Goal: Register for event/course

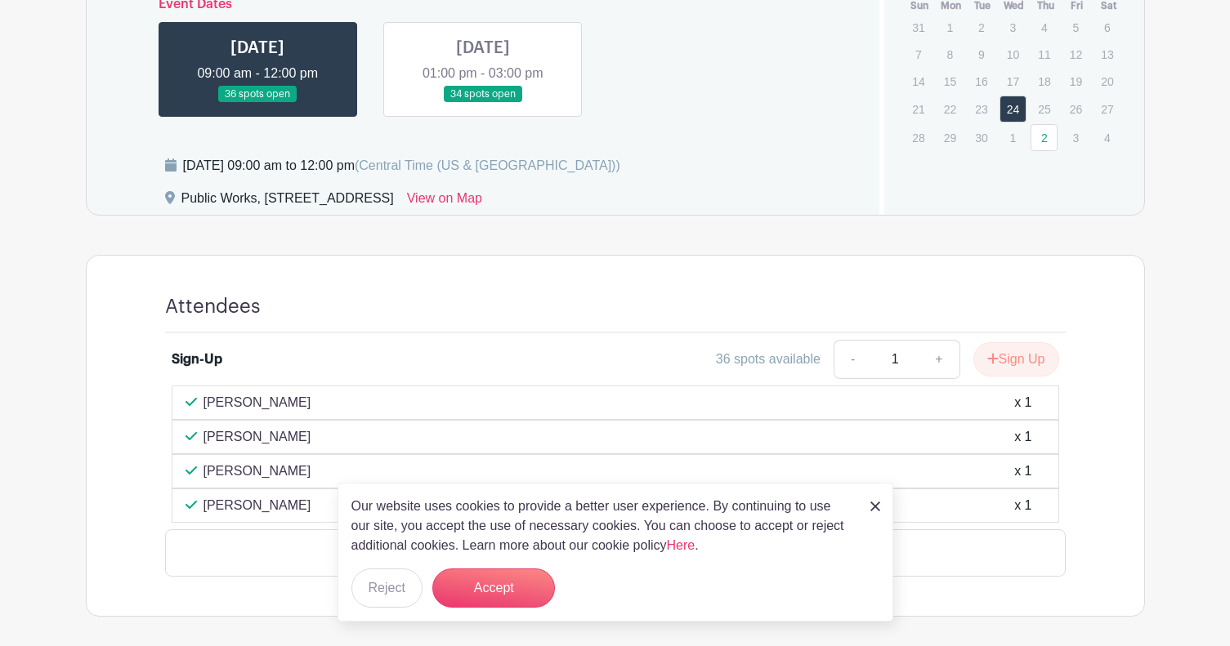
scroll to position [817, 0]
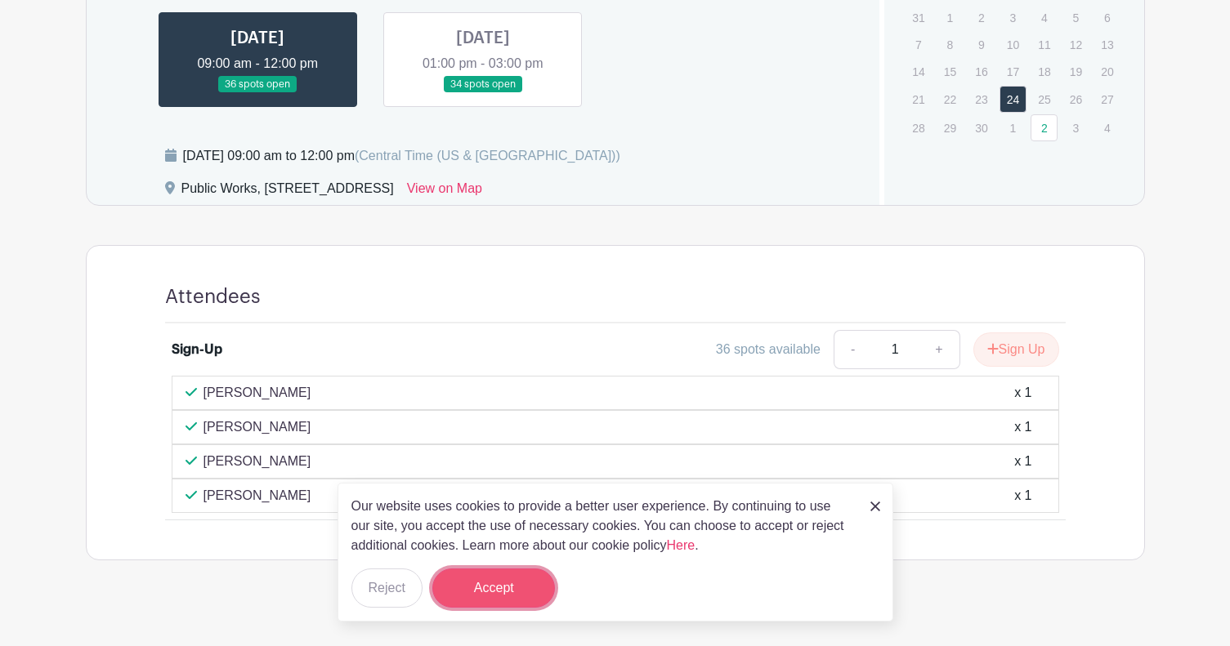
click at [516, 587] on button "Accept" at bounding box center [493, 588] width 123 height 39
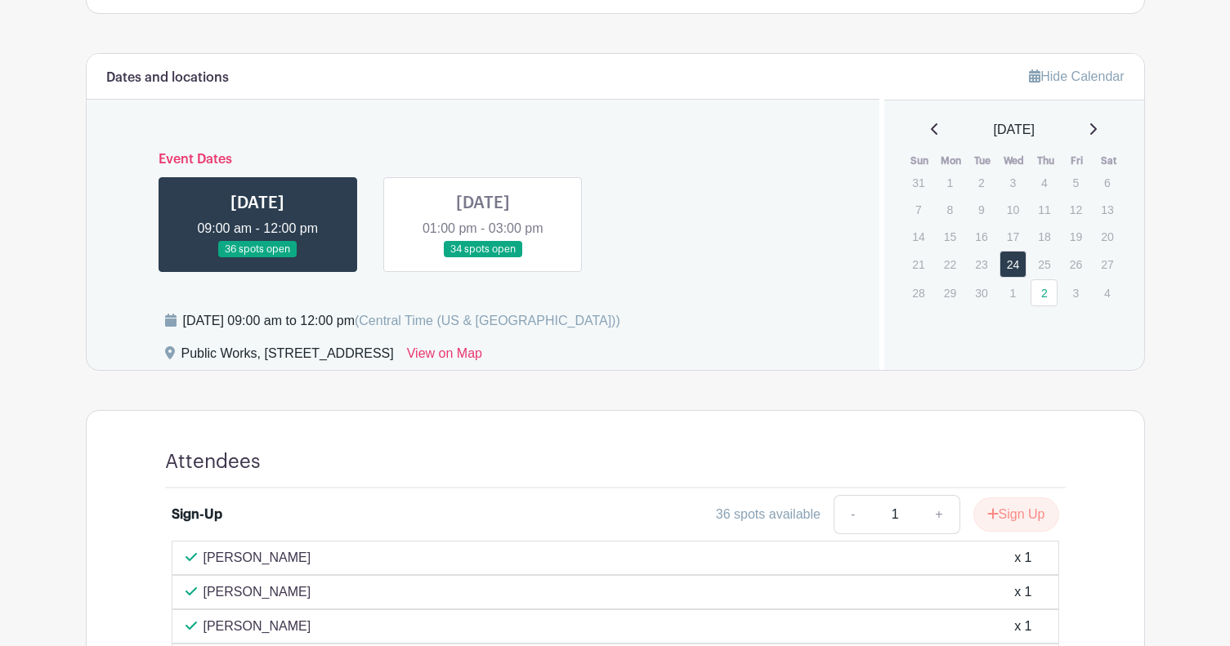
scroll to position [572, 0]
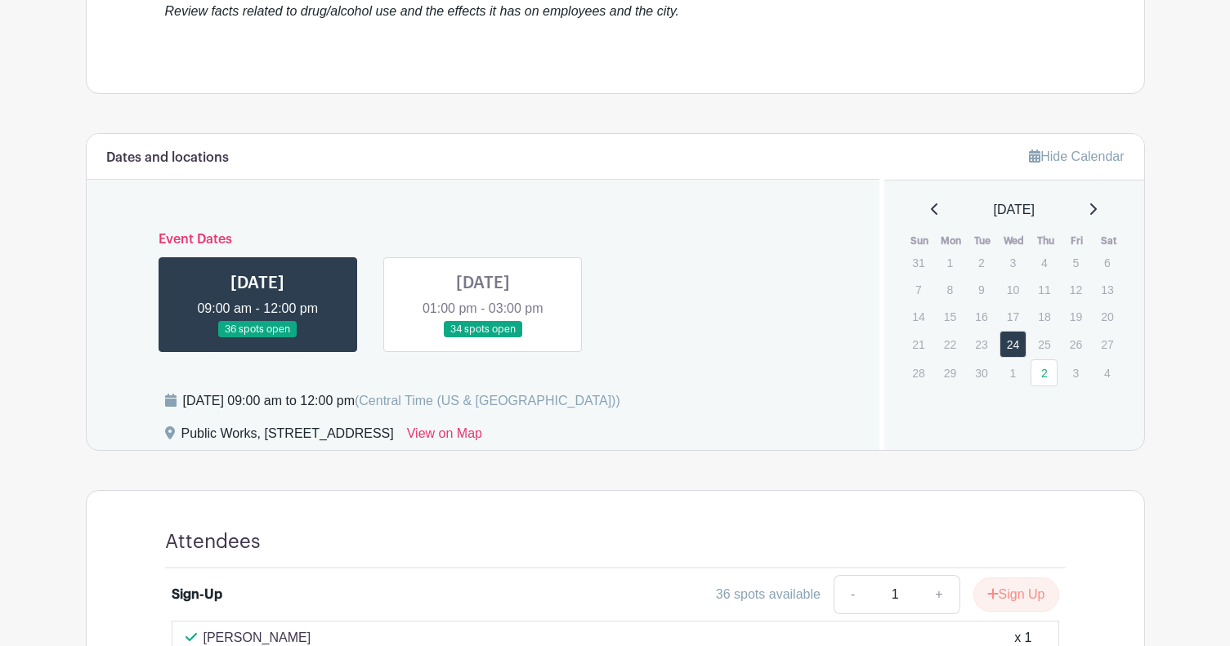
click at [483, 338] on link at bounding box center [483, 338] width 0 height 0
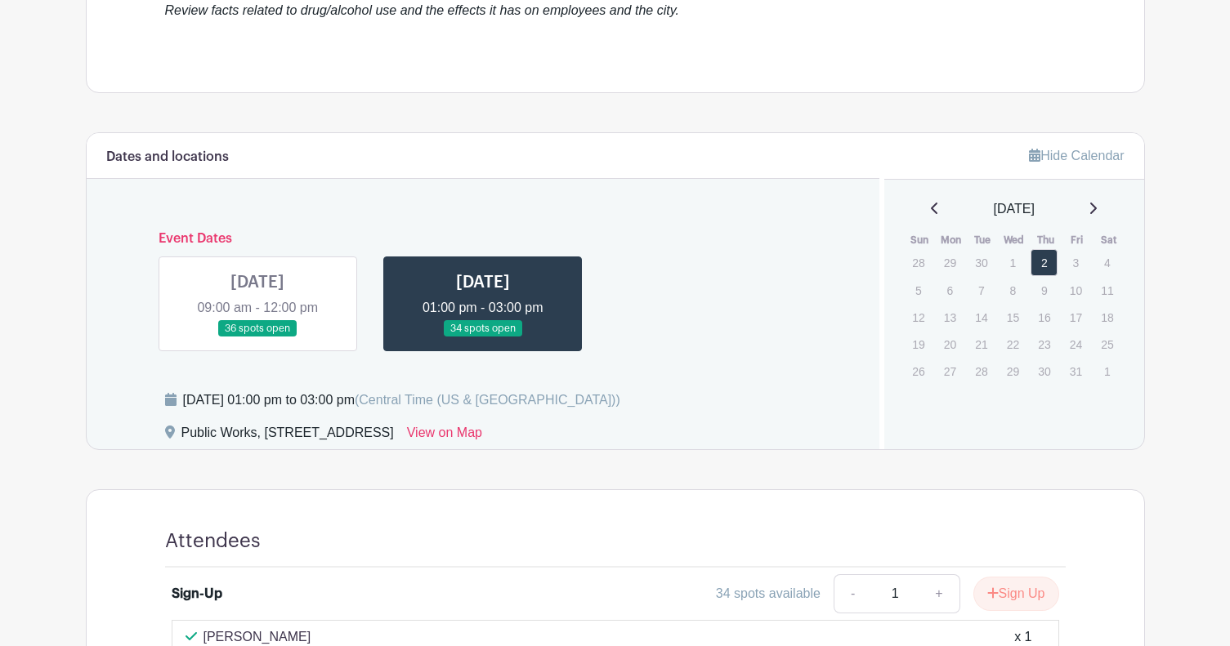
scroll to position [572, 0]
click at [257, 338] on link at bounding box center [257, 338] width 0 height 0
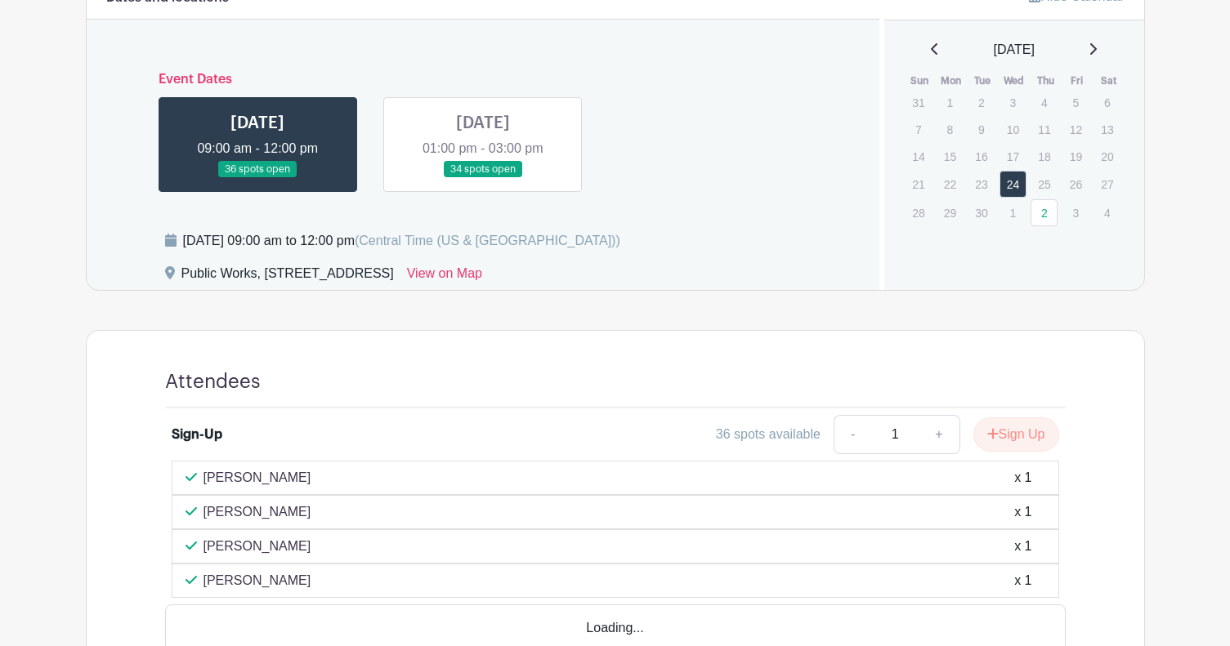
scroll to position [735, 0]
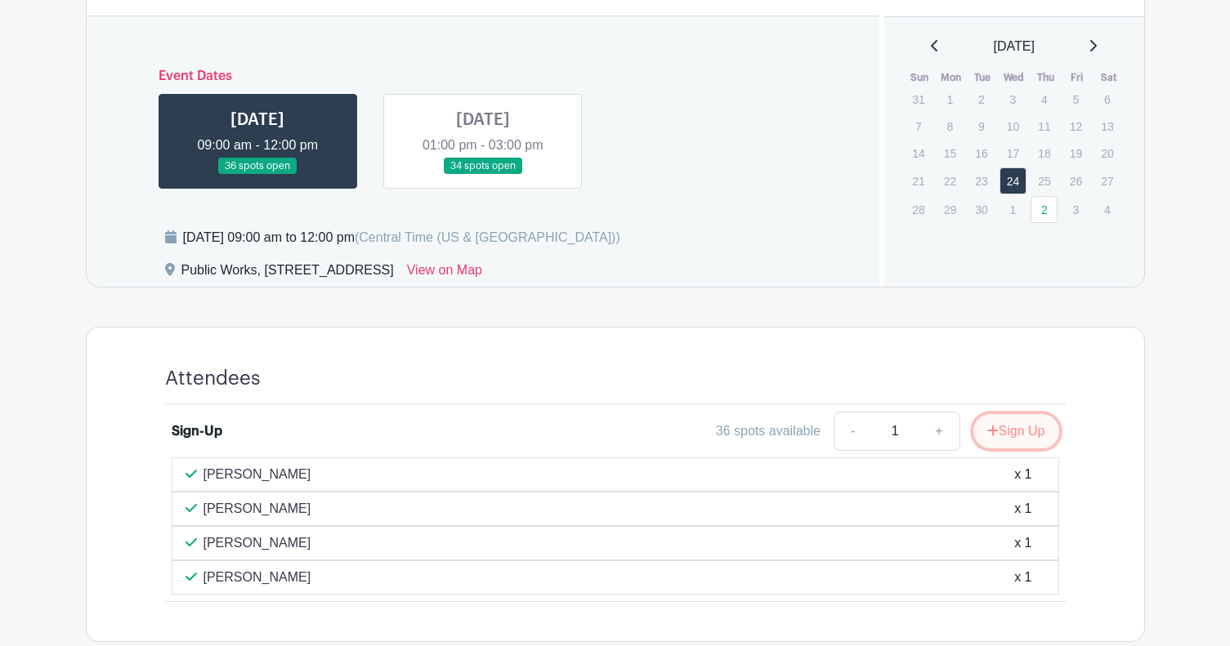
click at [996, 420] on button "Sign Up" at bounding box center [1016, 431] width 86 height 34
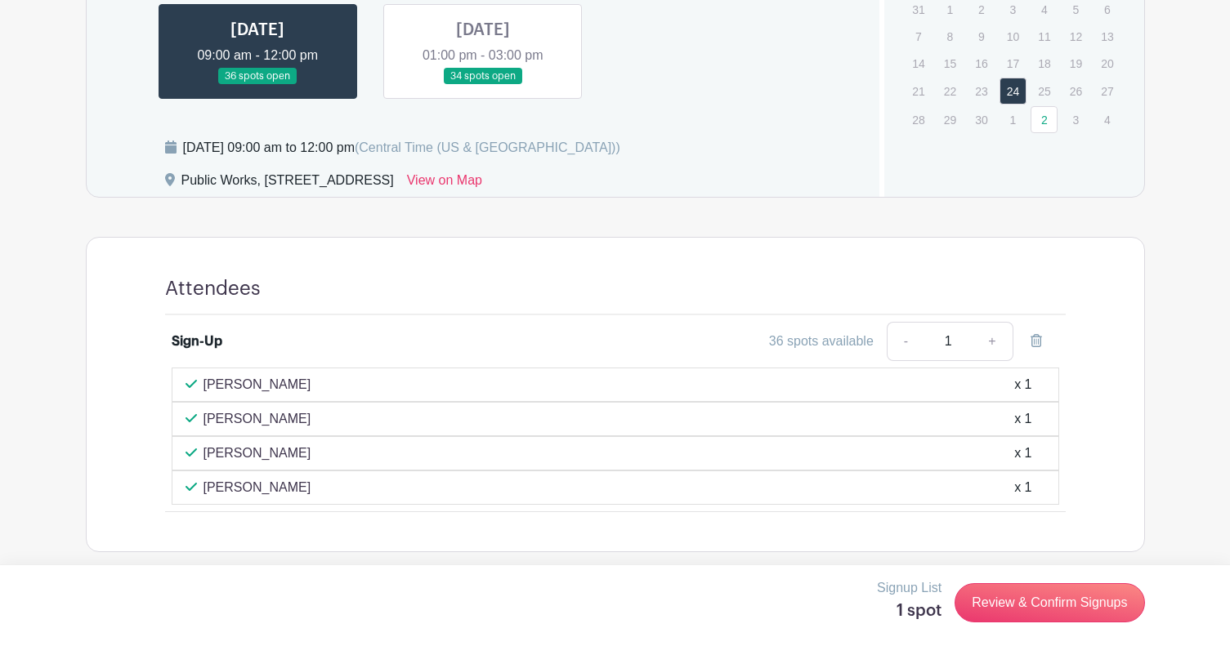
scroll to position [833, 0]
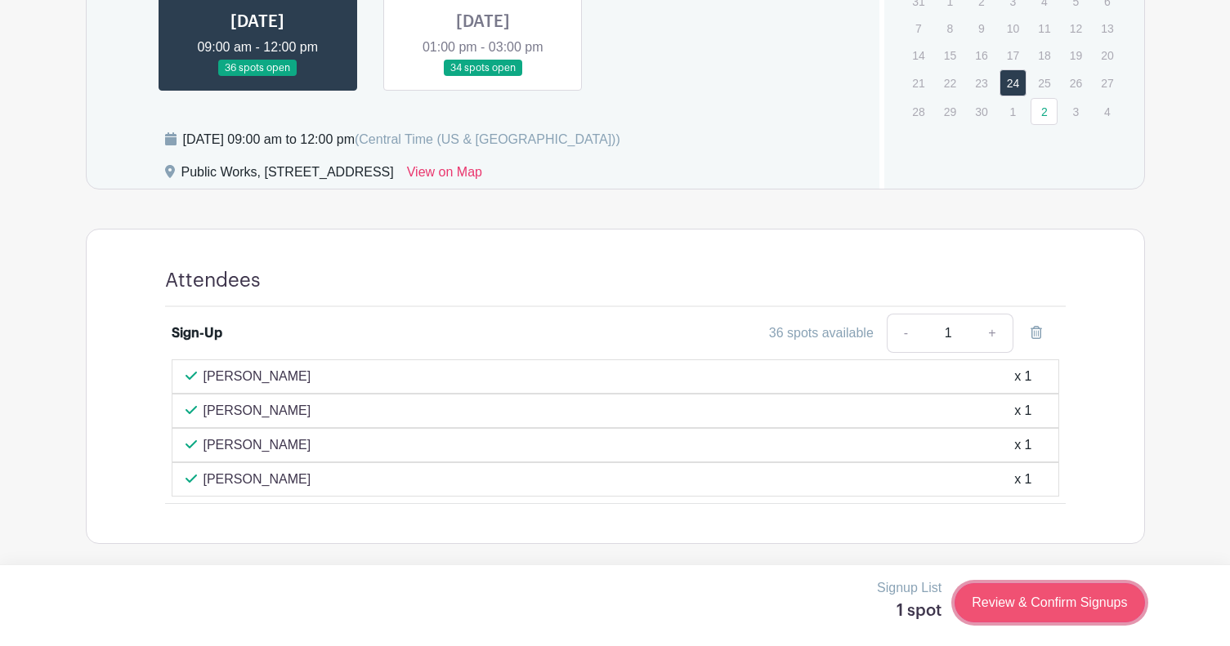
click at [1022, 598] on link "Review & Confirm Signups" at bounding box center [1049, 602] width 190 height 39
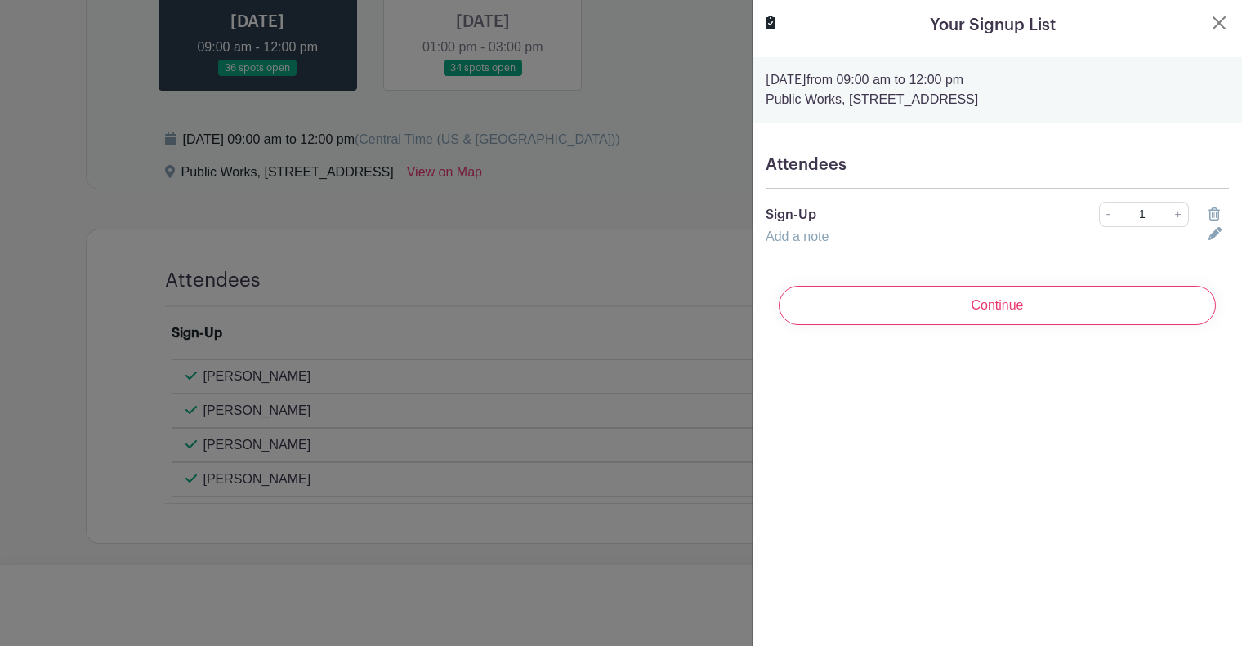
click at [802, 243] on div "Add a note" at bounding box center [977, 237] width 443 height 20
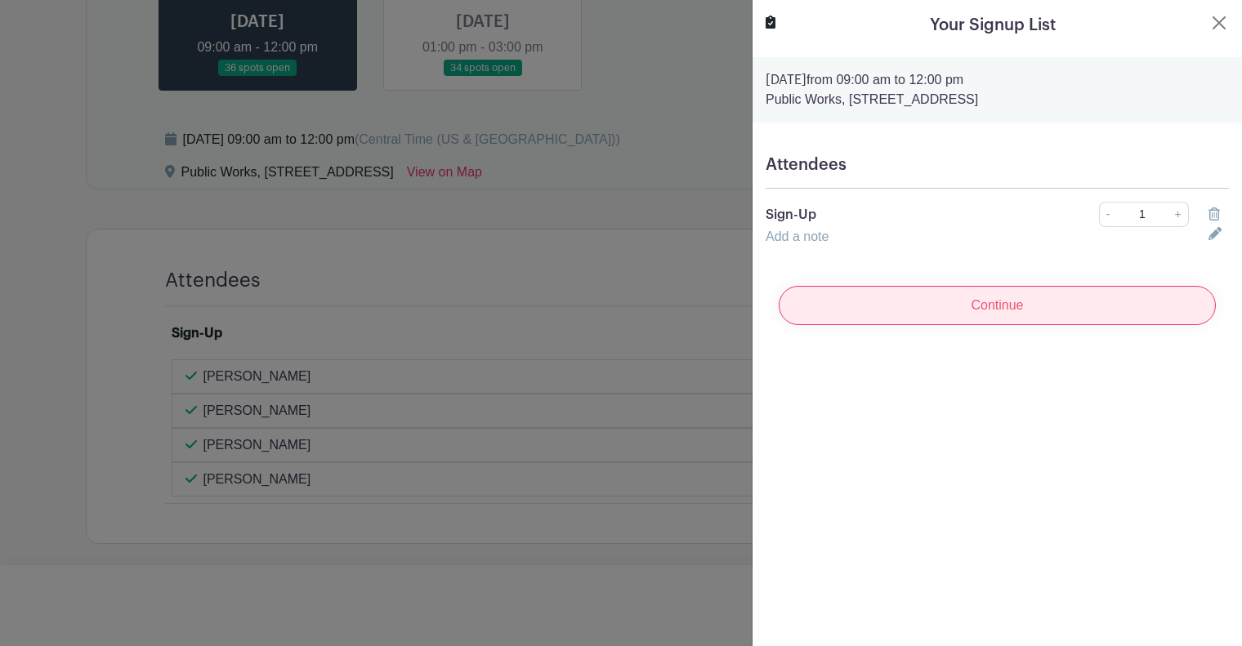
click at [971, 310] on input "Continue" at bounding box center [997, 305] width 437 height 39
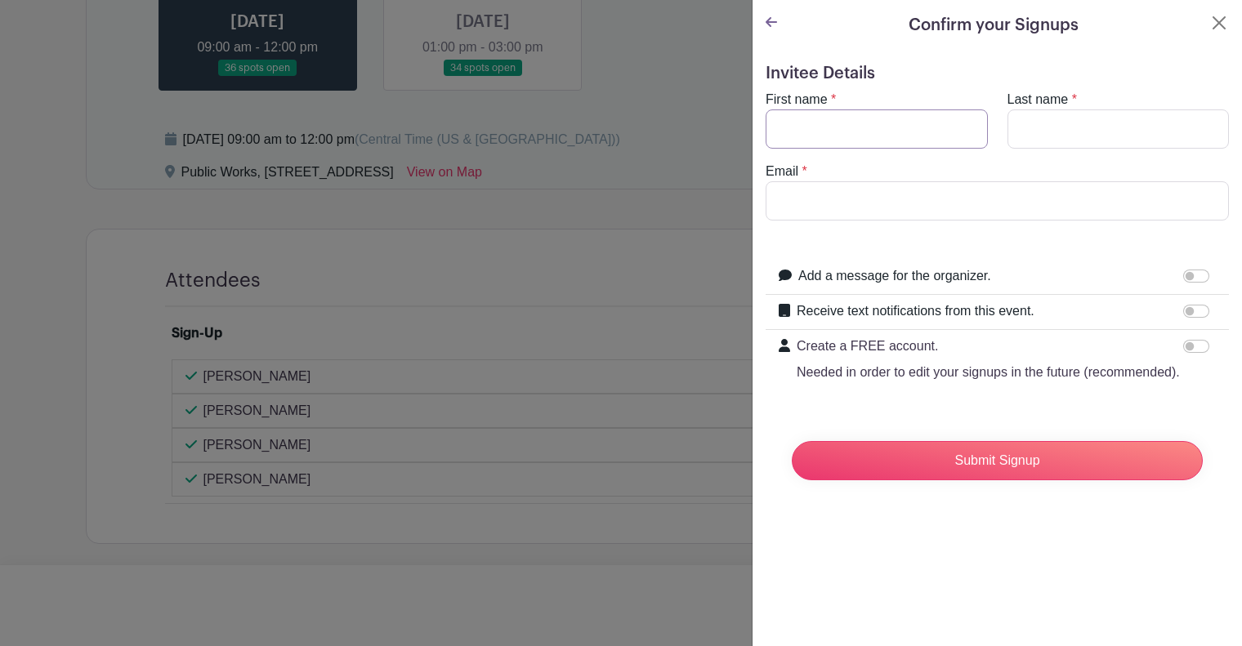
click at [876, 132] on input "First name" at bounding box center [877, 128] width 222 height 39
type input "Crispin"
type input "[PERSON_NAME]"
type input "b"
type input "[EMAIL_ADDRESS][DOMAIN_NAME]"
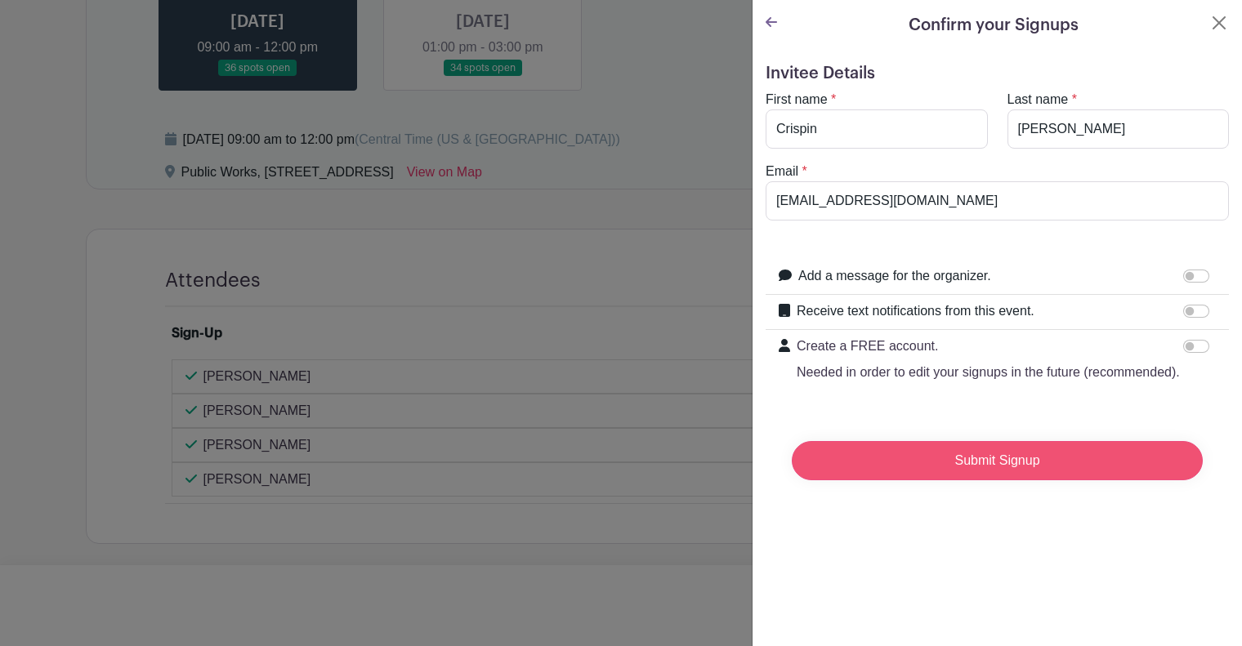
click at [1083, 480] on input "Submit Signup" at bounding box center [997, 460] width 411 height 39
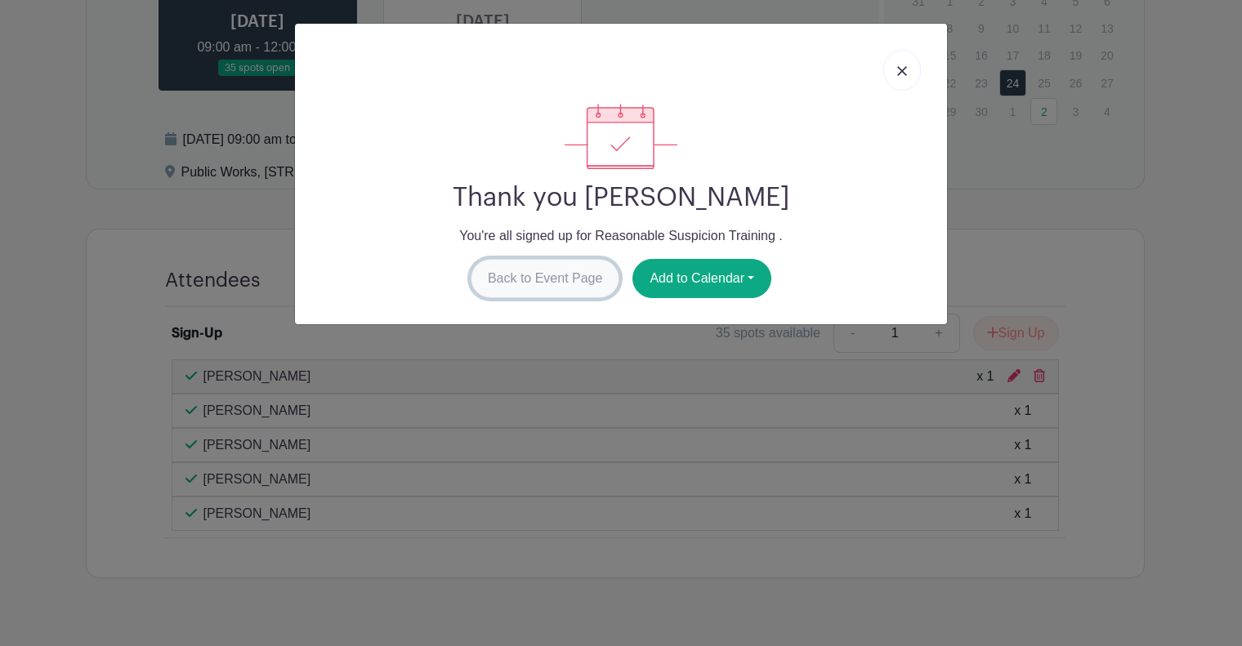
click at [513, 273] on link "Back to Event Page" at bounding box center [546, 278] width 150 height 39
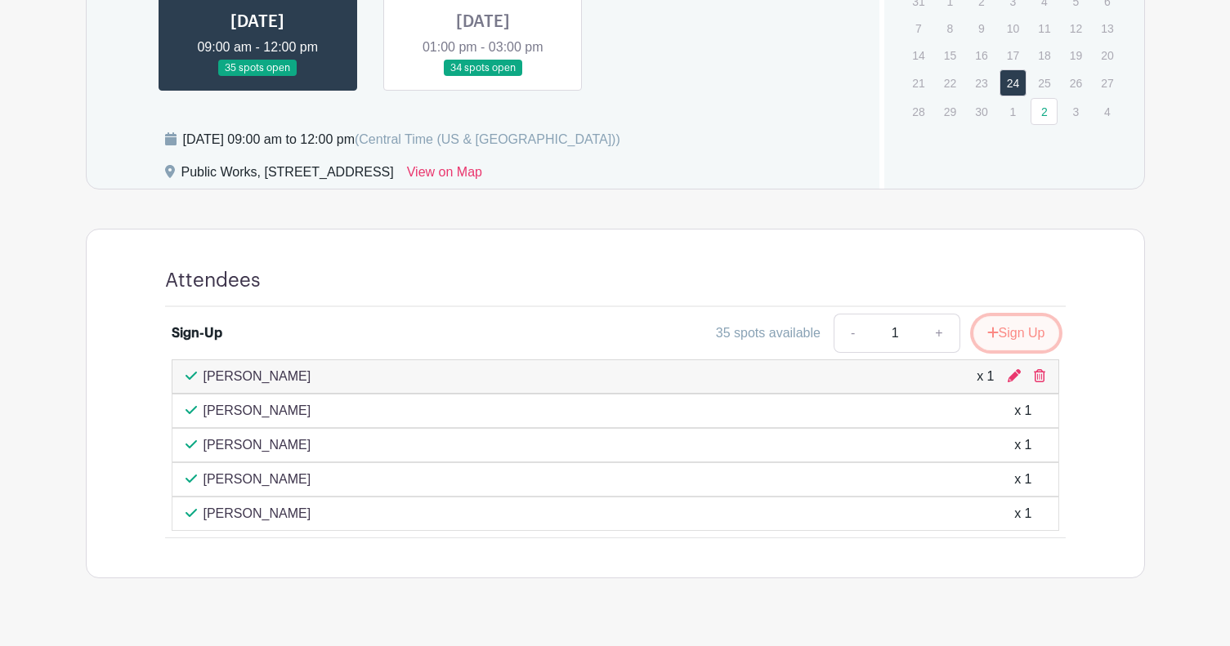
click at [999, 330] on button "Sign Up" at bounding box center [1016, 333] width 86 height 34
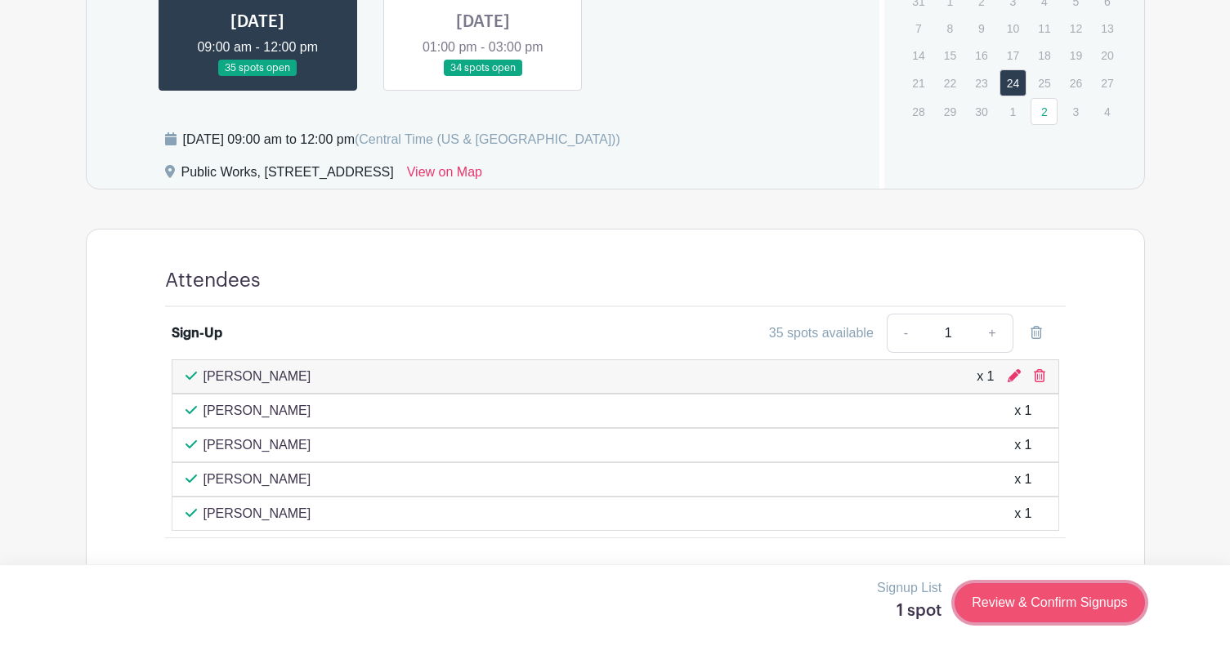
click at [1069, 601] on link "Review & Confirm Signups" at bounding box center [1049, 602] width 190 height 39
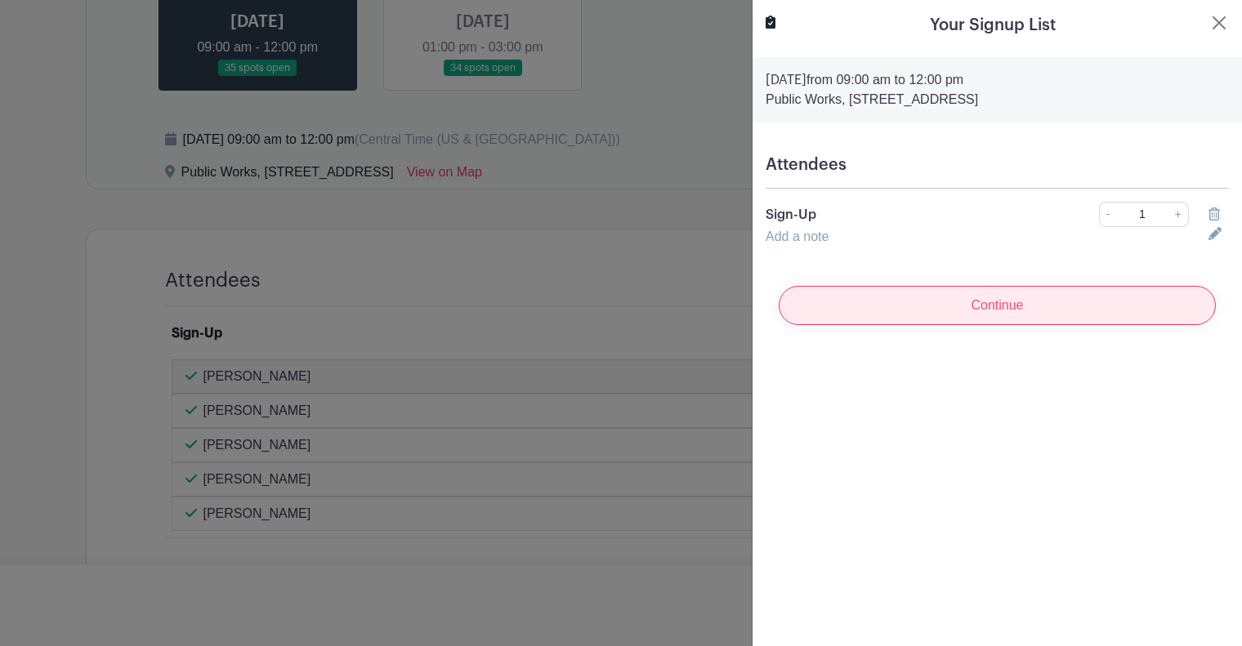
click at [942, 311] on input "Continue" at bounding box center [997, 305] width 437 height 39
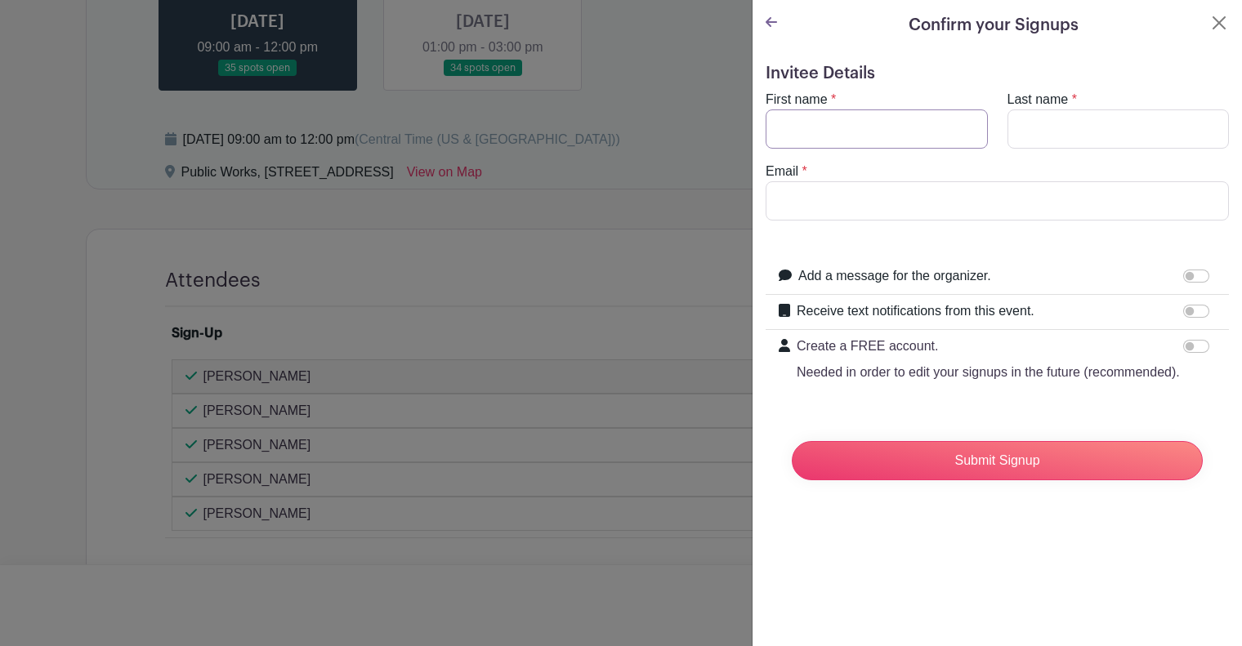
click at [857, 124] on input "First name" at bounding box center [877, 128] width 222 height 39
type input "Will"
type input "[PERSON_NAME]"
type input "[EMAIL_ADDRESS][DOMAIN_NAME]"
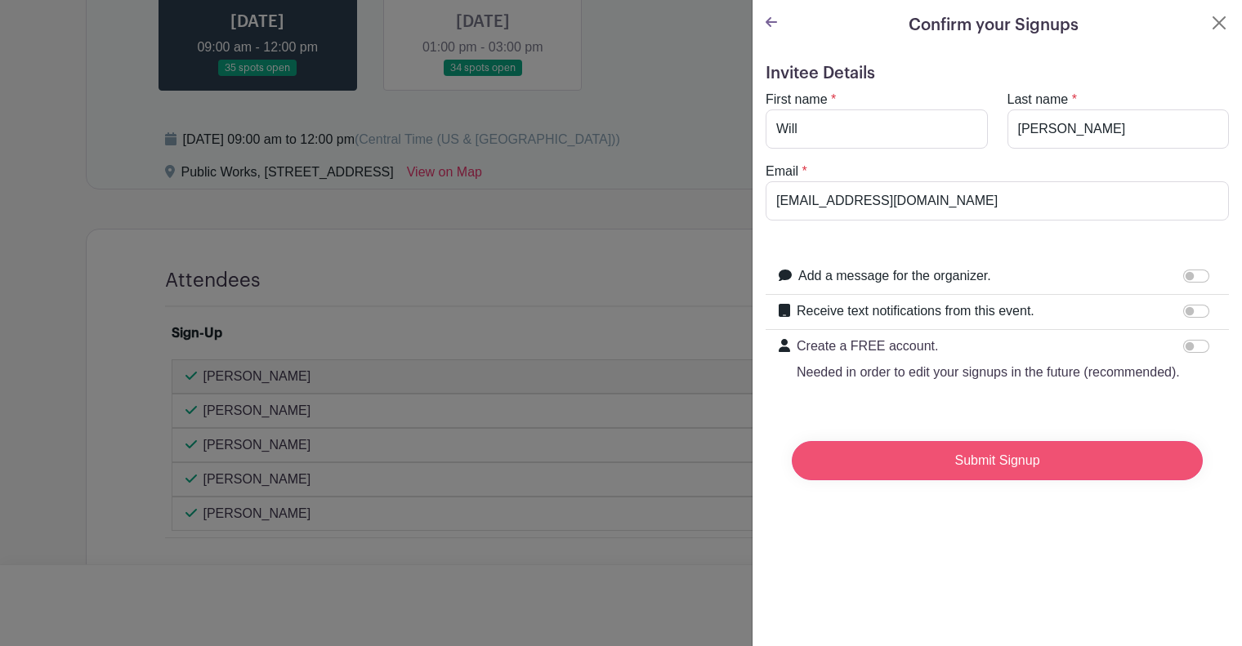
click at [968, 475] on input "Submit Signup" at bounding box center [997, 460] width 411 height 39
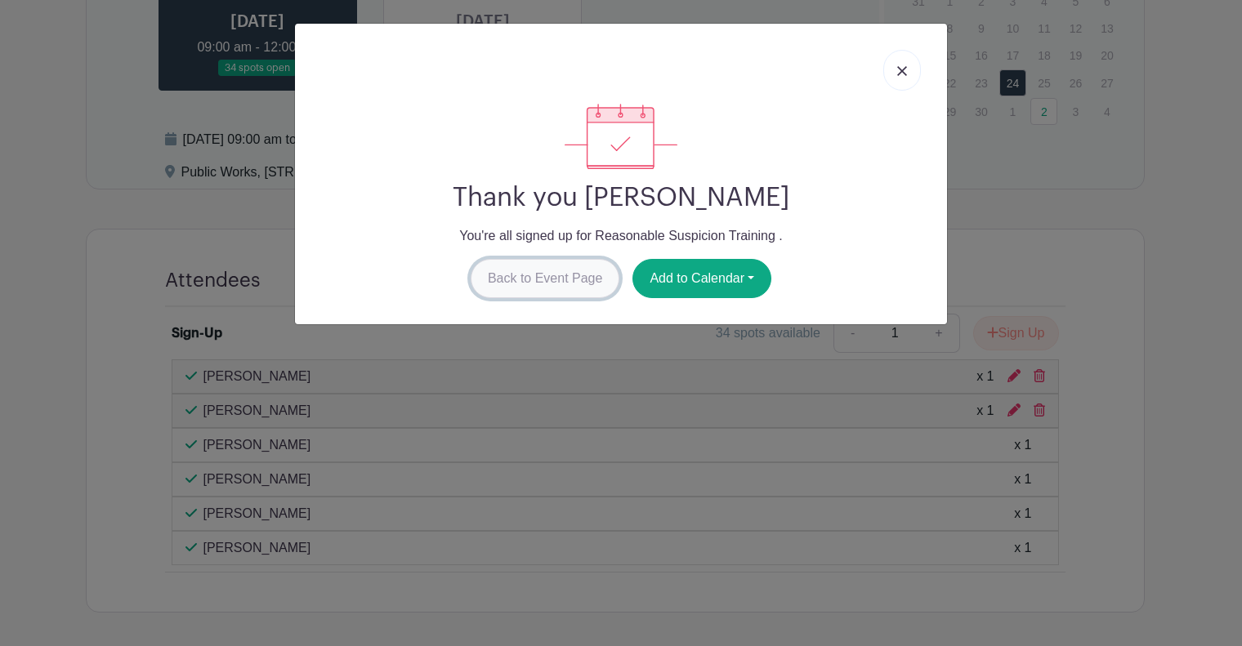
click at [554, 267] on link "Back to Event Page" at bounding box center [546, 278] width 150 height 39
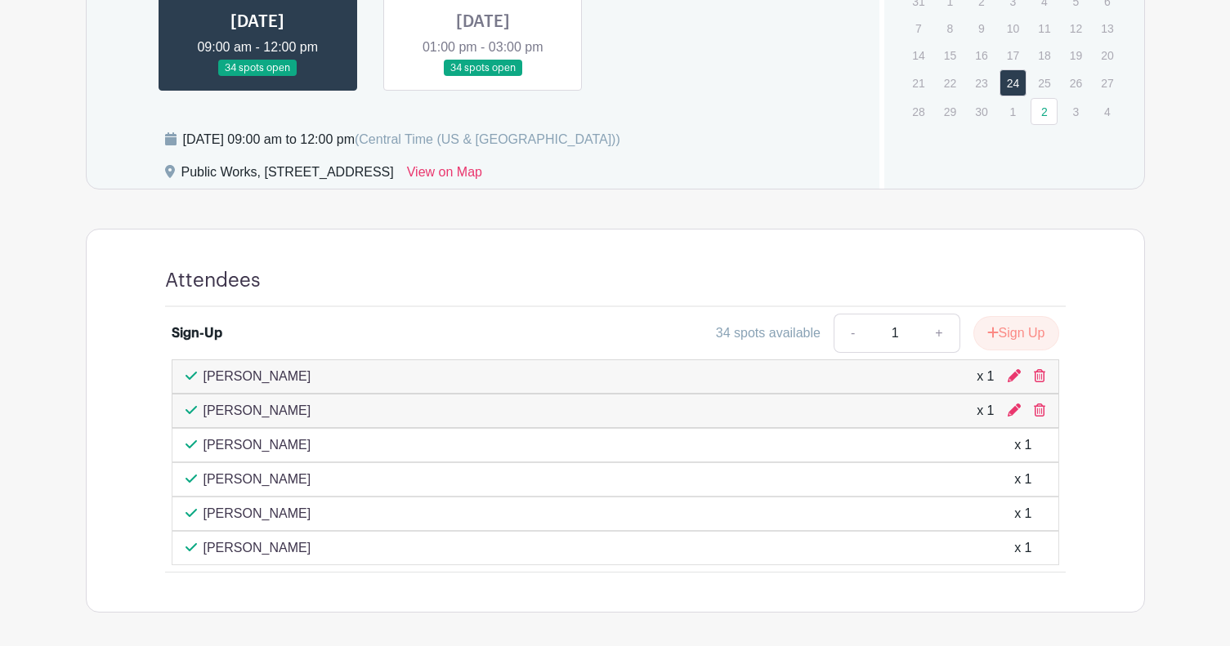
click at [483, 77] on link at bounding box center [483, 77] width 0 height 0
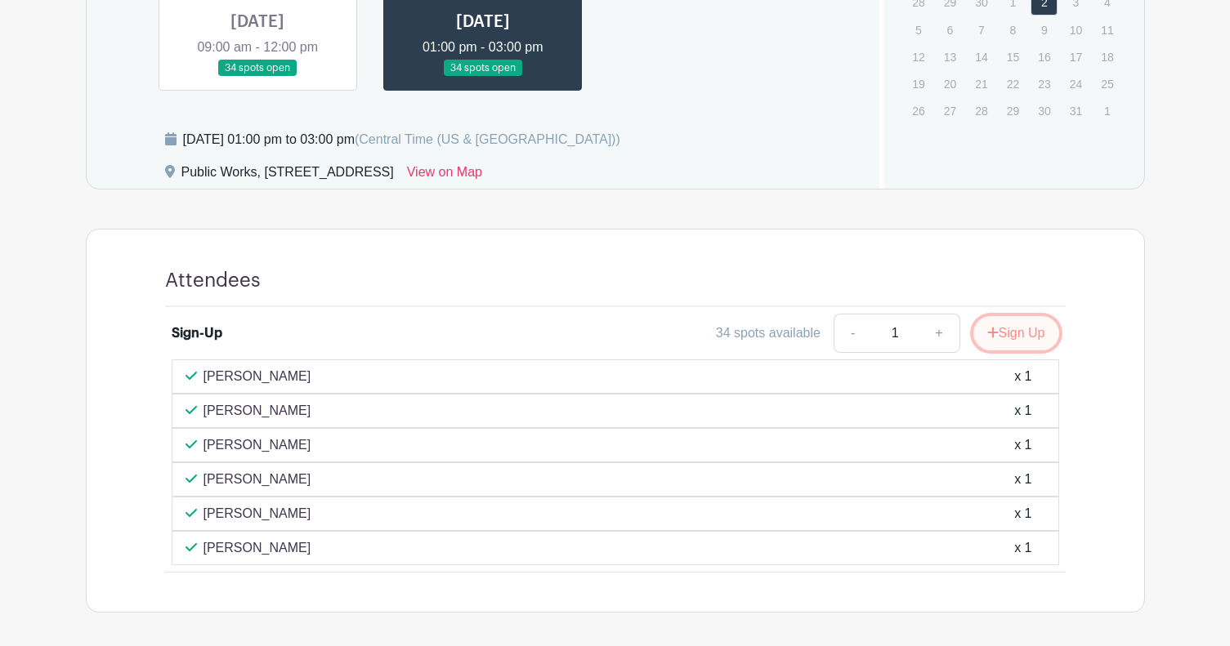
click at [1002, 334] on button "Sign Up" at bounding box center [1016, 333] width 86 height 34
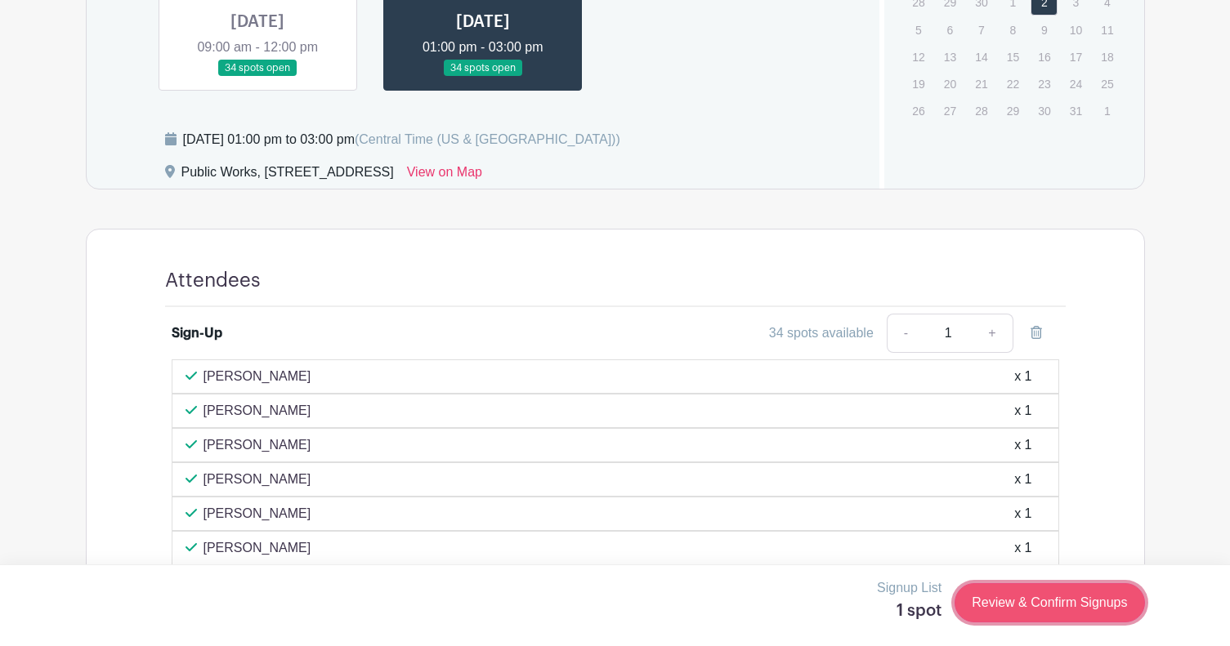
click at [1055, 602] on link "Review & Confirm Signups" at bounding box center [1049, 602] width 190 height 39
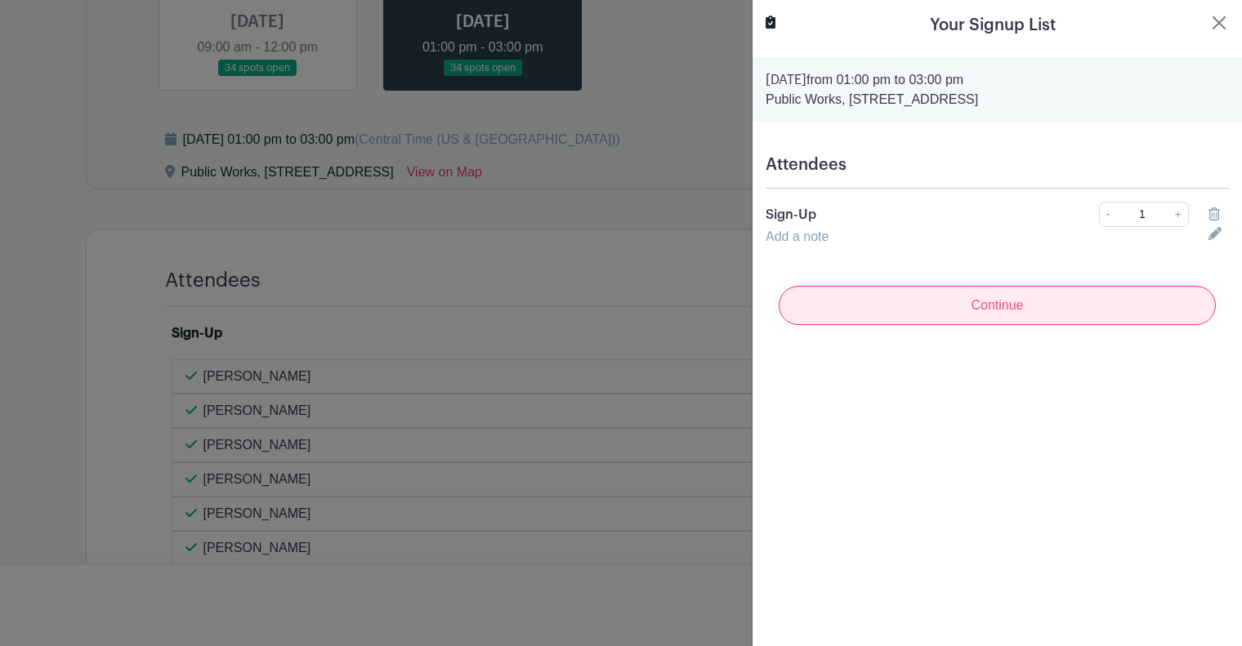
click at [1105, 313] on input "Continue" at bounding box center [997, 305] width 437 height 39
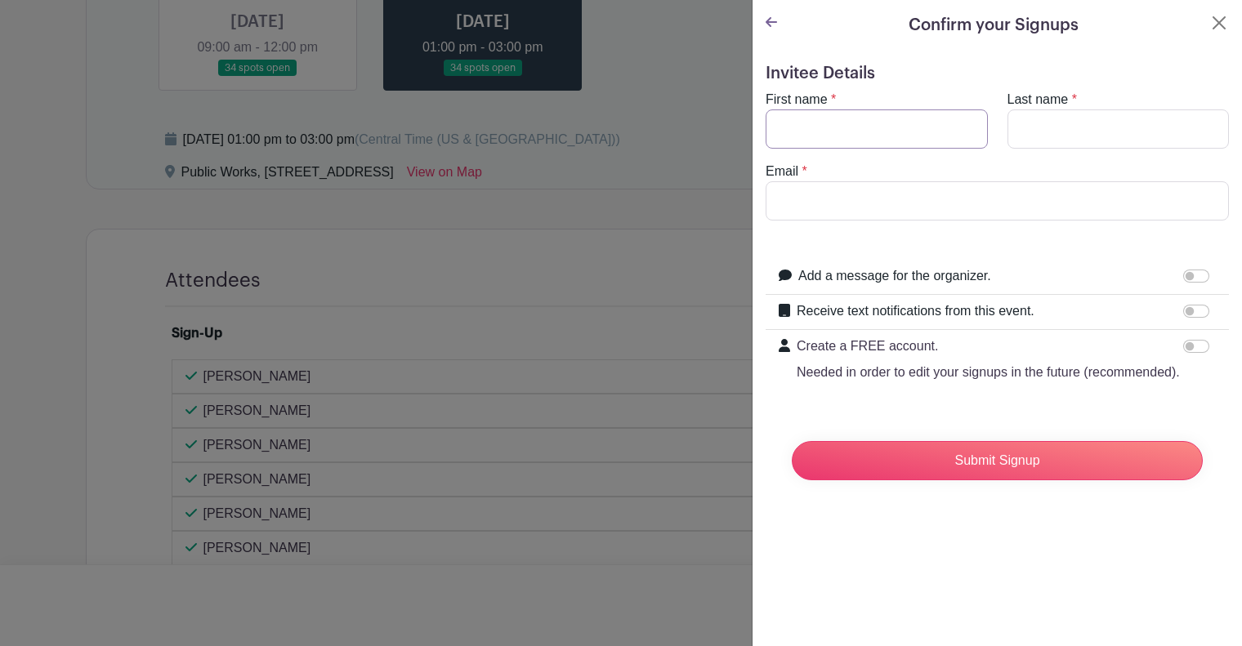
click at [897, 127] on input "First name" at bounding box center [877, 128] width 222 height 39
type input "[PERSON_NAME]"
type input "[EMAIL_ADDRESS][DOMAIN_NAME]"
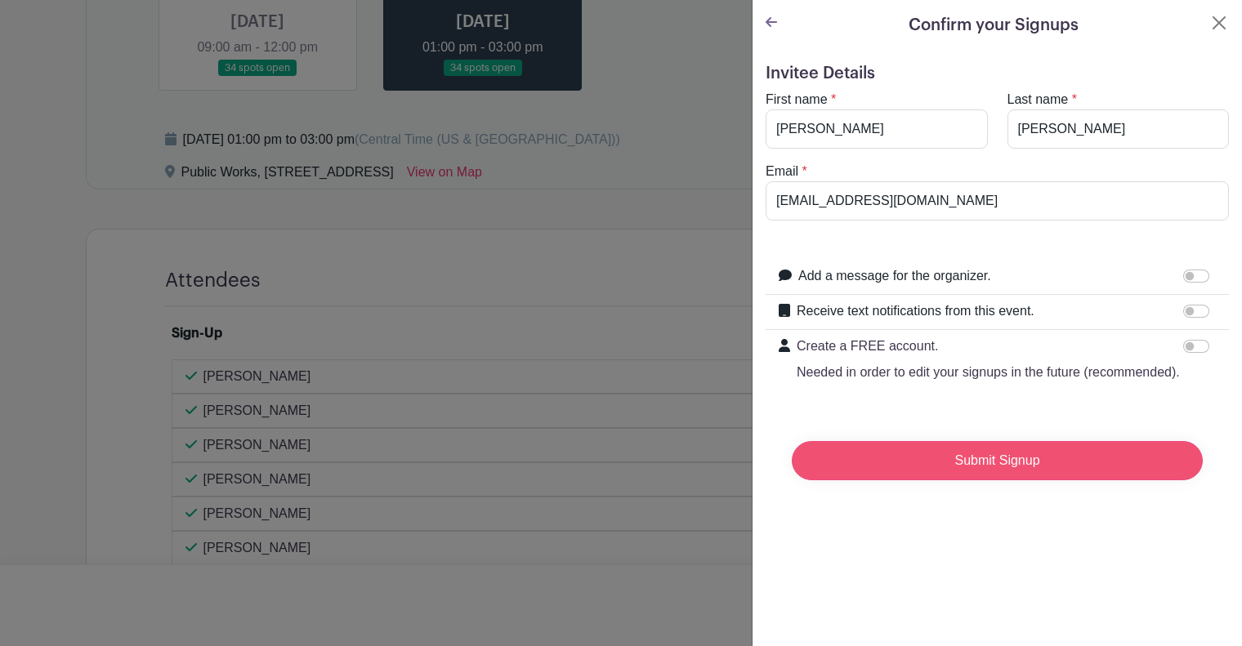
click at [1018, 472] on input "Submit Signup" at bounding box center [997, 460] width 411 height 39
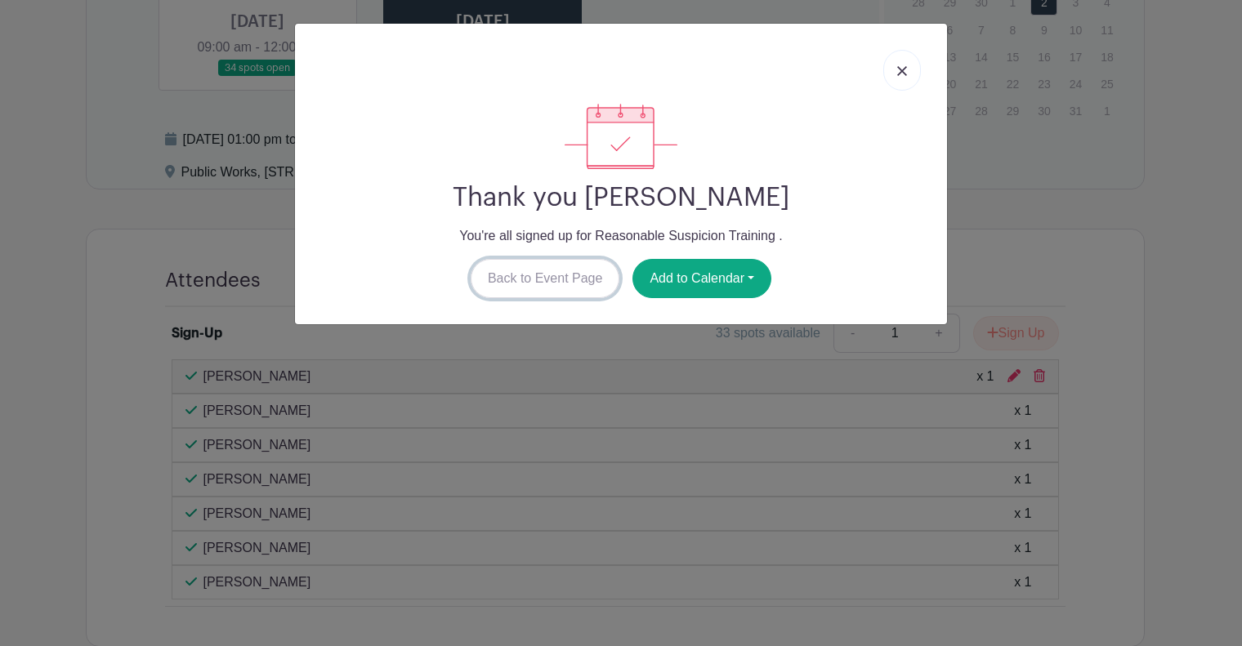
click at [559, 283] on link "Back to Event Page" at bounding box center [546, 278] width 150 height 39
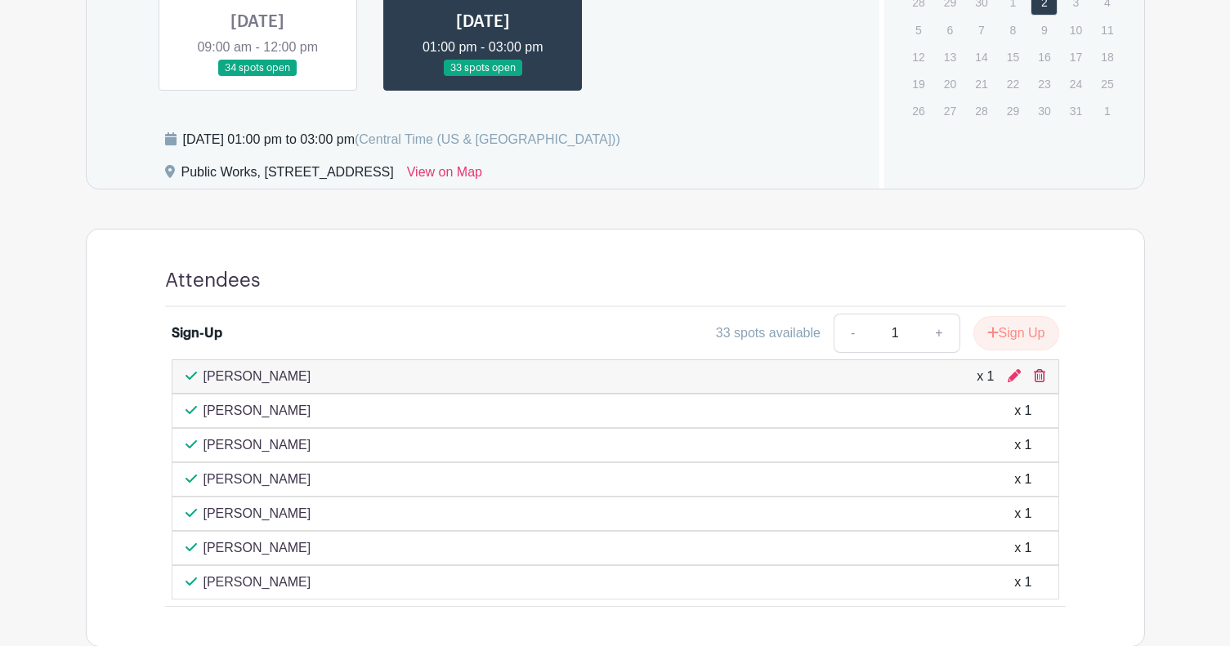
click at [1043, 377] on icon at bounding box center [1039, 375] width 11 height 13
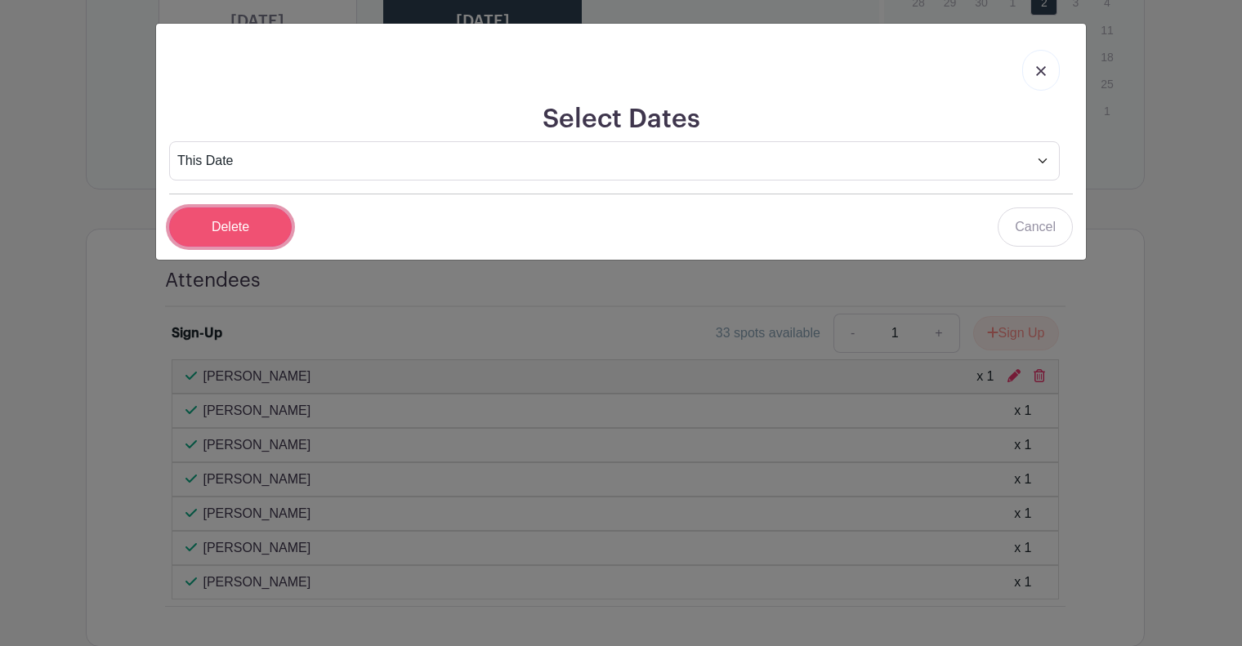
click at [245, 215] on input "Delete" at bounding box center [230, 227] width 123 height 39
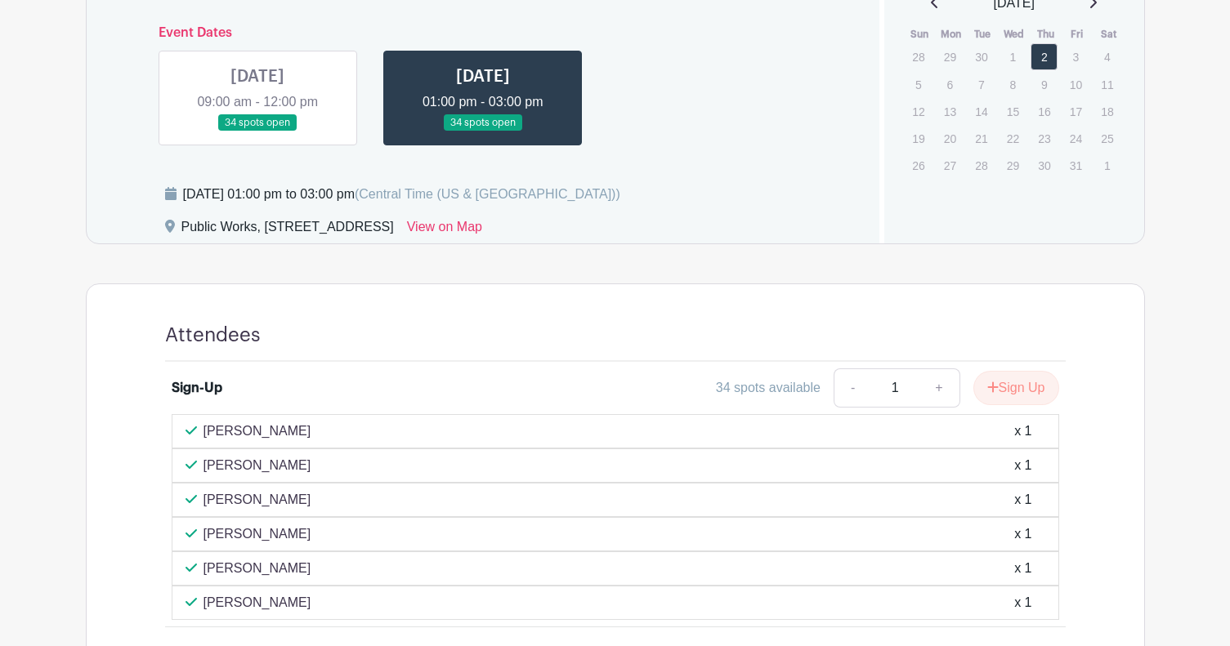
scroll to position [752, 0]
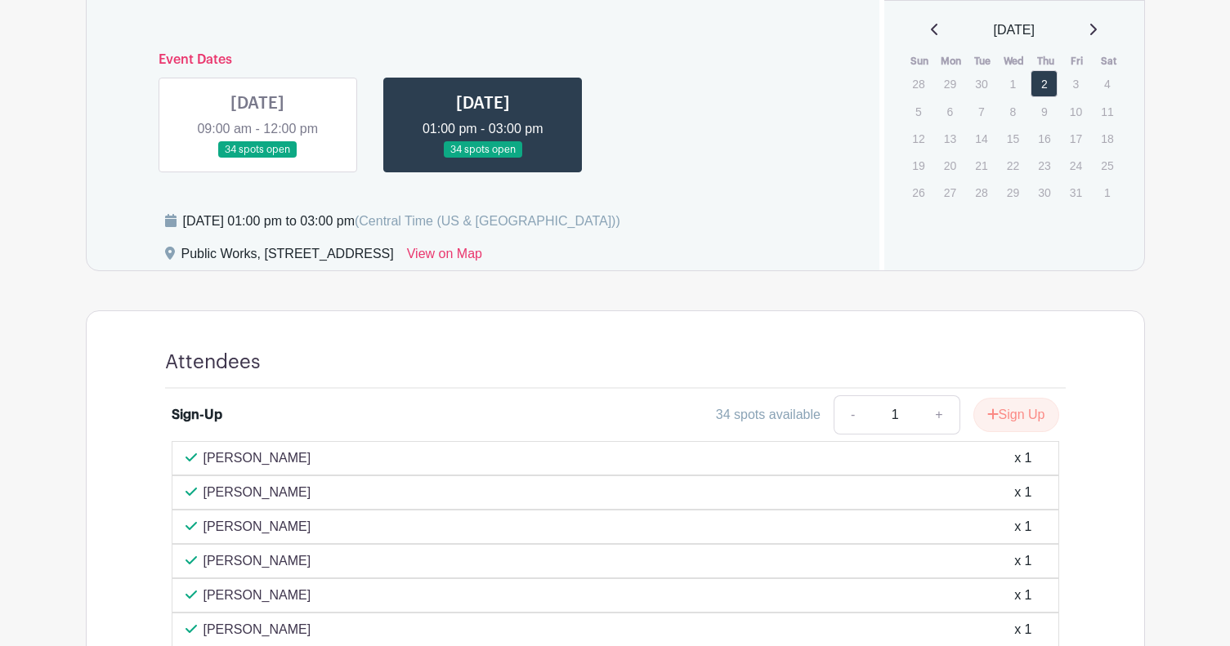
click at [257, 159] on link at bounding box center [257, 159] width 0 height 0
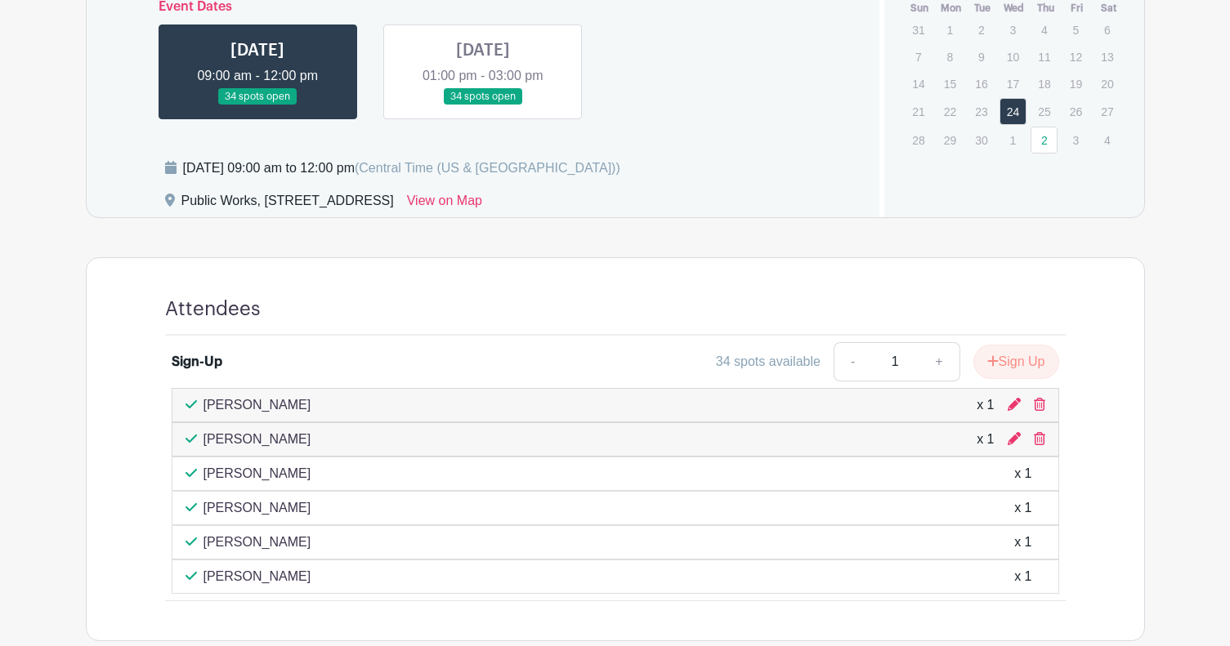
scroll to position [833, 0]
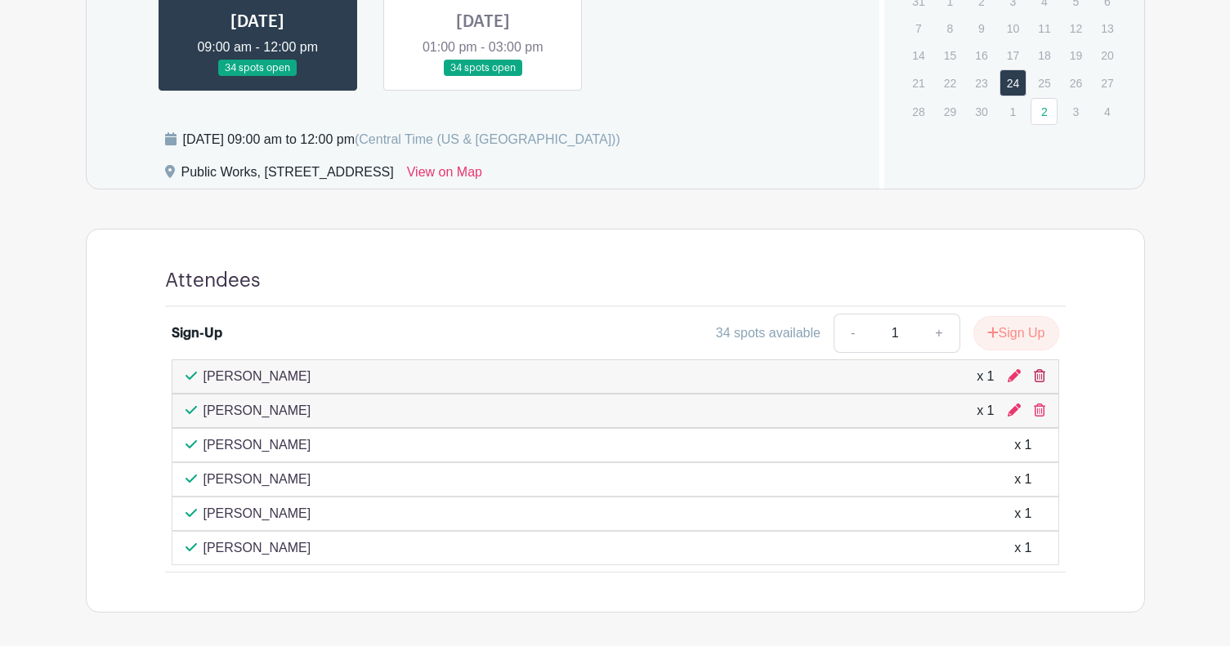
click at [1040, 377] on icon at bounding box center [1039, 375] width 11 height 13
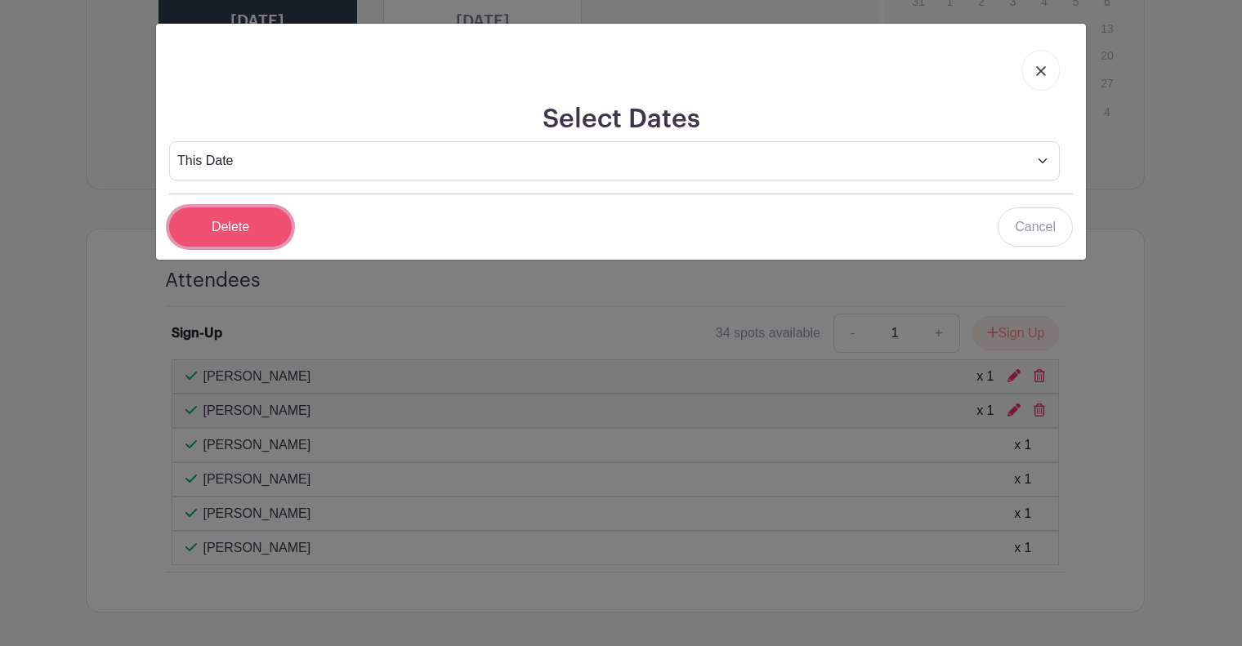
click at [257, 233] on input "Delete" at bounding box center [230, 227] width 123 height 39
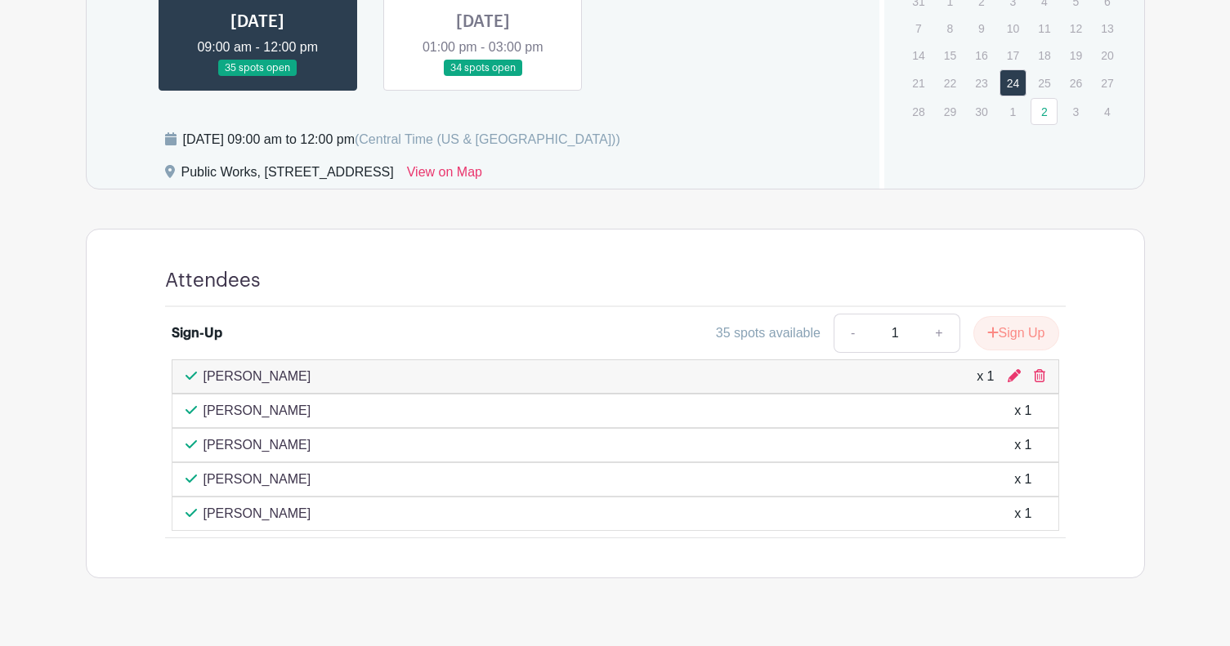
click at [1042, 374] on icon at bounding box center [1039, 375] width 11 height 13
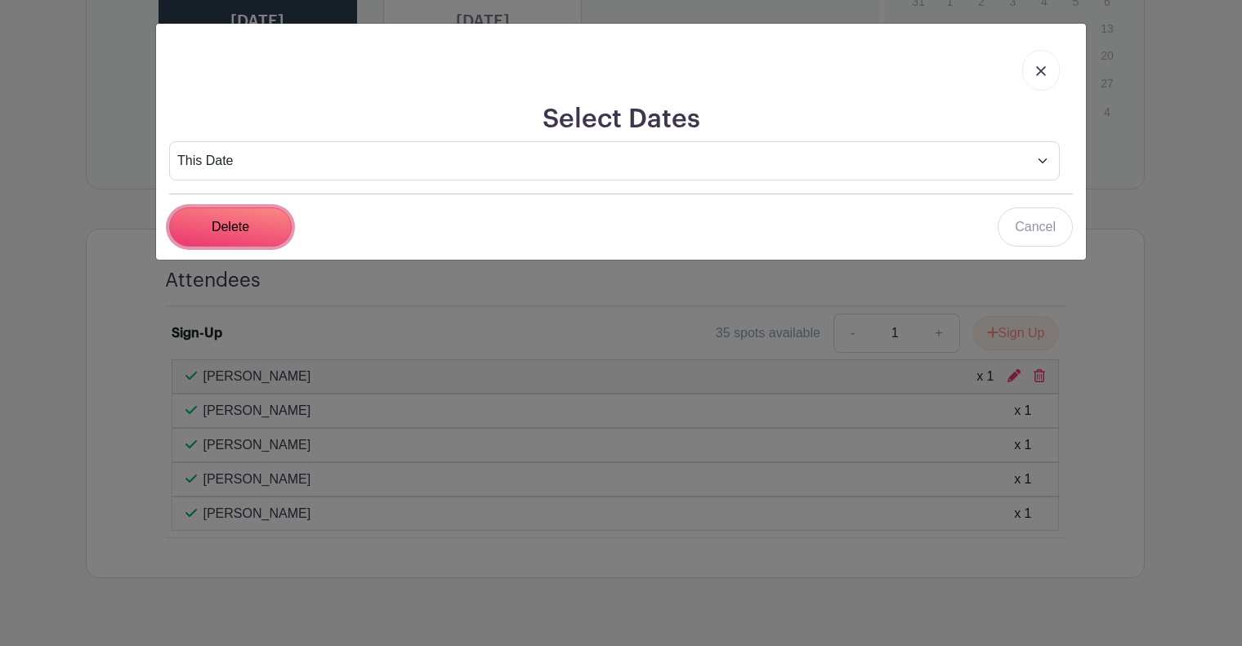
click at [237, 226] on input "Delete" at bounding box center [230, 227] width 123 height 39
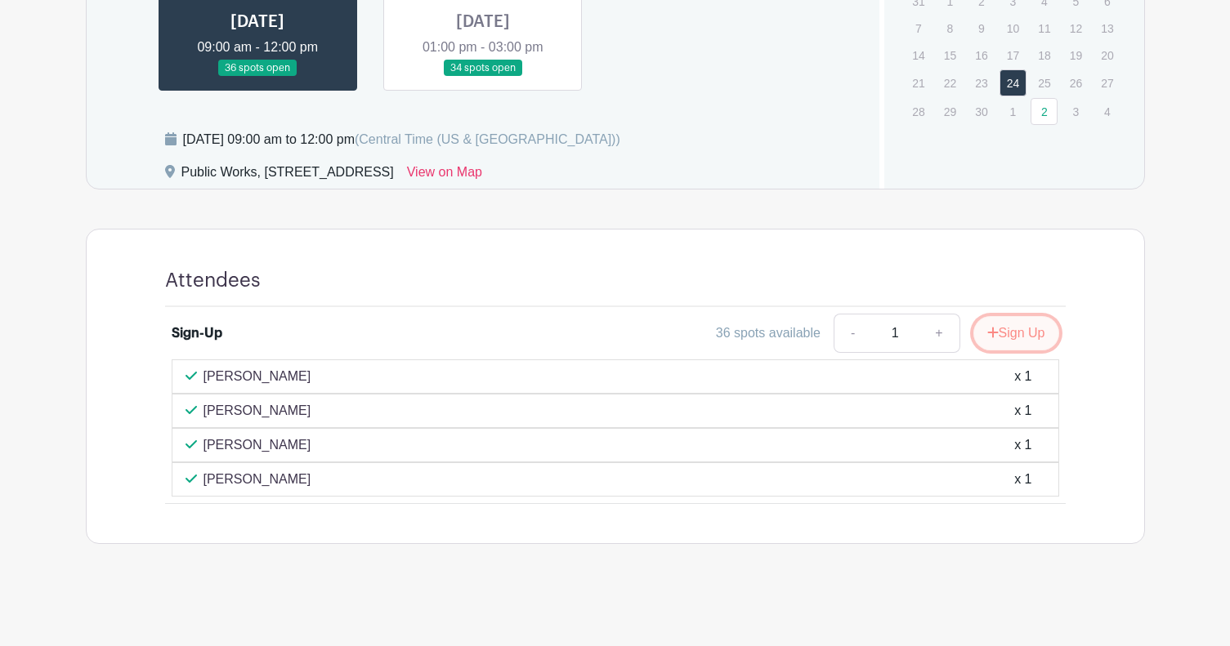
click at [1043, 341] on button "Sign Up" at bounding box center [1016, 333] width 86 height 34
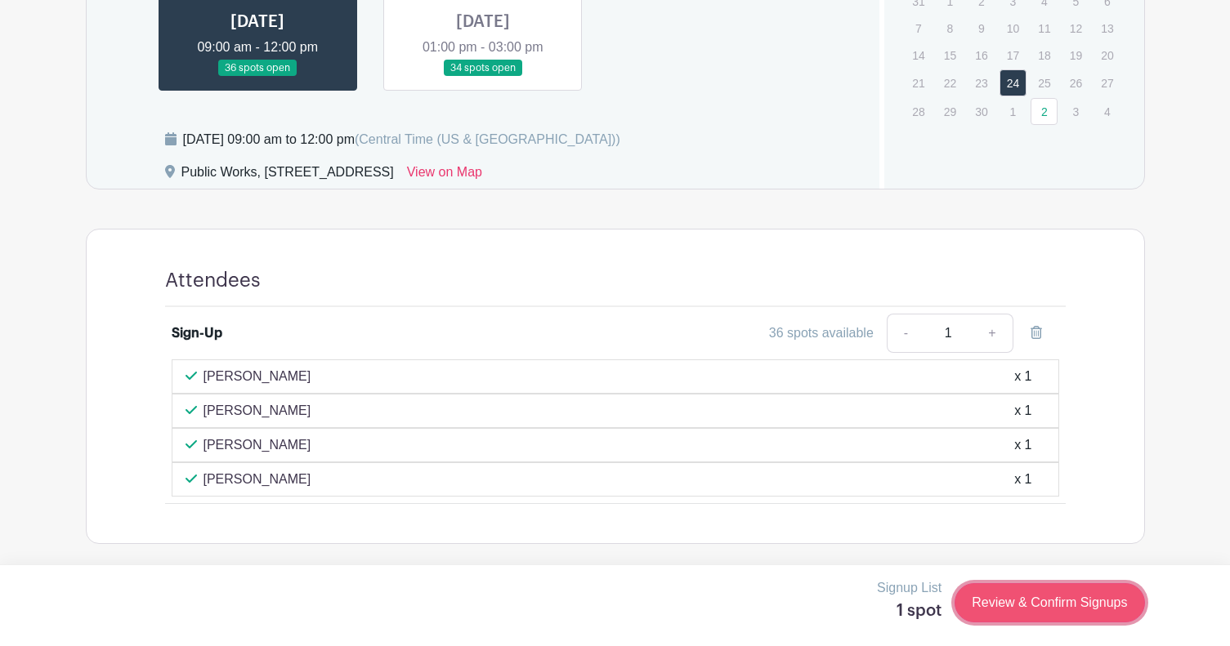
click at [1042, 587] on link "Review & Confirm Signups" at bounding box center [1049, 602] width 190 height 39
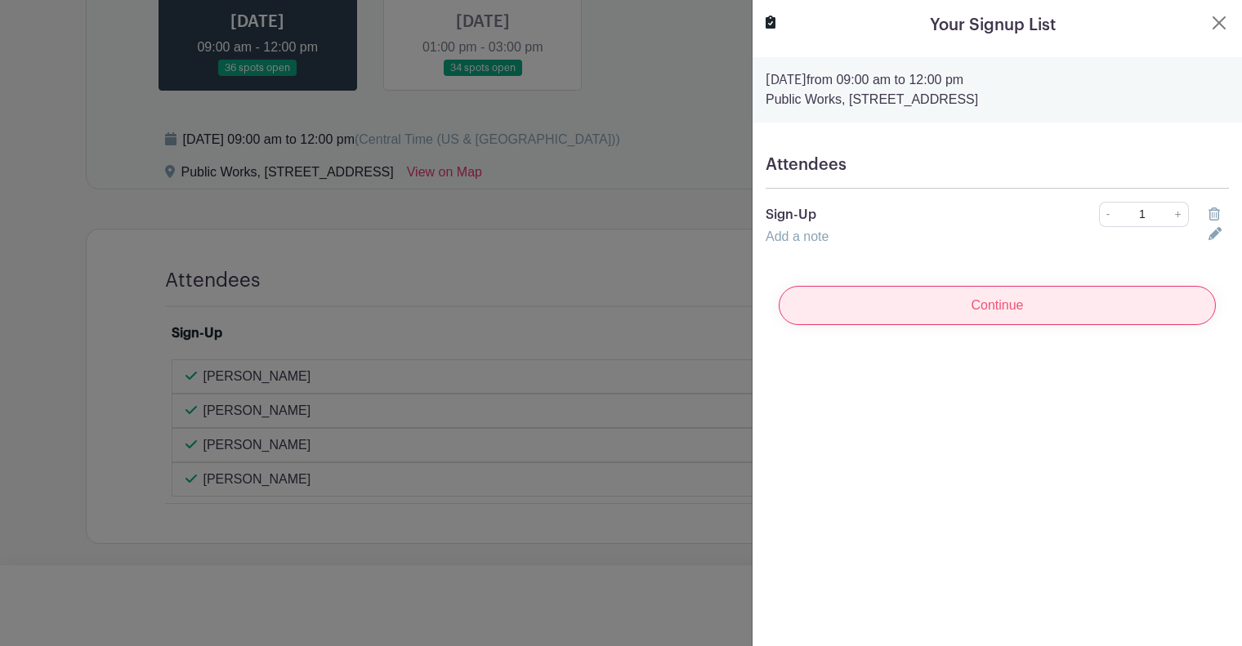
click at [1003, 311] on input "Continue" at bounding box center [997, 305] width 437 height 39
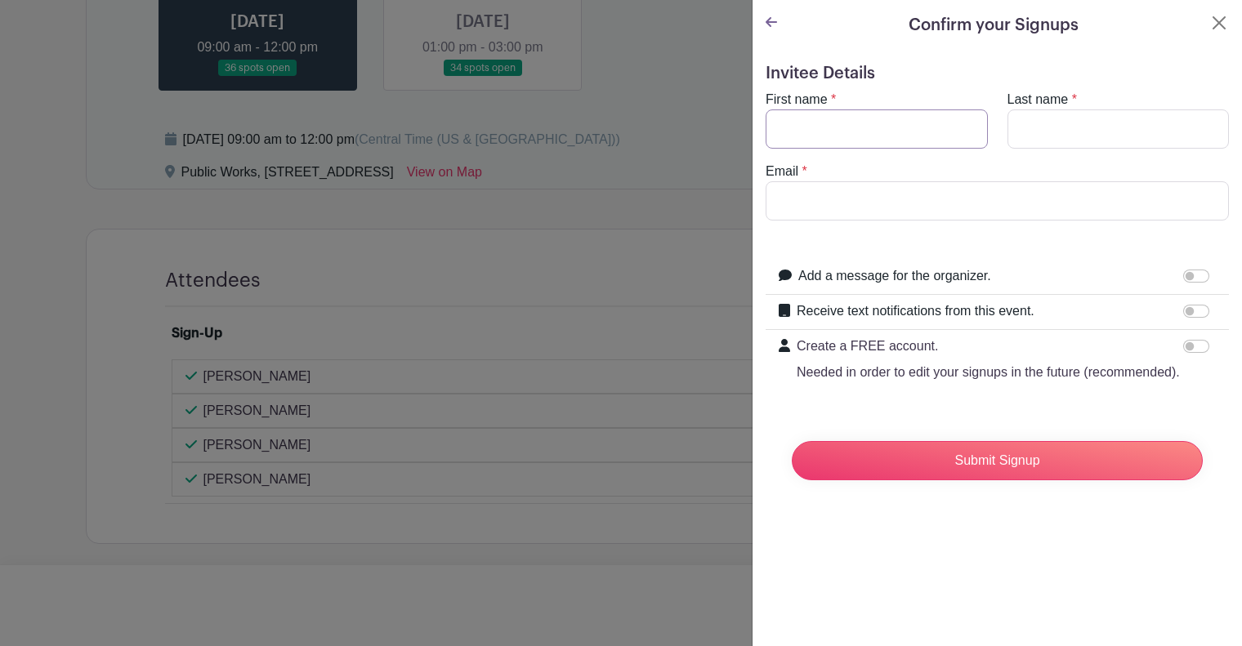
click at [911, 128] on input "First name" at bounding box center [877, 128] width 222 height 39
type input "[PERSON_NAME]"
click at [887, 190] on input "[PERSON_NAME]" at bounding box center [997, 200] width 463 height 39
type input "[EMAIL_ADDRESS][DOMAIN_NAME]"
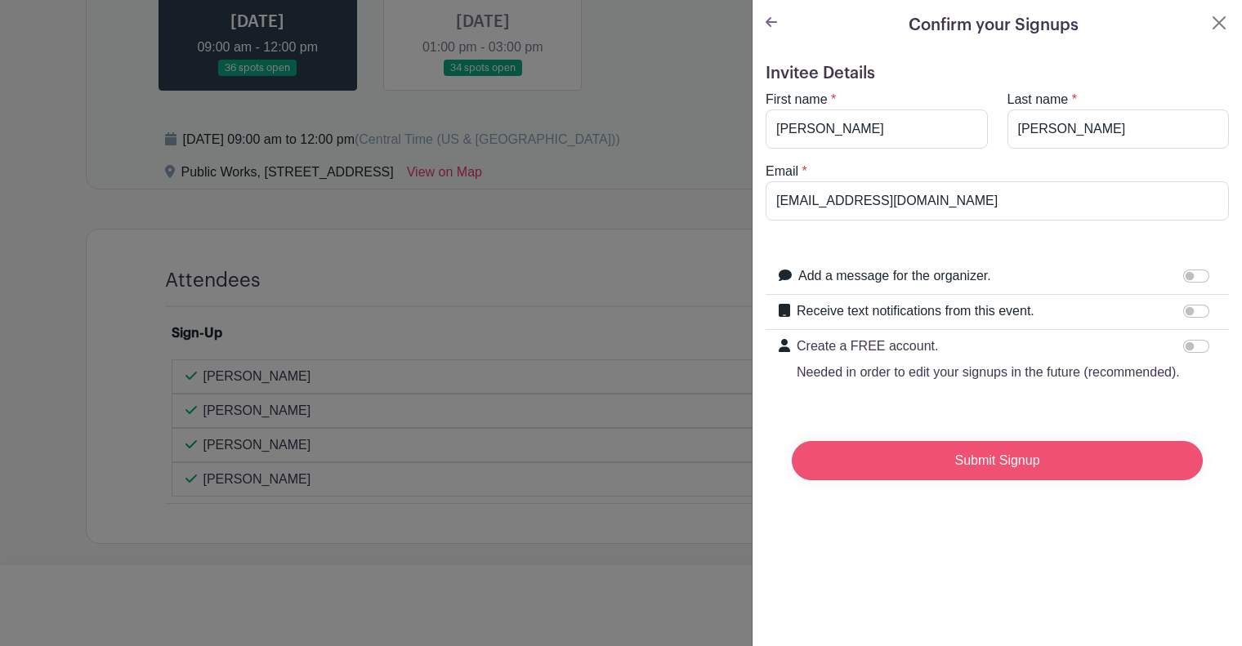
click at [1029, 478] on input "Submit Signup" at bounding box center [997, 460] width 411 height 39
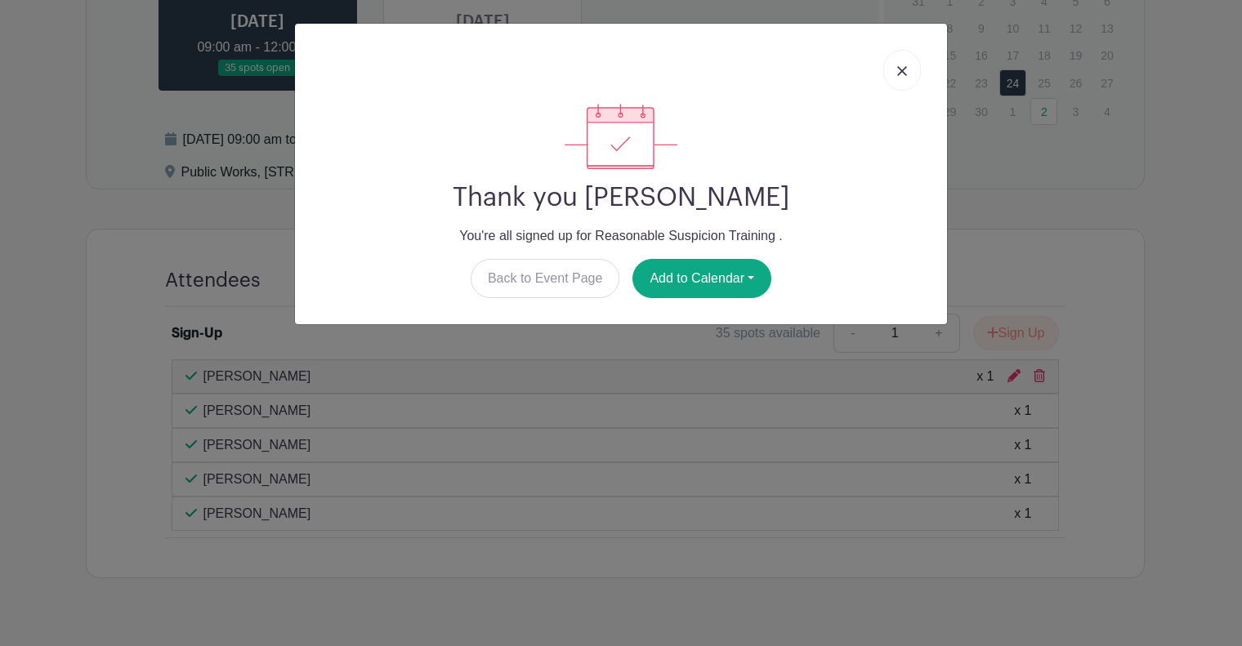
click at [1029, 478] on div "Thank you [PERSON_NAME] You're all signed up for Reasonable Suspicion Training …" at bounding box center [621, 323] width 1242 height 646
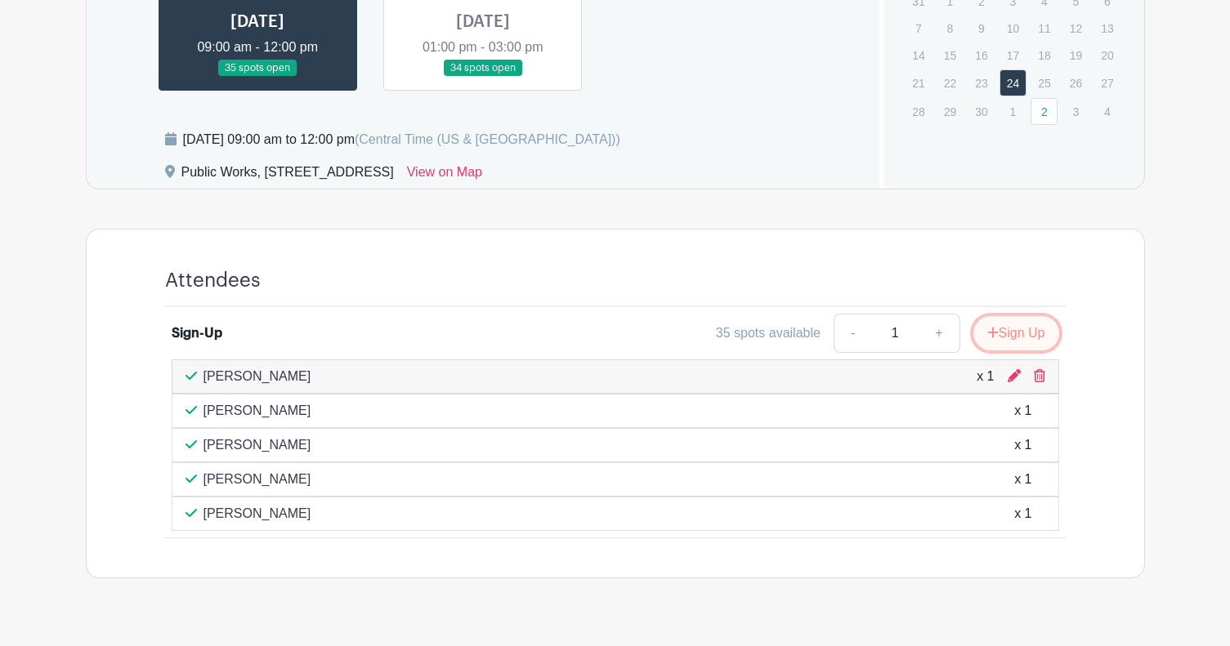
click at [1023, 330] on button "Sign Up" at bounding box center [1016, 333] width 86 height 34
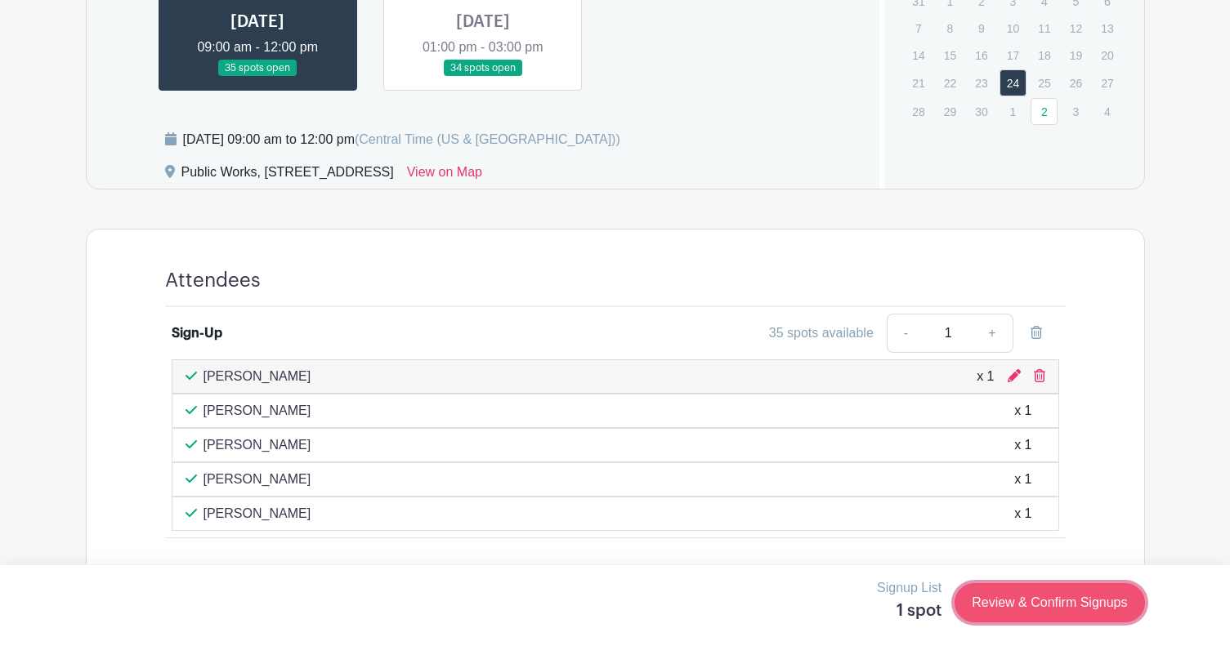
click at [1052, 601] on link "Review & Confirm Signups" at bounding box center [1049, 602] width 190 height 39
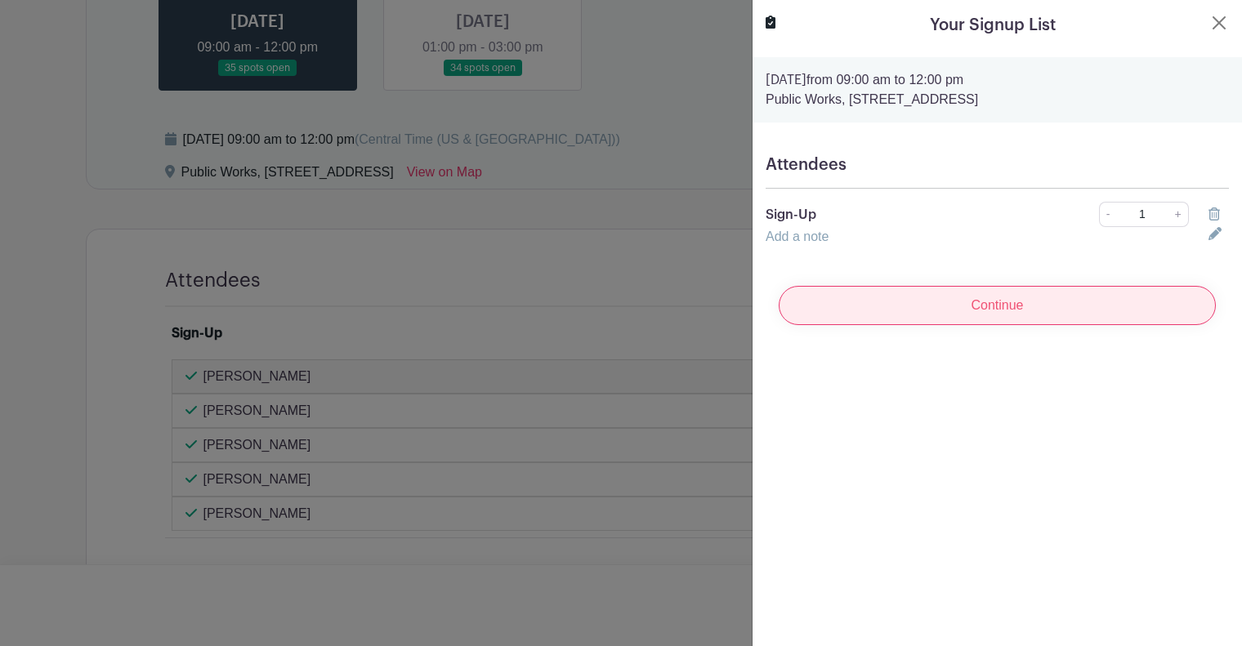
click at [909, 311] on input "Continue" at bounding box center [997, 305] width 437 height 39
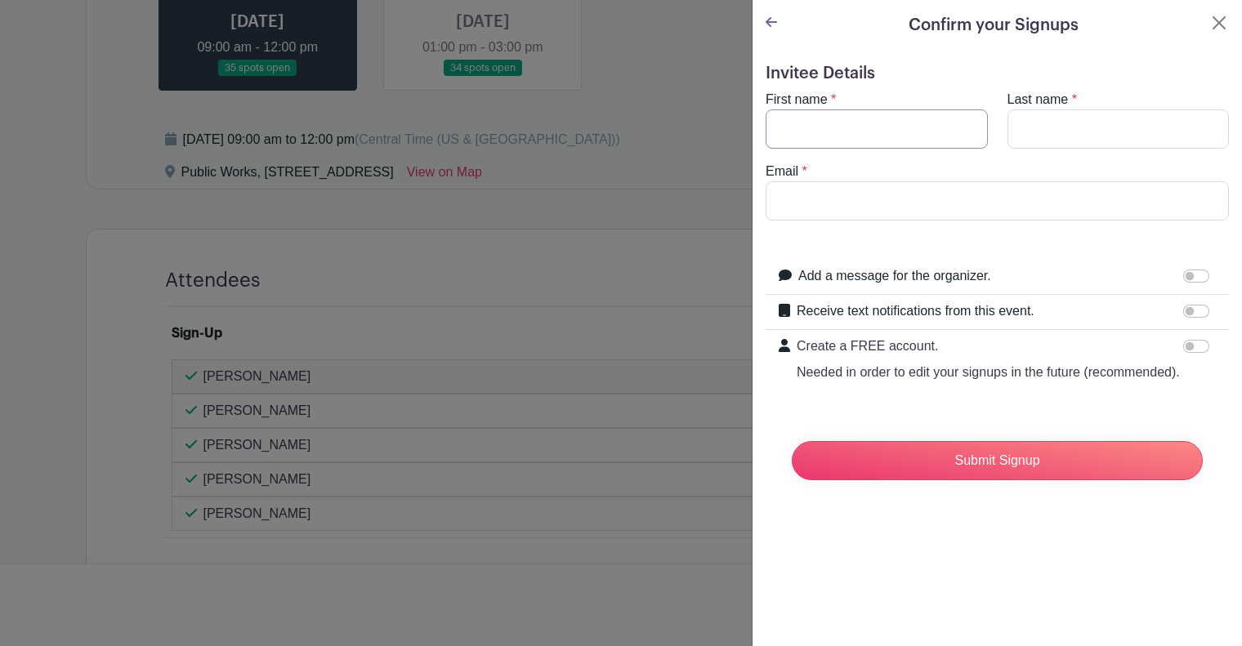
click at [893, 128] on input "First name" at bounding box center [877, 128] width 222 height 39
click at [903, 78] on h5 "Invitee Details" at bounding box center [997, 74] width 463 height 20
click at [889, 132] on input "First name" at bounding box center [877, 128] width 222 height 39
click at [889, 132] on input "[PERSON_NAME]" at bounding box center [877, 128] width 222 height 39
type input "[PERSON_NAME]"
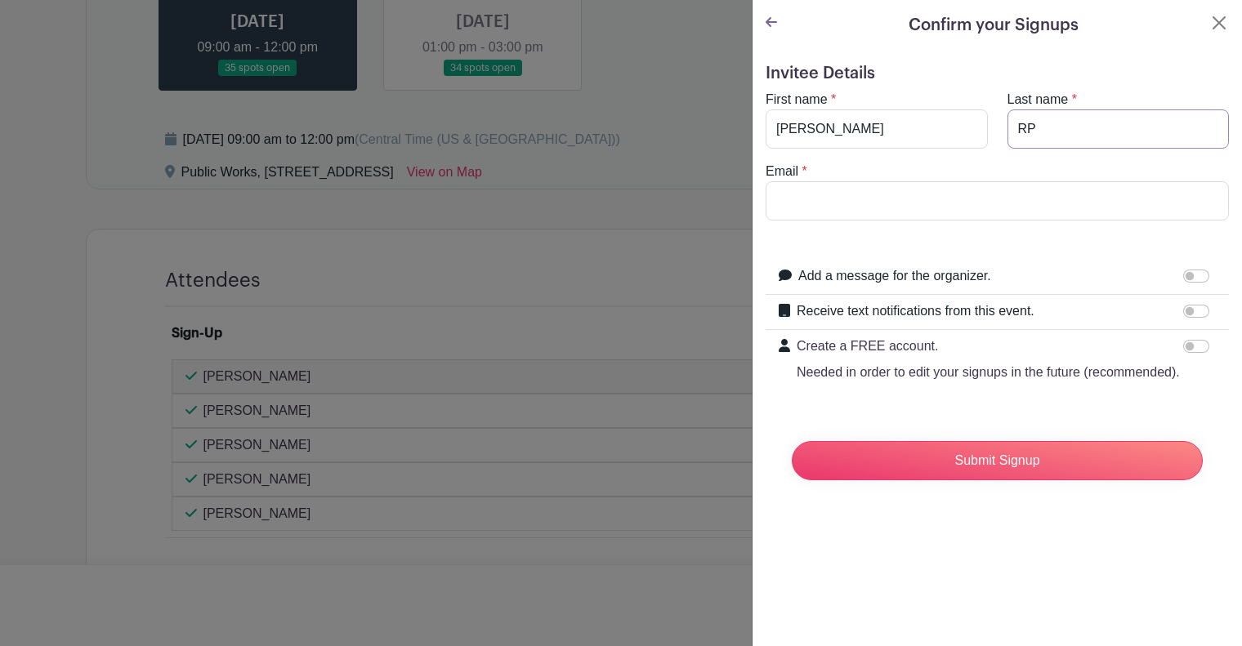
type input "R"
type input "[PERSON_NAME]"
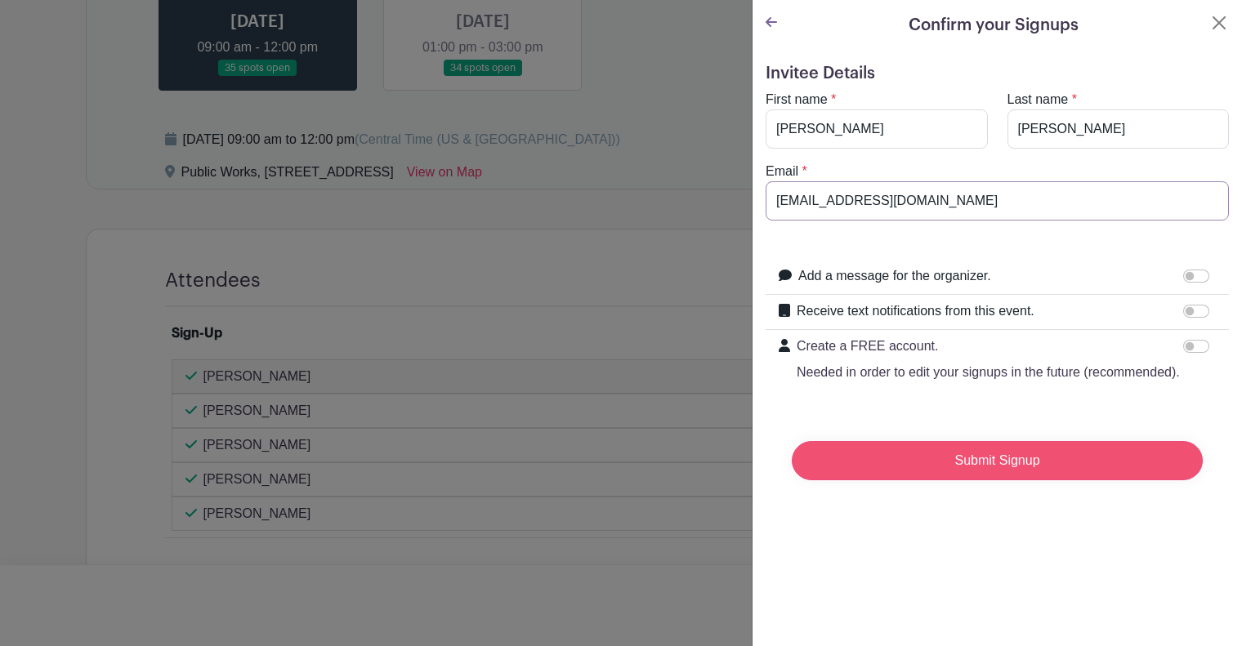
type input "[EMAIL_ADDRESS][DOMAIN_NAME]"
click at [973, 480] on input "Submit Signup" at bounding box center [997, 460] width 411 height 39
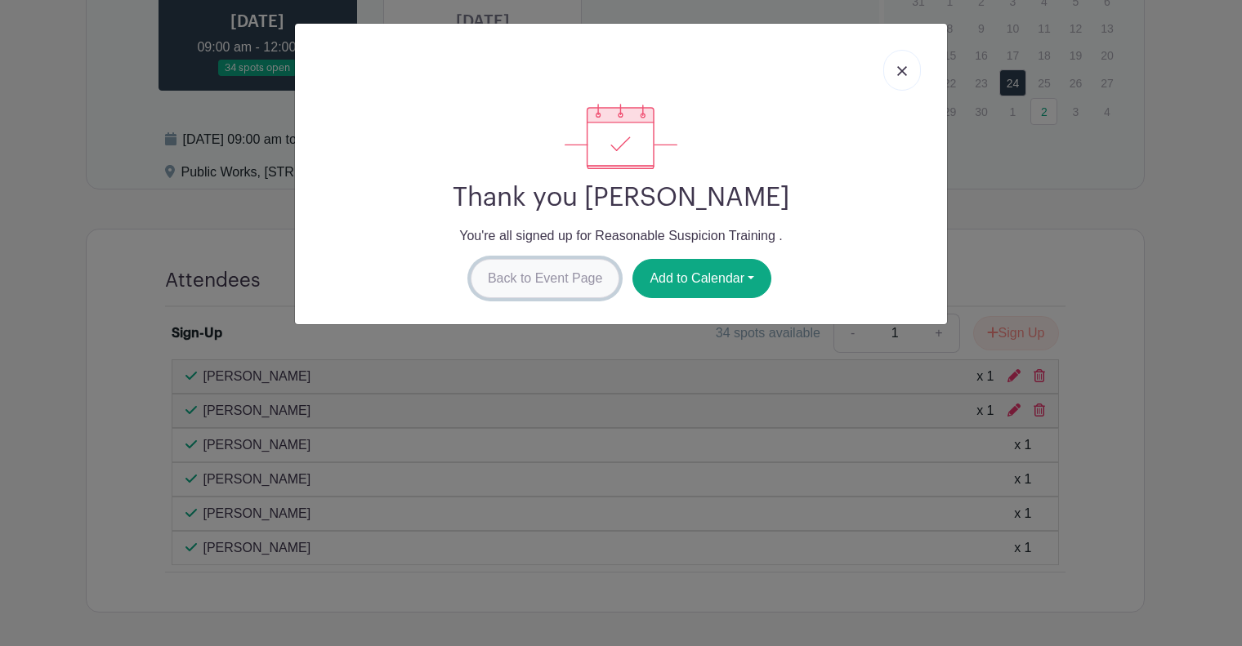
click at [557, 270] on link "Back to Event Page" at bounding box center [546, 278] width 150 height 39
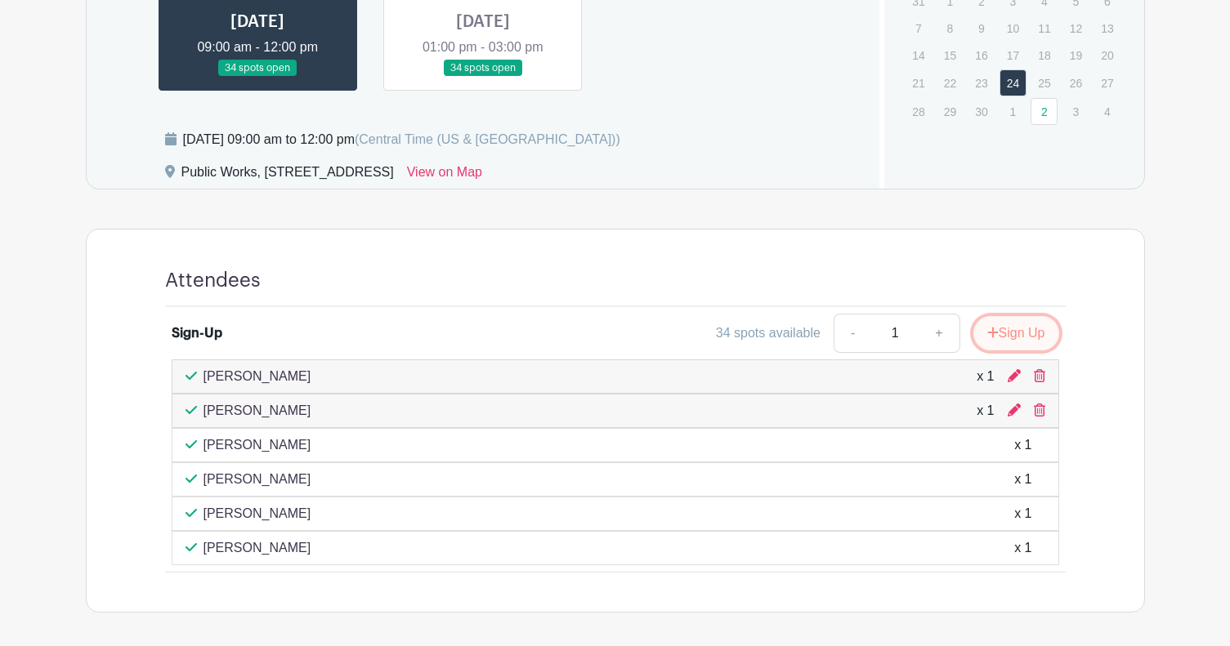
click at [1010, 333] on button "Sign Up" at bounding box center [1016, 333] width 86 height 34
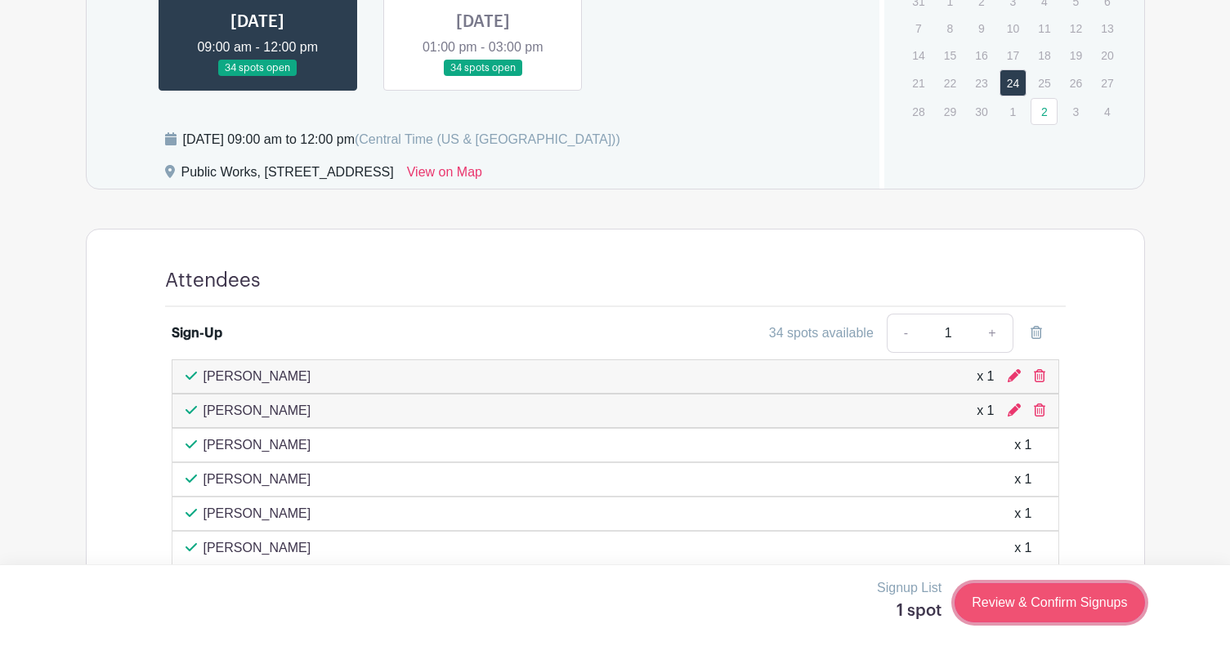
click at [1074, 620] on link "Review & Confirm Signups" at bounding box center [1049, 602] width 190 height 39
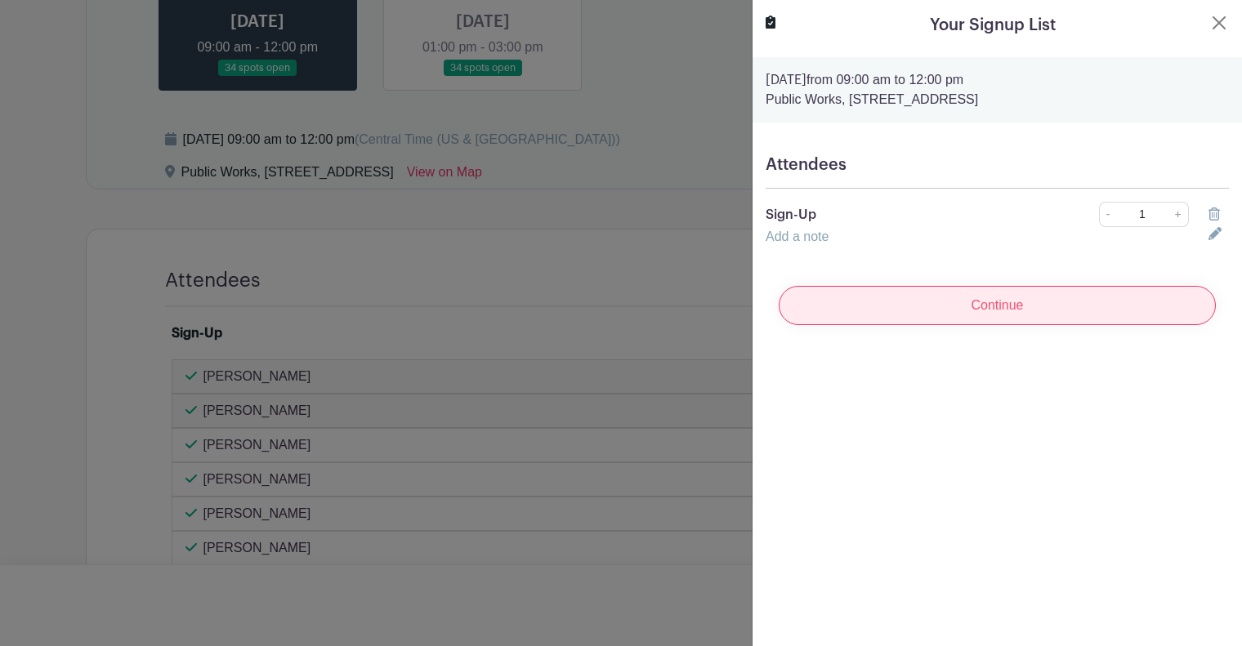
click at [1030, 312] on input "Continue" at bounding box center [997, 305] width 437 height 39
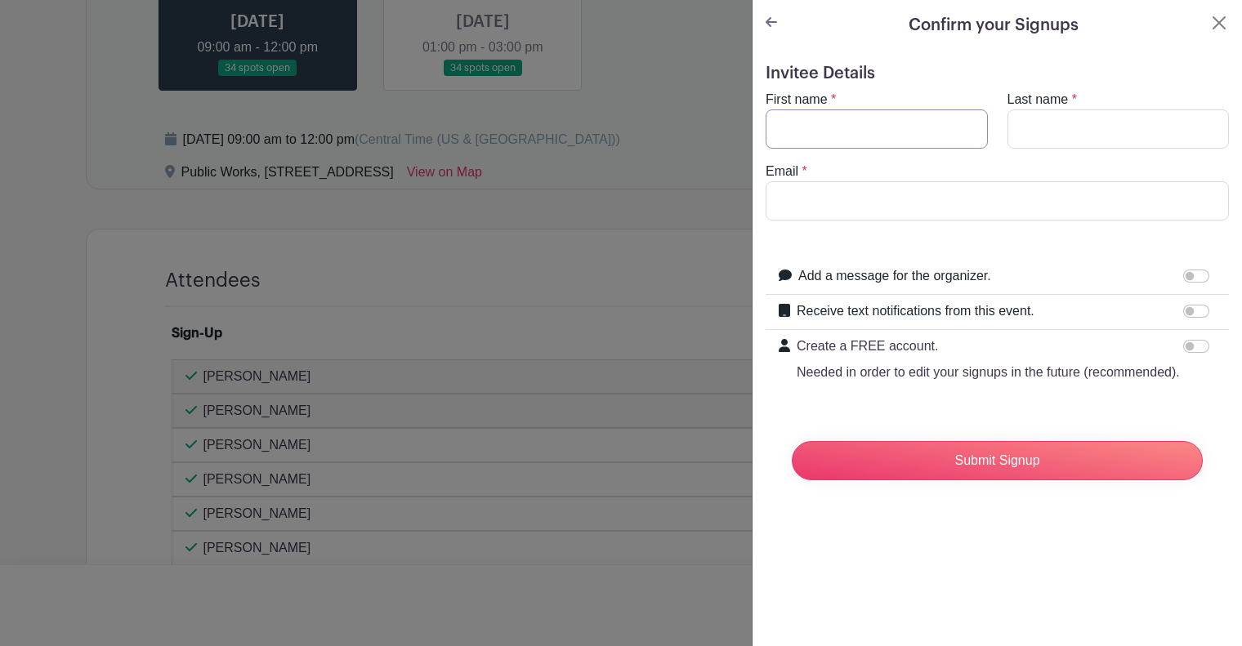
click at [919, 135] on input "First name" at bounding box center [877, 128] width 222 height 39
type input "[PERSON_NAME]"
click at [900, 193] on input "ram" at bounding box center [997, 200] width 463 height 39
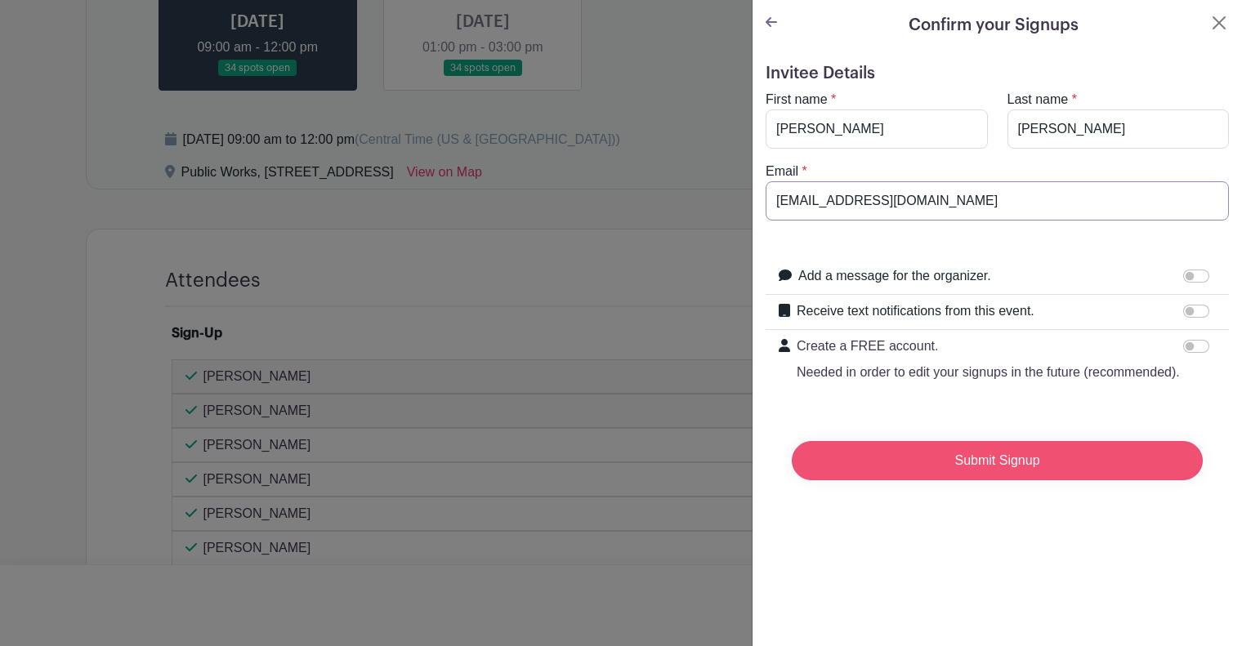
type input "[EMAIL_ADDRESS][DOMAIN_NAME]"
click at [1074, 474] on input "Submit Signup" at bounding box center [997, 460] width 411 height 39
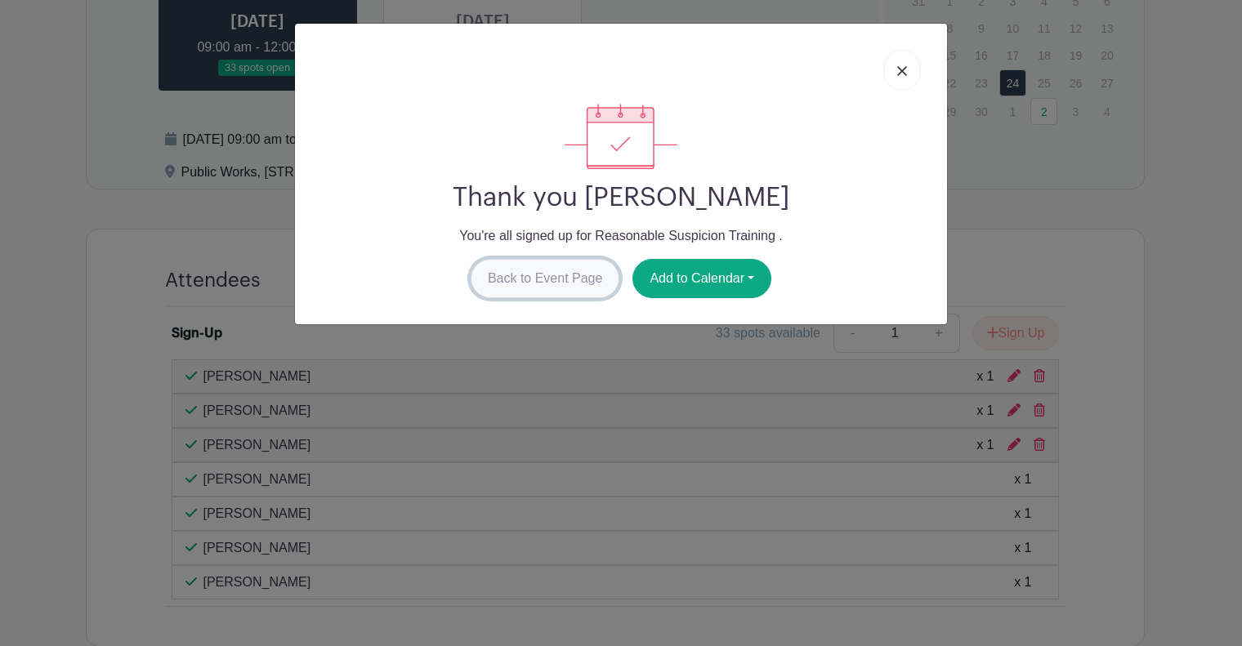
click at [570, 270] on link "Back to Event Page" at bounding box center [546, 278] width 150 height 39
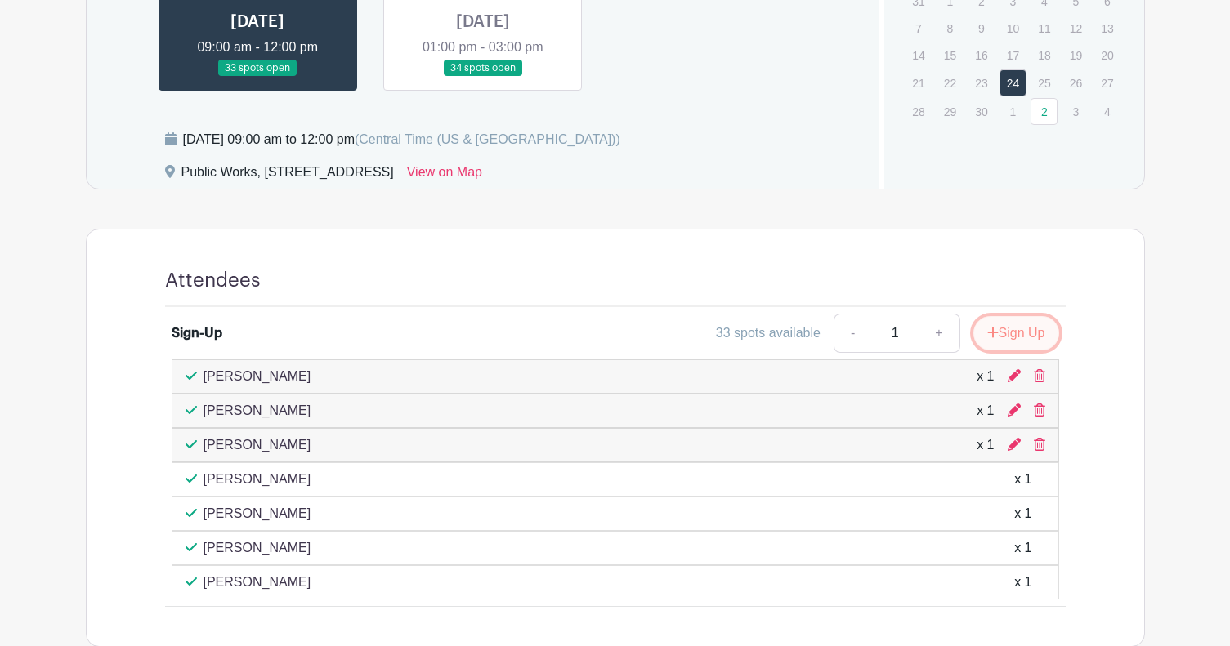
click at [1038, 333] on button "Sign Up" at bounding box center [1016, 333] width 86 height 34
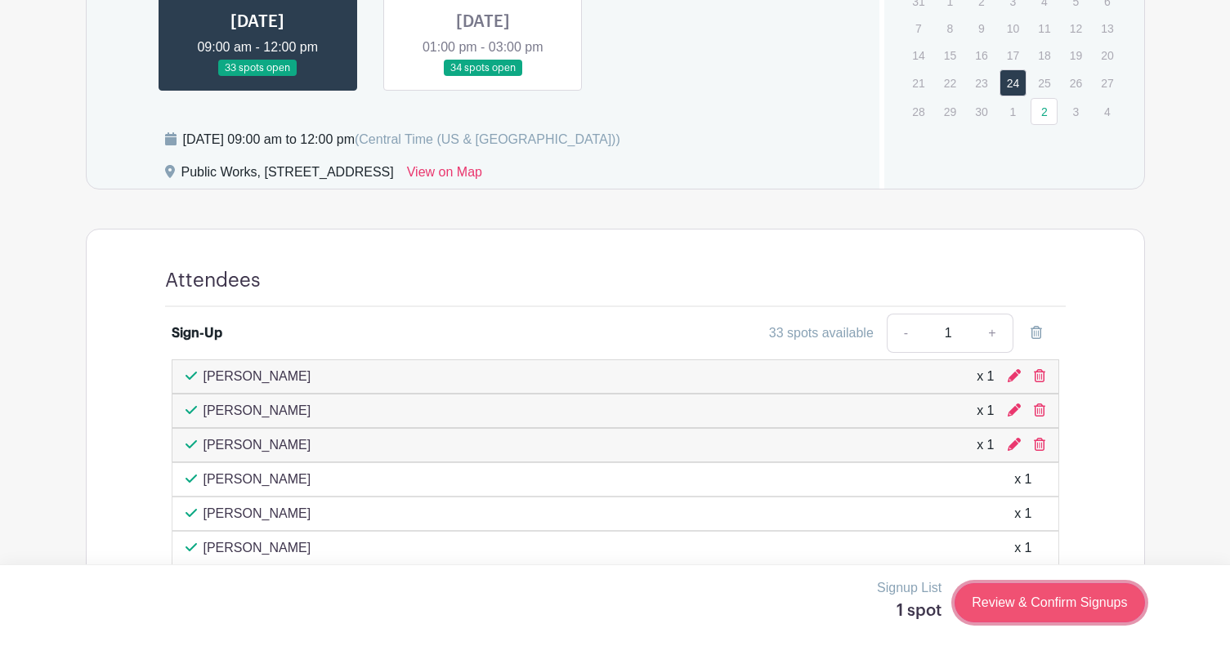
click at [1065, 604] on link "Review & Confirm Signups" at bounding box center [1049, 602] width 190 height 39
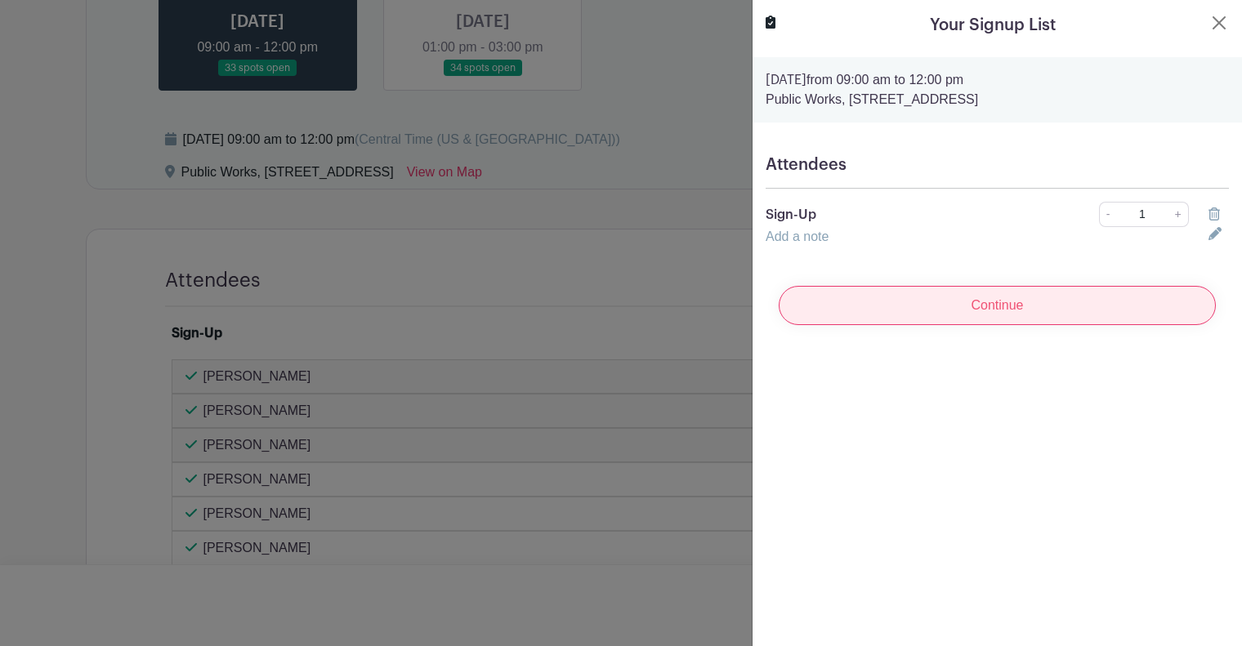
click at [932, 301] on input "Continue" at bounding box center [997, 305] width 437 height 39
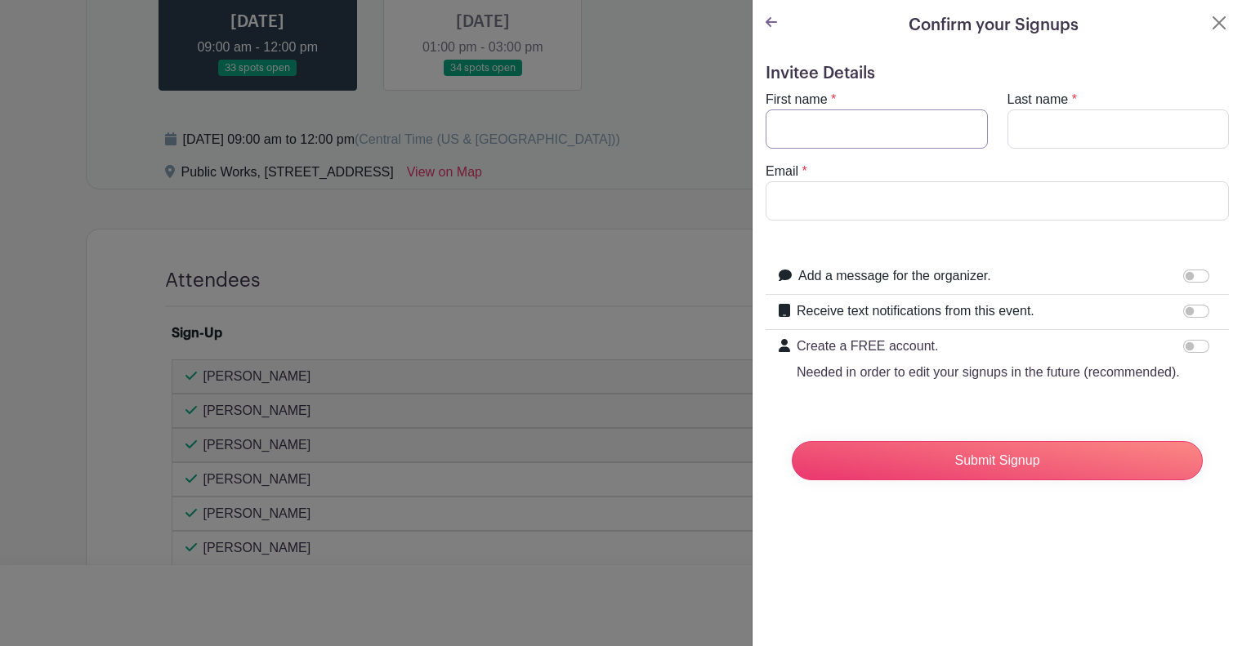
click at [872, 133] on input "First name" at bounding box center [877, 128] width 222 height 39
type input "[PERSON_NAME]"
type input "Carrera"
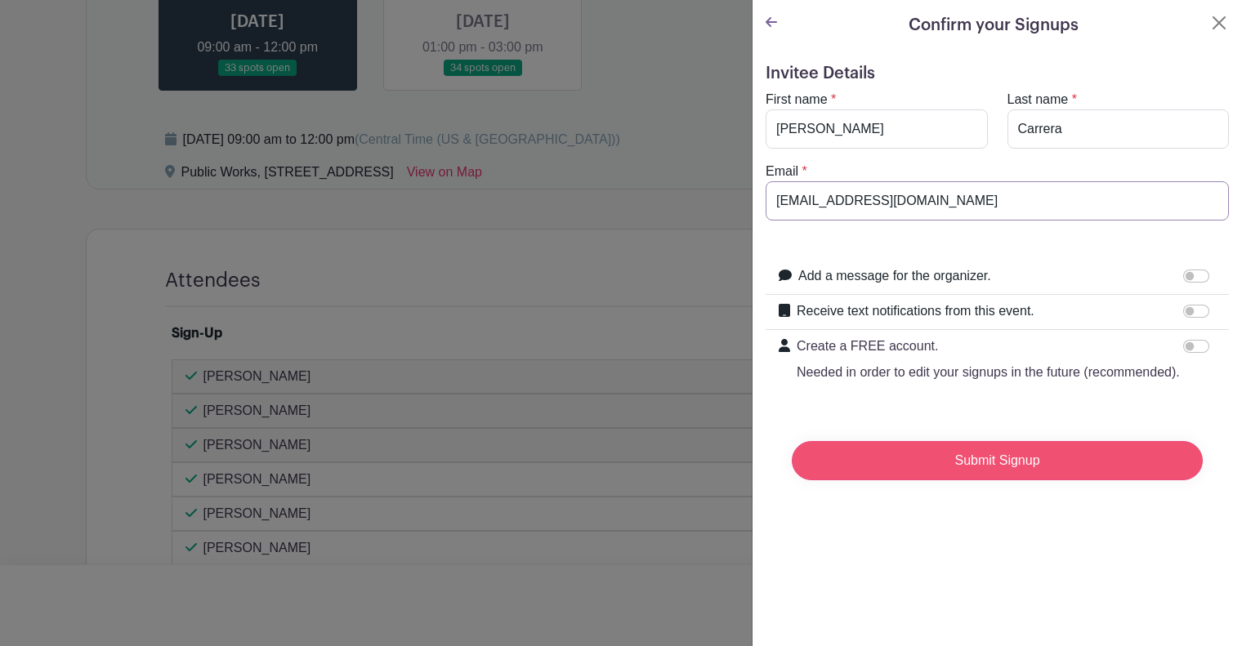
type input "[EMAIL_ADDRESS][DOMAIN_NAME]"
click at [1051, 479] on input "Submit Signup" at bounding box center [997, 460] width 411 height 39
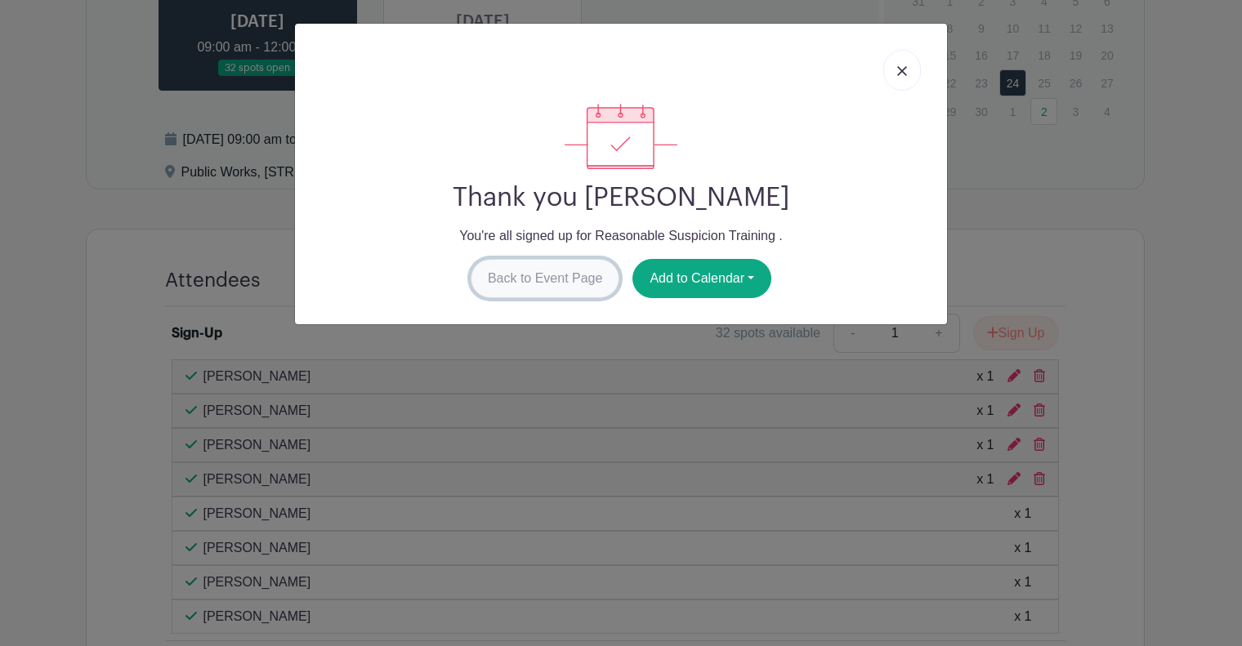
click at [542, 271] on link "Back to Event Page" at bounding box center [546, 278] width 150 height 39
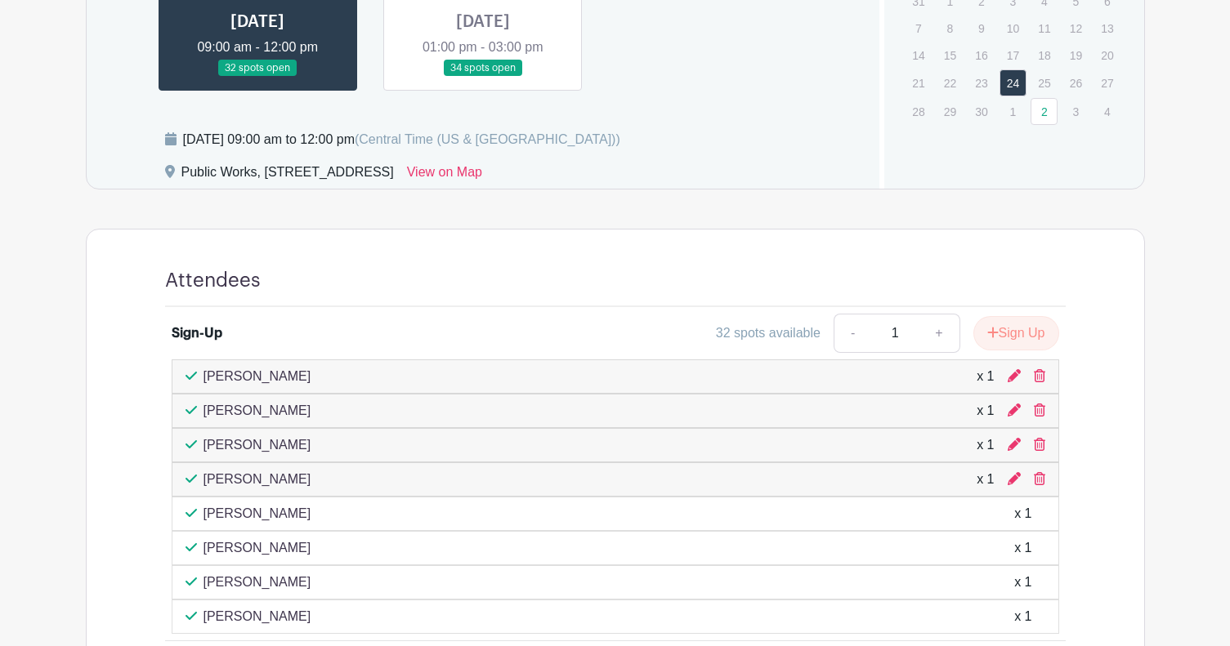
scroll to position [670, 0]
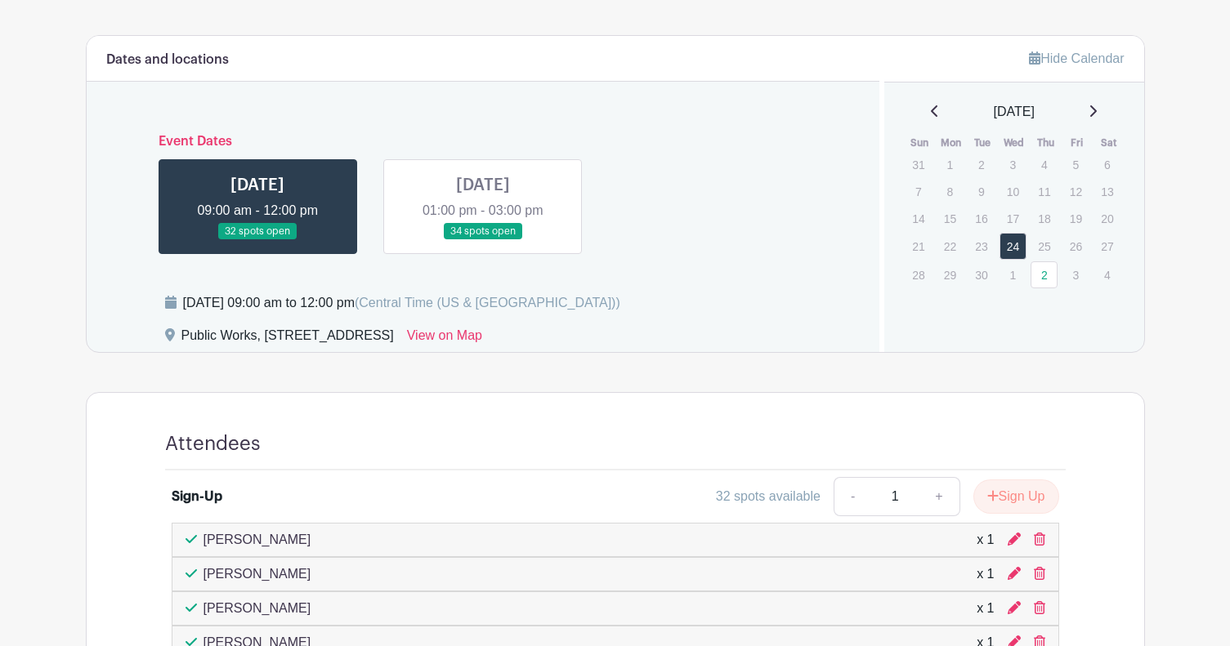
click at [483, 240] on link at bounding box center [483, 240] width 0 height 0
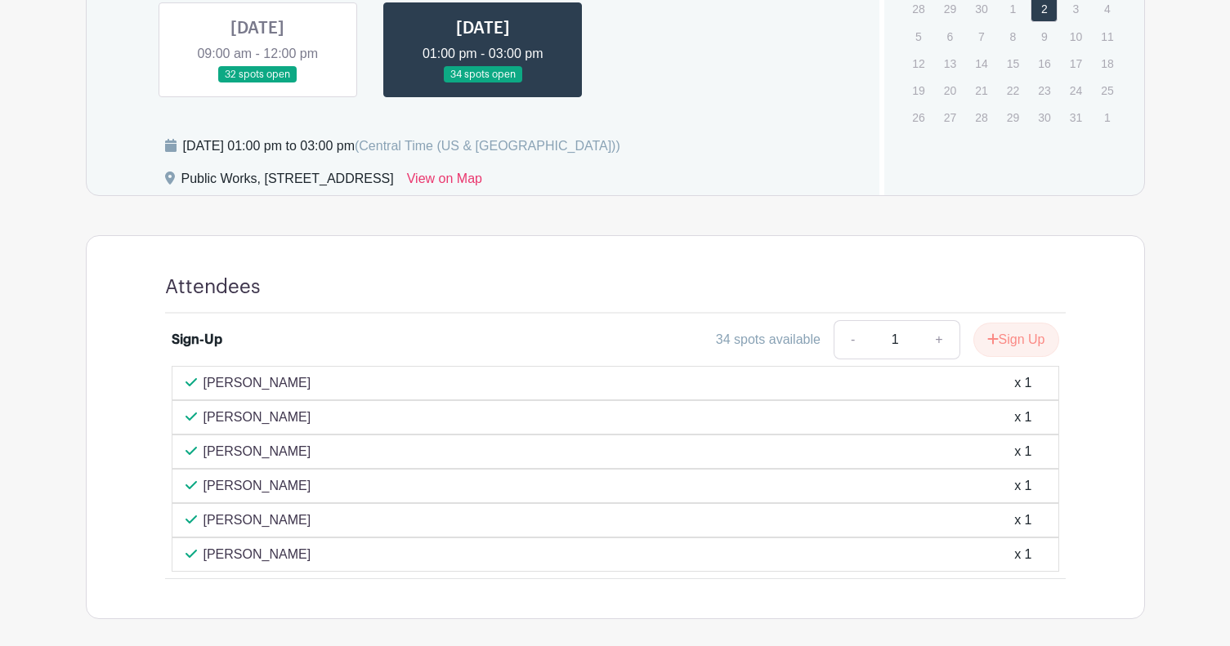
scroll to position [833, 0]
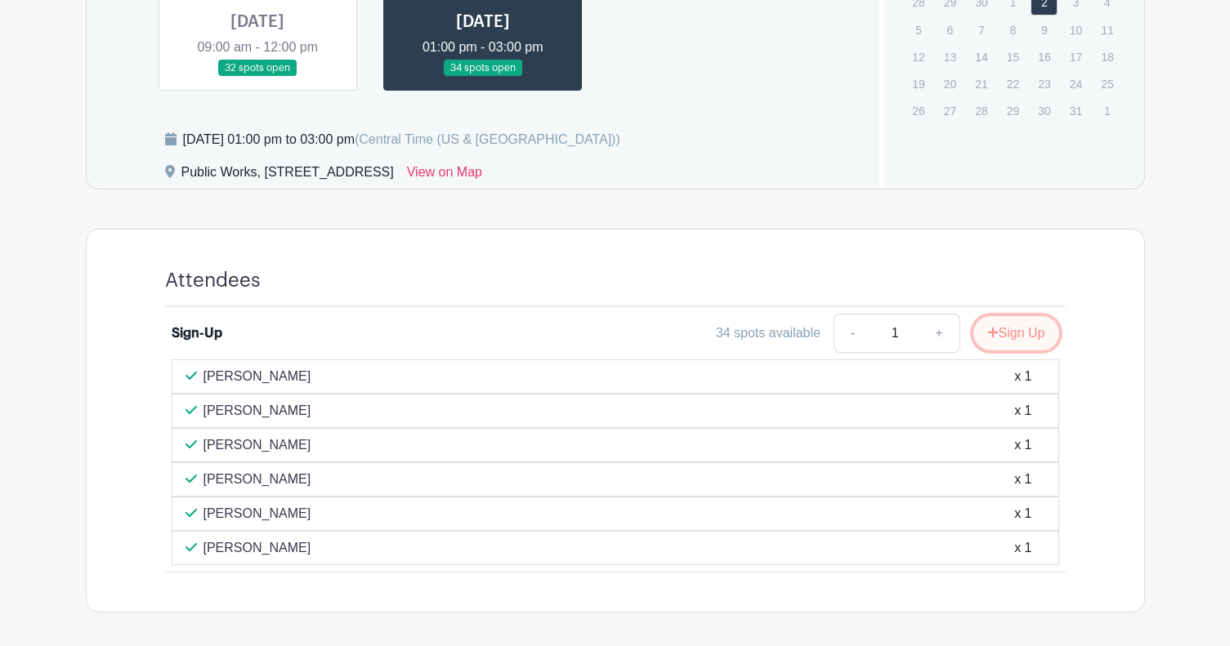
click at [1026, 333] on button "Sign Up" at bounding box center [1016, 333] width 86 height 34
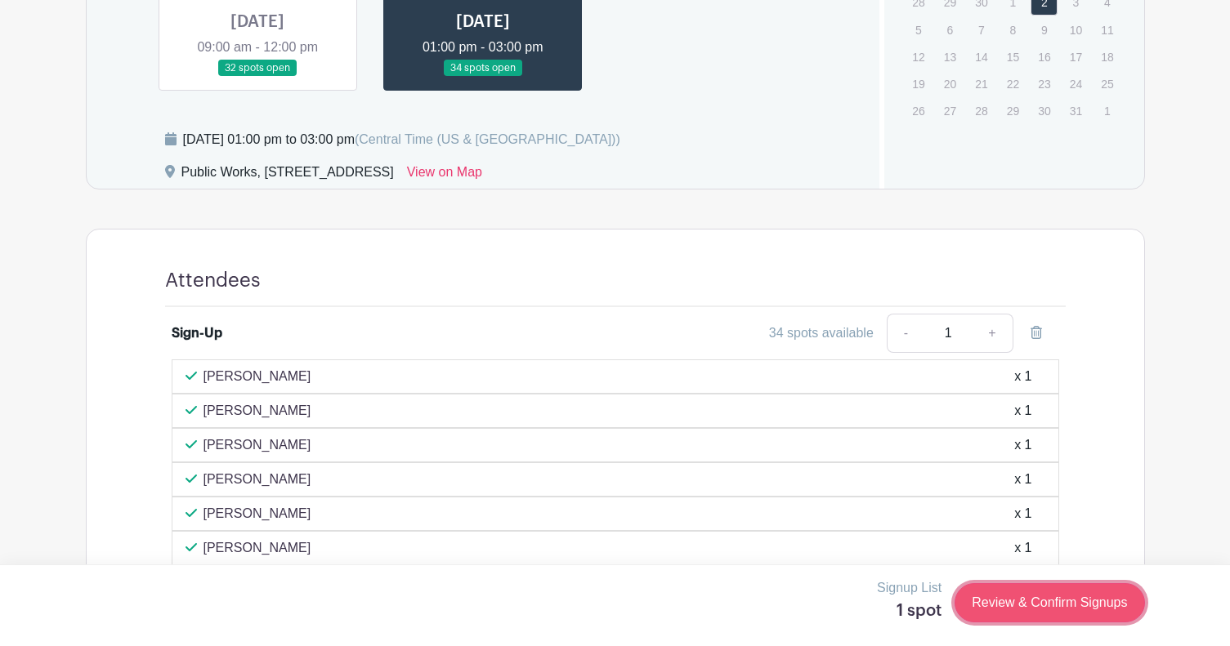
click at [1043, 609] on link "Review & Confirm Signups" at bounding box center [1049, 602] width 190 height 39
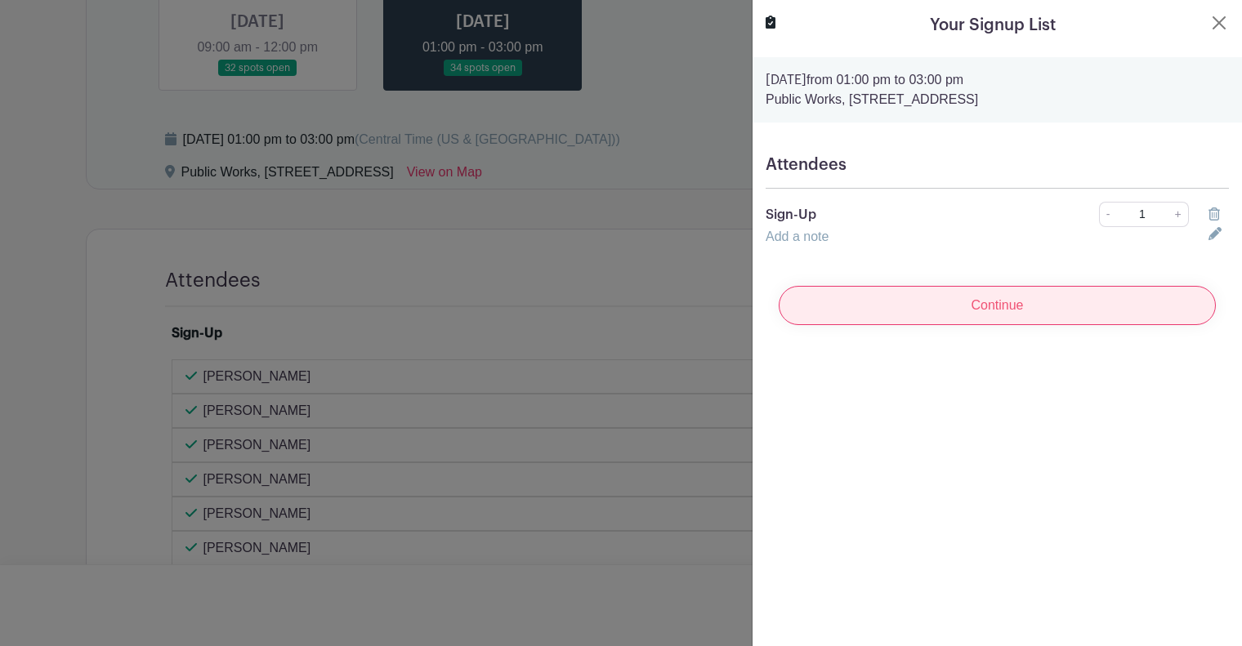
click at [900, 300] on input "Continue" at bounding box center [997, 305] width 437 height 39
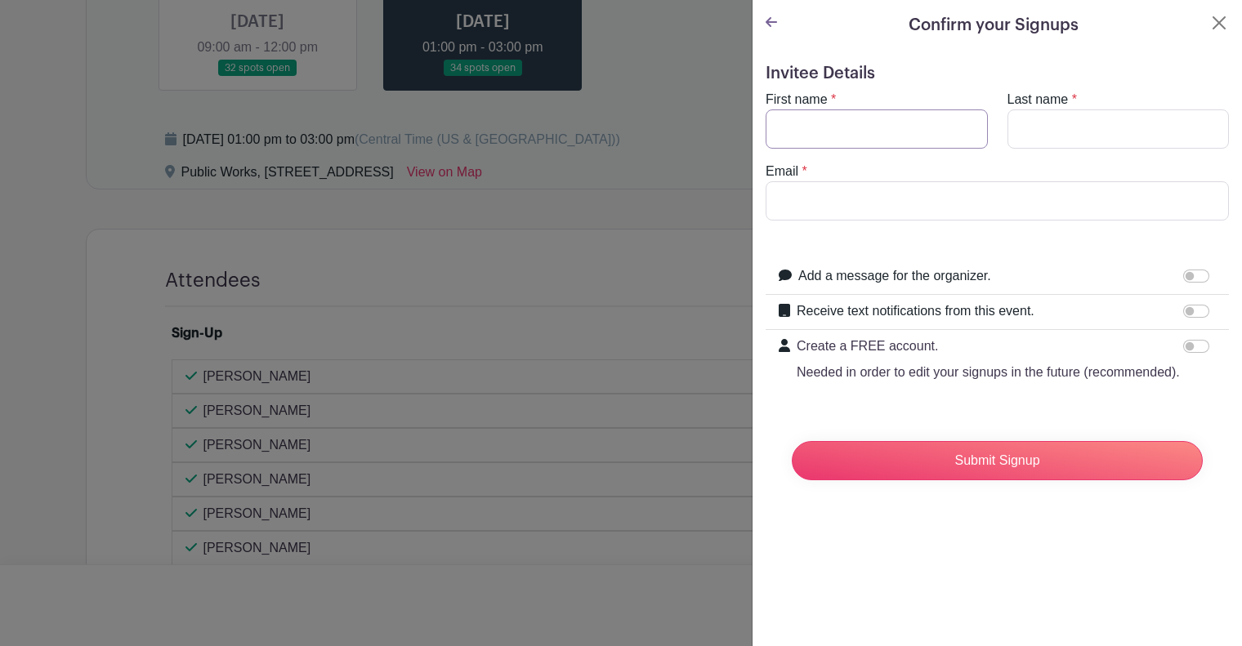
click at [827, 135] on input "First name" at bounding box center [877, 128] width 222 height 39
type input "P"
type input "Crispin"
type input "Pau"
click at [947, 203] on input "Email" at bounding box center [997, 200] width 463 height 39
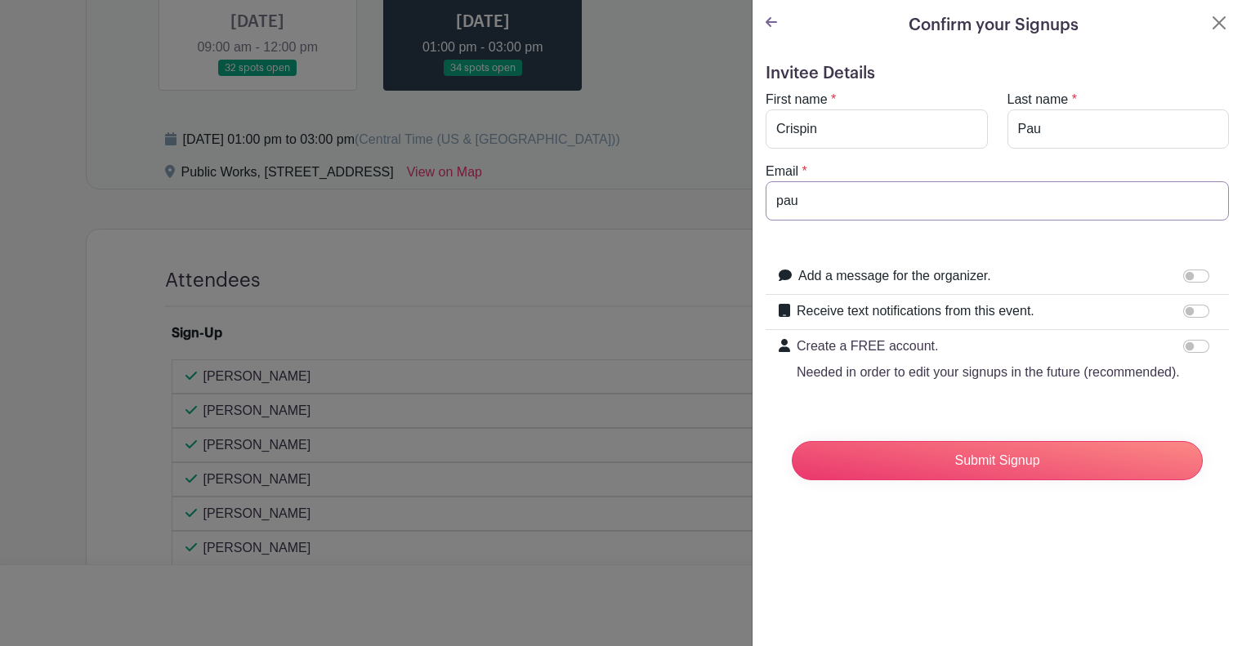
type input "[EMAIL_ADDRESS][DOMAIN_NAME]"
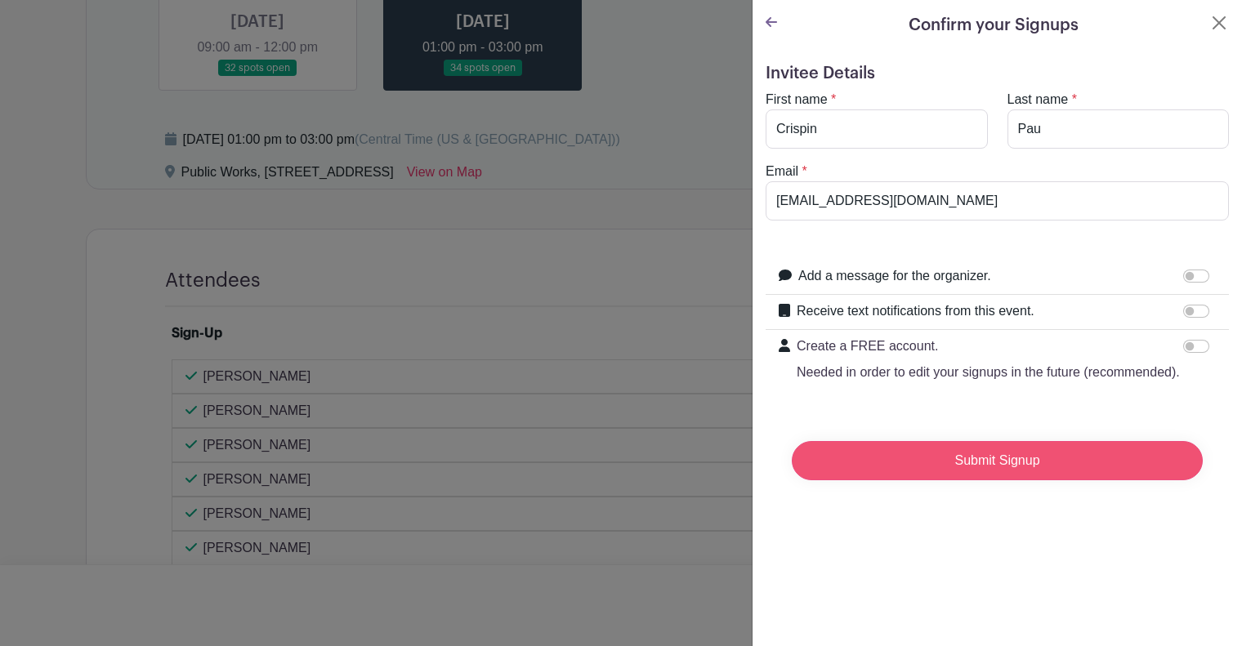
click at [986, 480] on input "Submit Signup" at bounding box center [997, 460] width 411 height 39
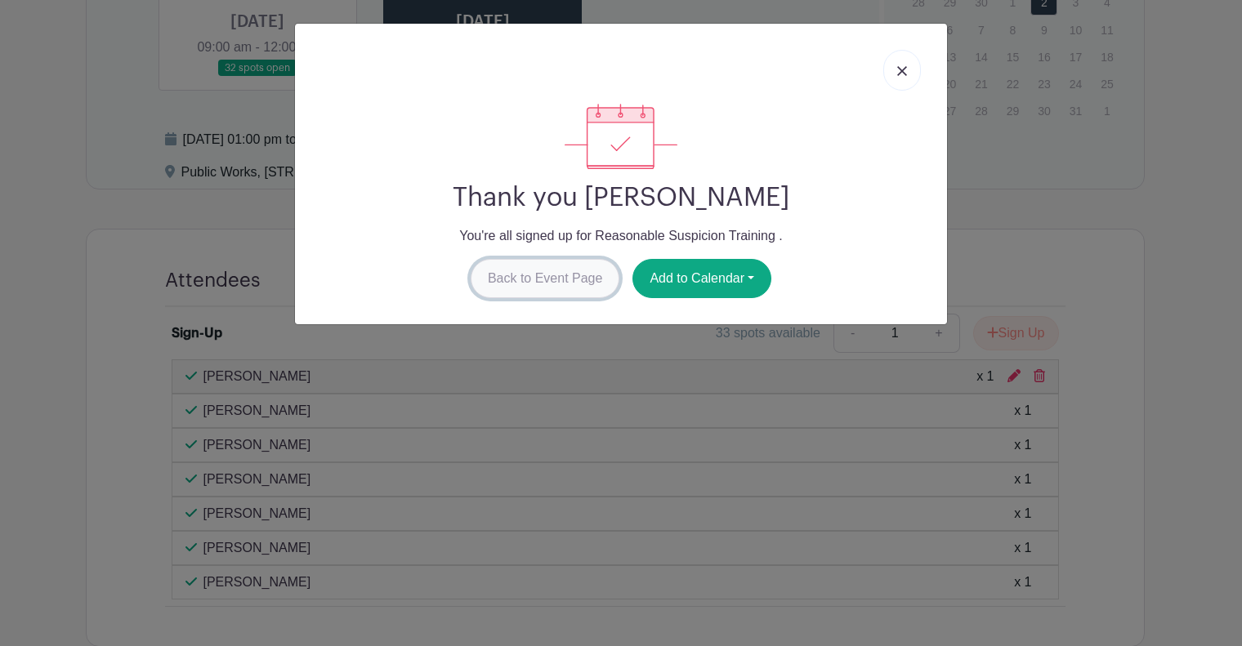
click at [535, 288] on link "Back to Event Page" at bounding box center [546, 278] width 150 height 39
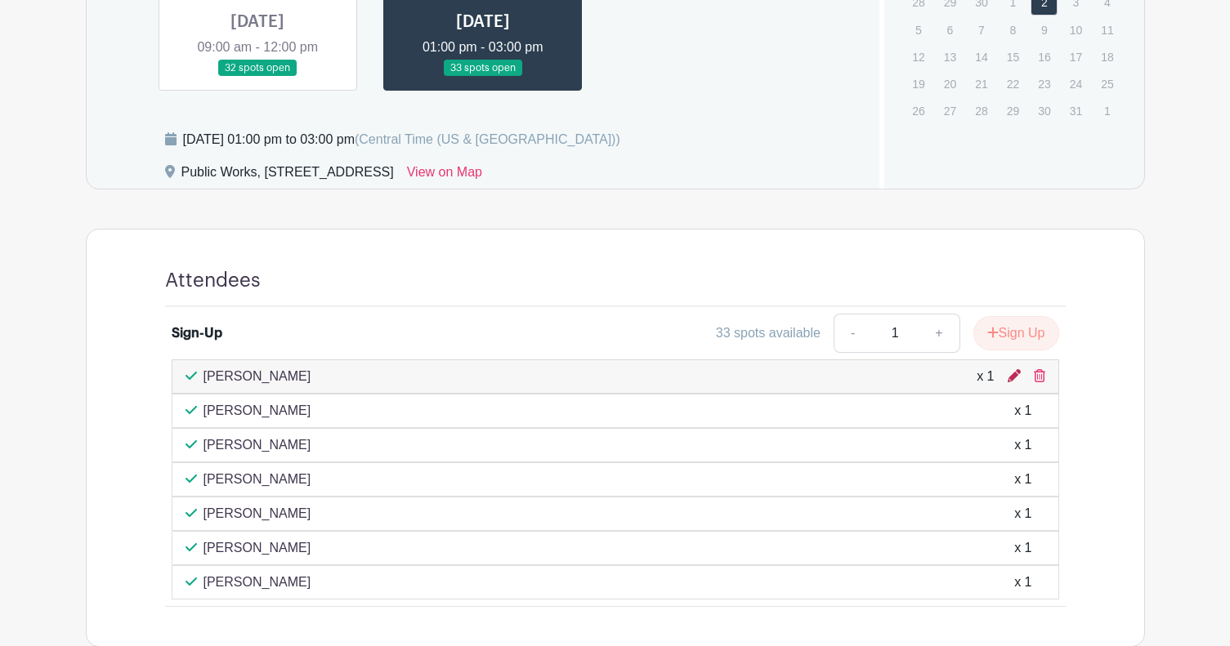
click at [1016, 374] on icon at bounding box center [1013, 375] width 13 height 13
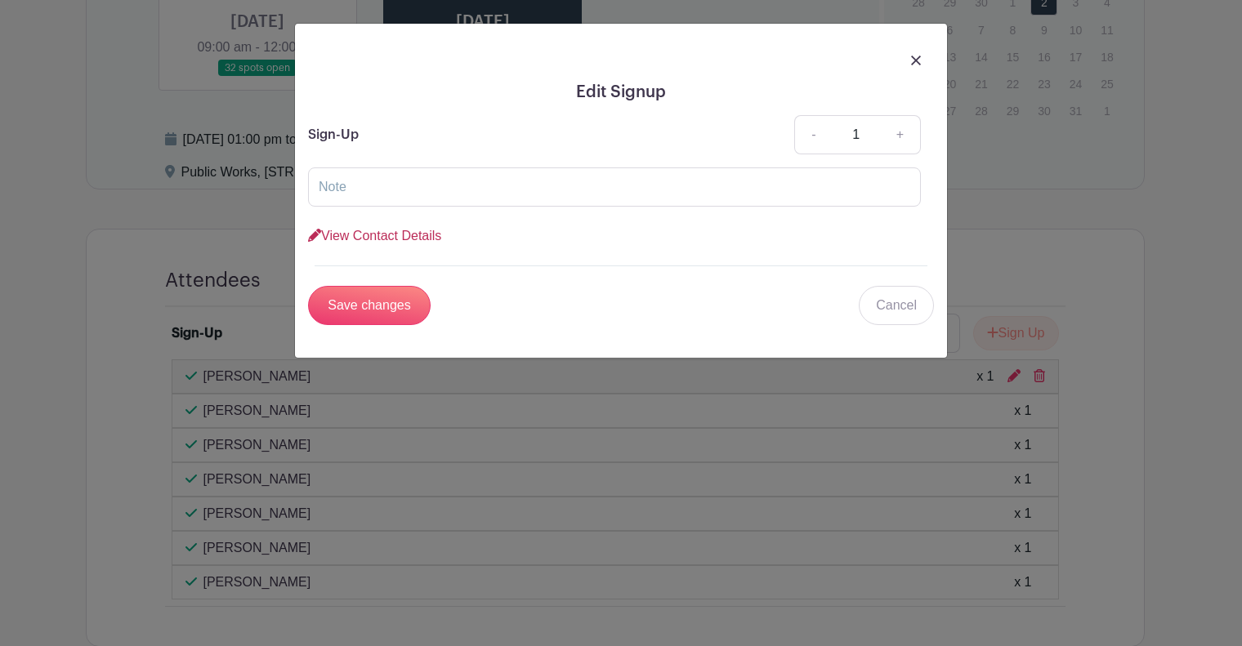
click at [406, 240] on link "View Contact Details" at bounding box center [374, 236] width 133 height 14
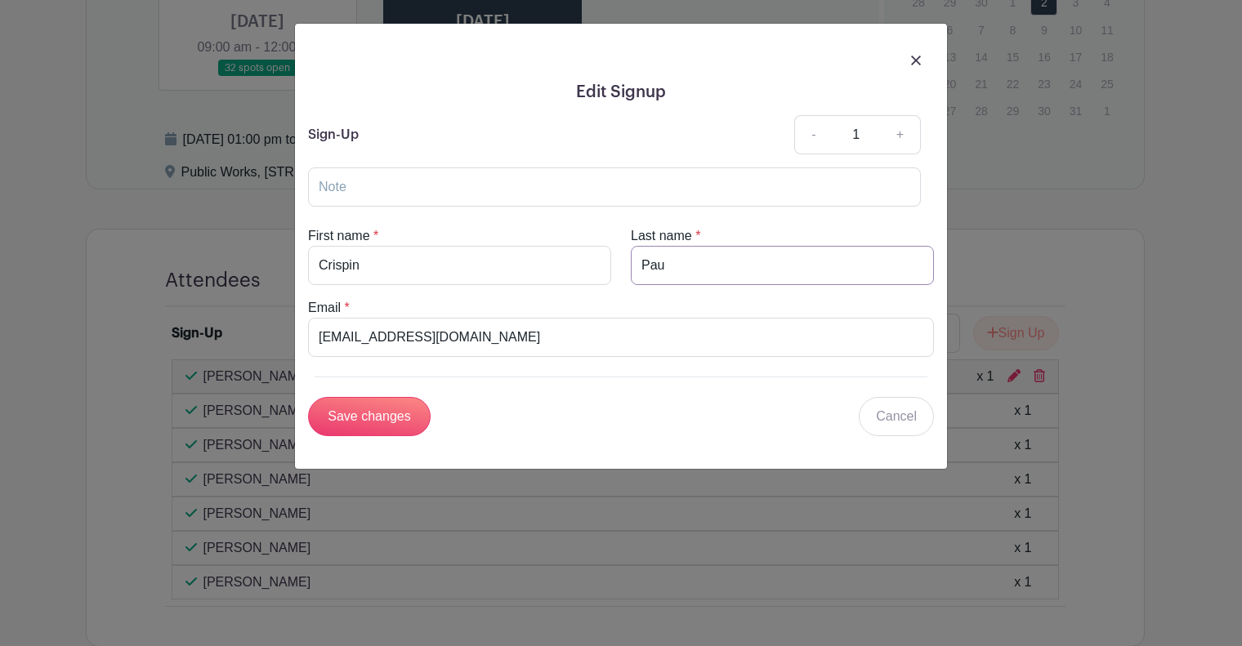
click at [692, 276] on input "Pau" at bounding box center [782, 265] width 303 height 39
type input "[PERSON_NAME]"
click at [392, 417] on input "Save changes" at bounding box center [369, 416] width 123 height 39
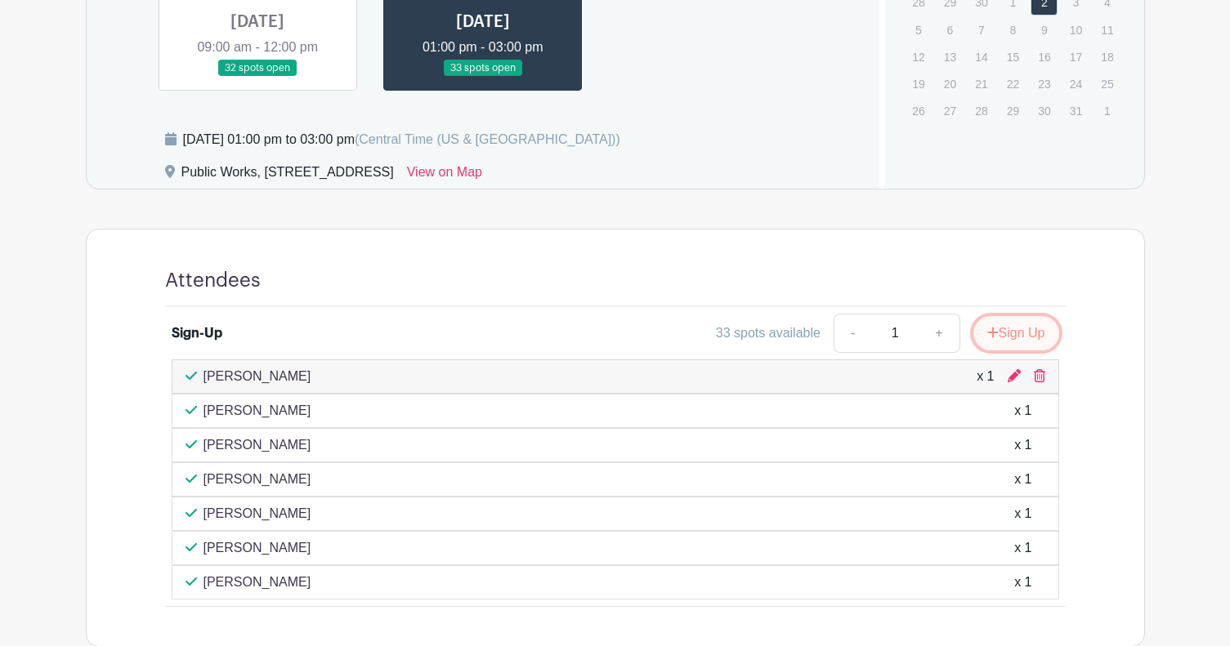
click at [1011, 336] on button "Sign Up" at bounding box center [1016, 333] width 86 height 34
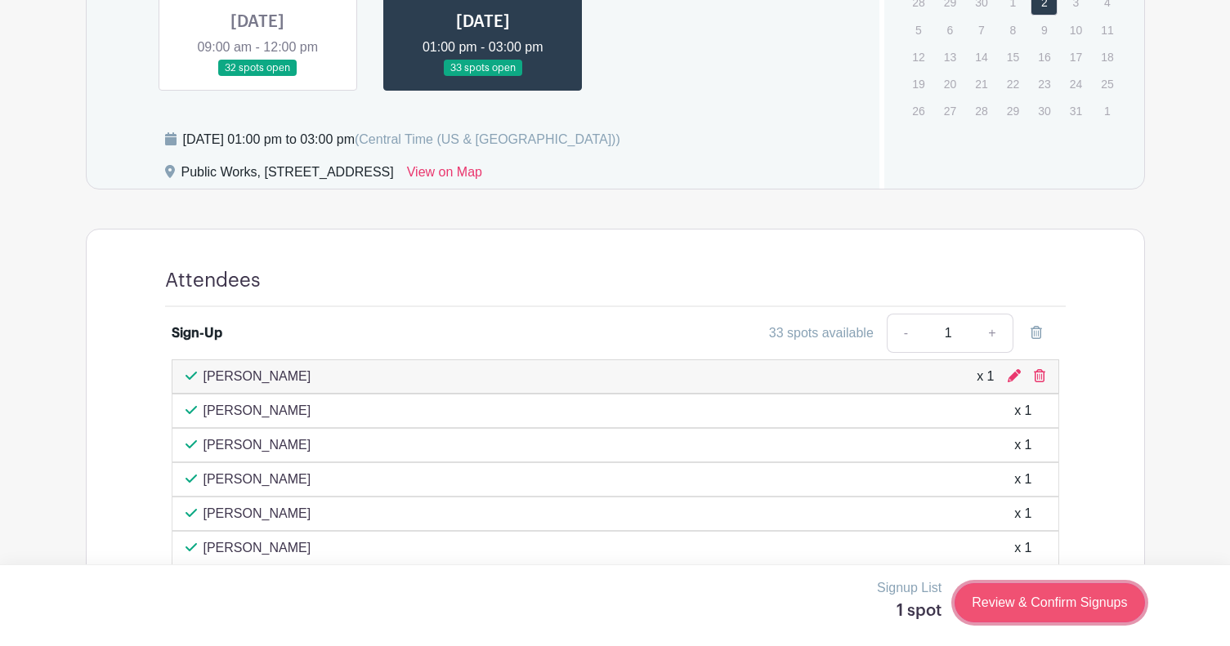
click at [1004, 607] on link "Review & Confirm Signups" at bounding box center [1049, 602] width 190 height 39
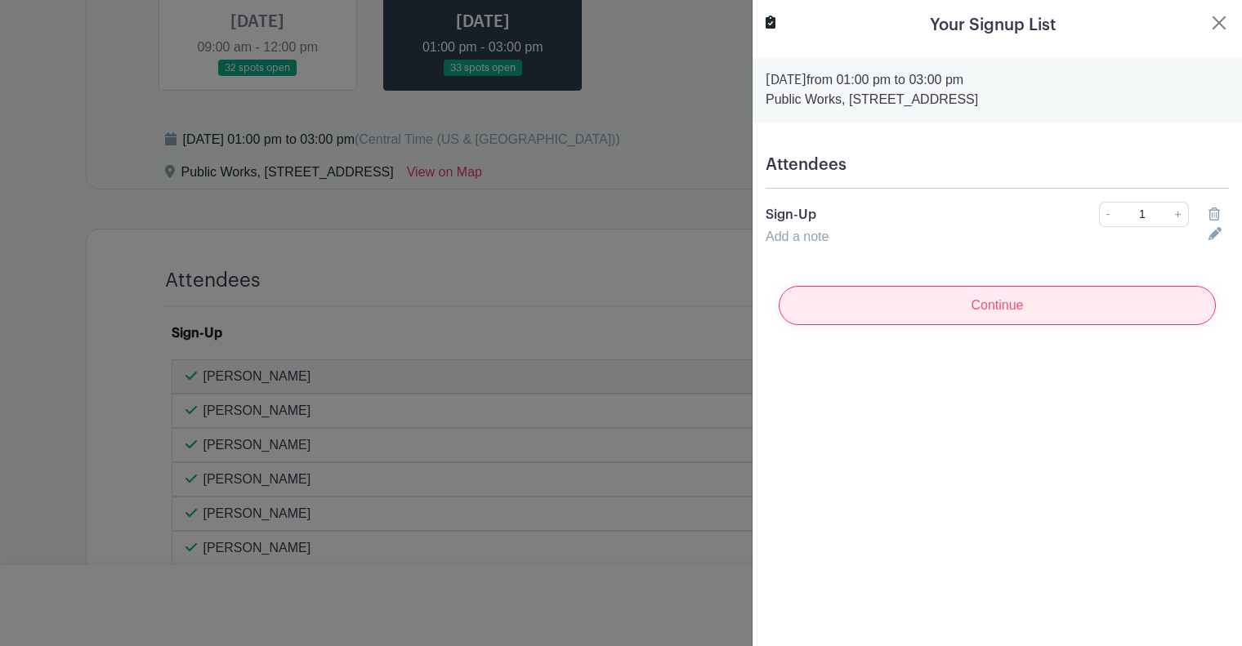
click at [978, 297] on input "Continue" at bounding box center [997, 305] width 437 height 39
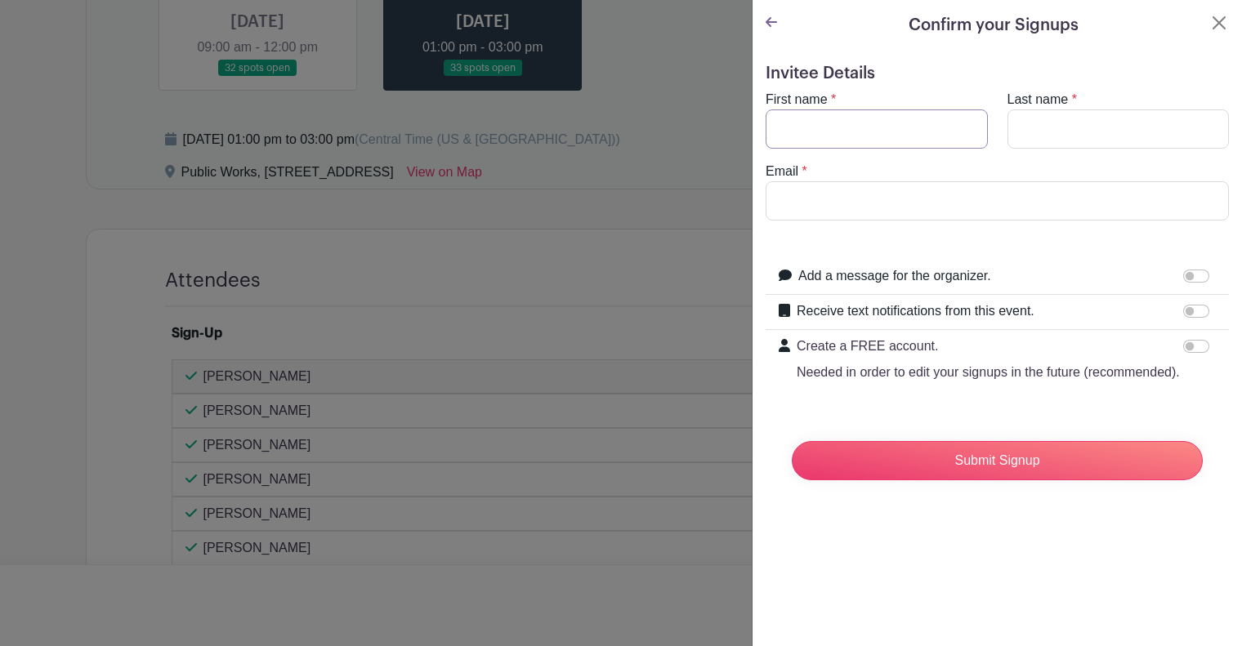
click at [858, 134] on input "First name" at bounding box center [877, 128] width 222 height 39
type input "Will"
type input "[PERSON_NAME]"
type input "[EMAIL_ADDRESS][DOMAIN_NAME]"
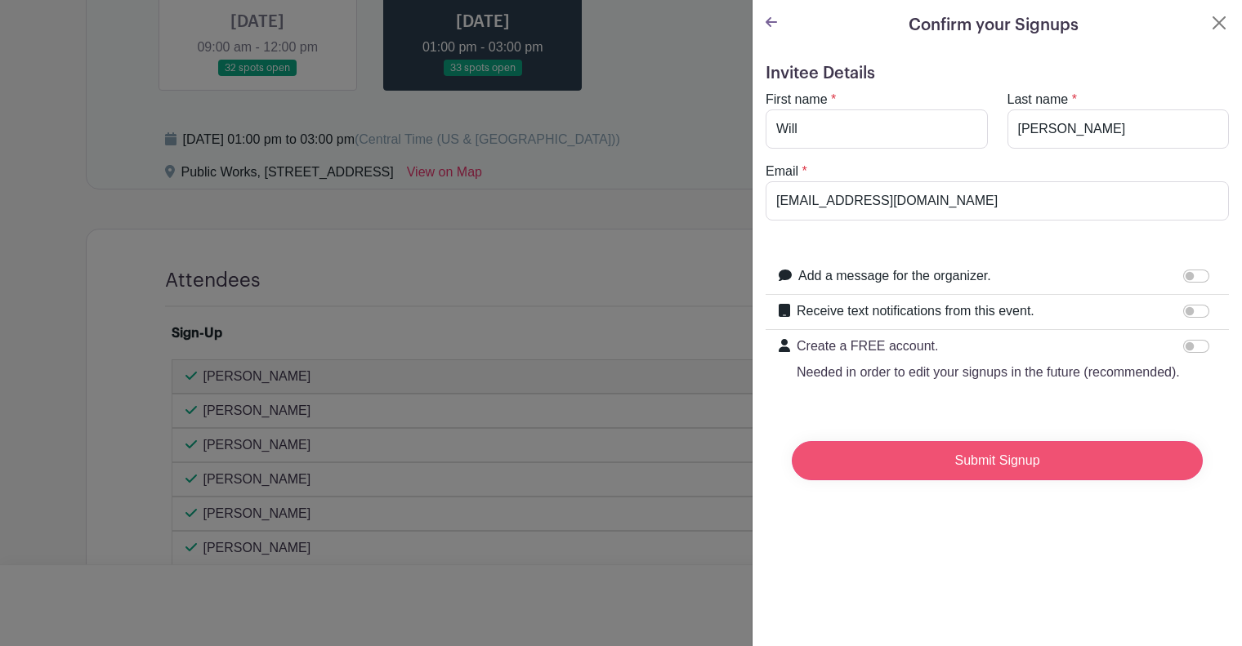
click at [983, 480] on input "Submit Signup" at bounding box center [997, 460] width 411 height 39
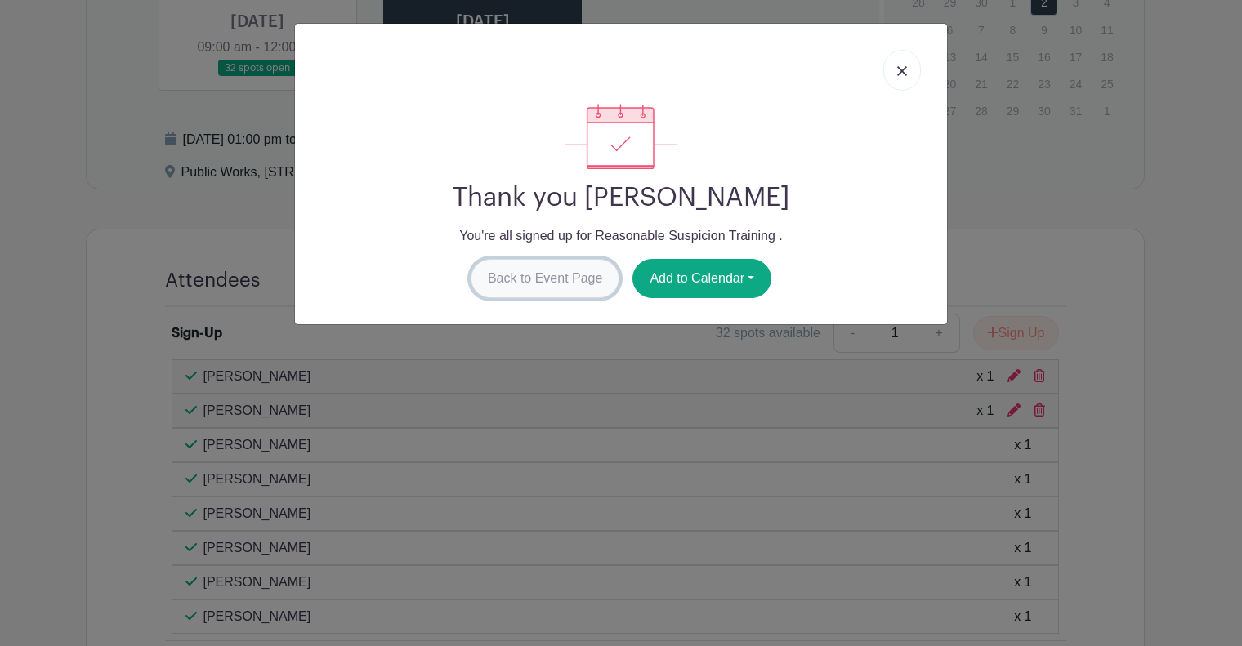
click at [540, 279] on link "Back to Event Page" at bounding box center [546, 278] width 150 height 39
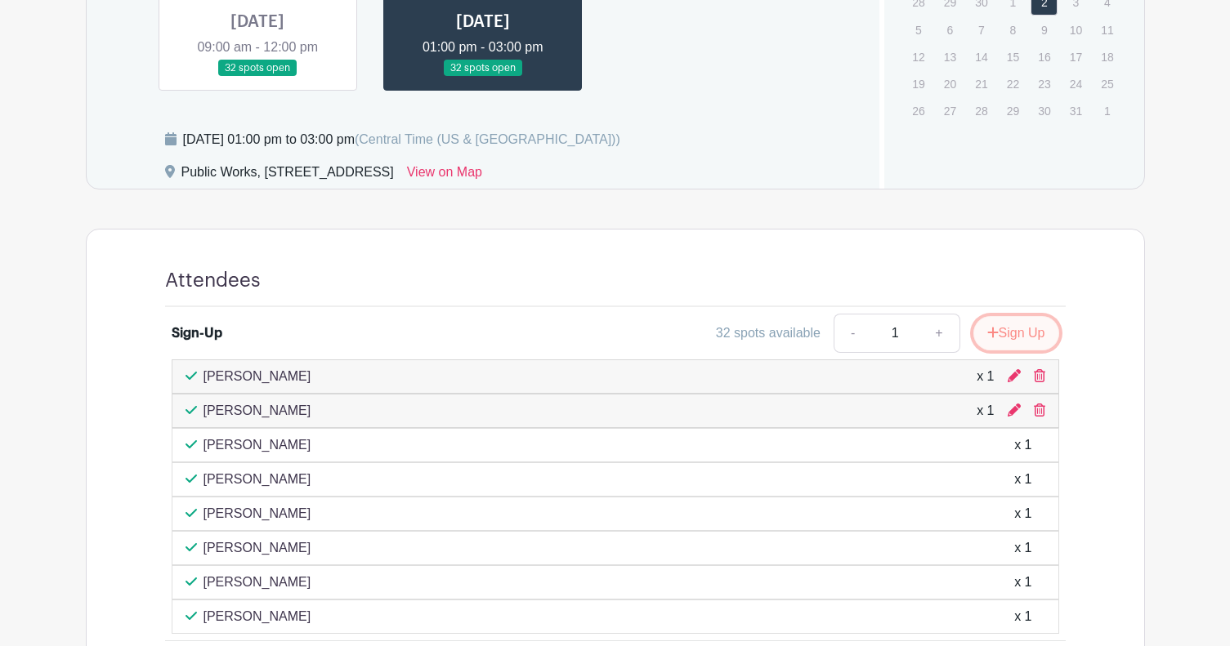
click at [1023, 337] on button "Sign Up" at bounding box center [1016, 333] width 86 height 34
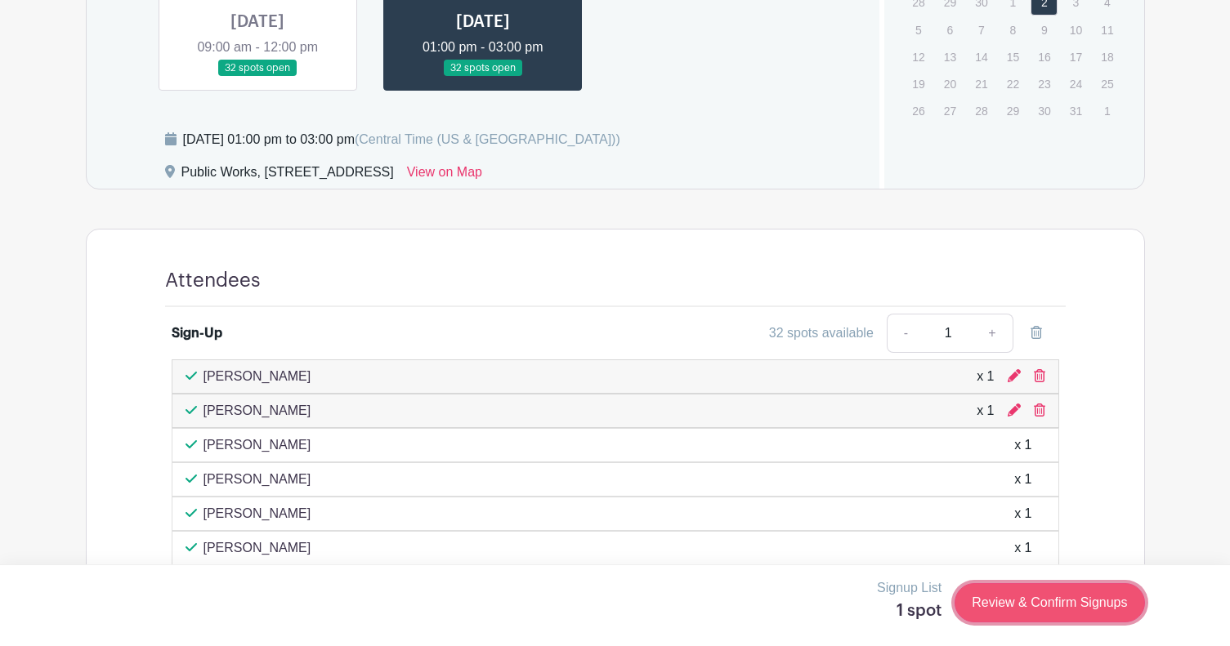
click at [1073, 599] on link "Review & Confirm Signups" at bounding box center [1049, 602] width 190 height 39
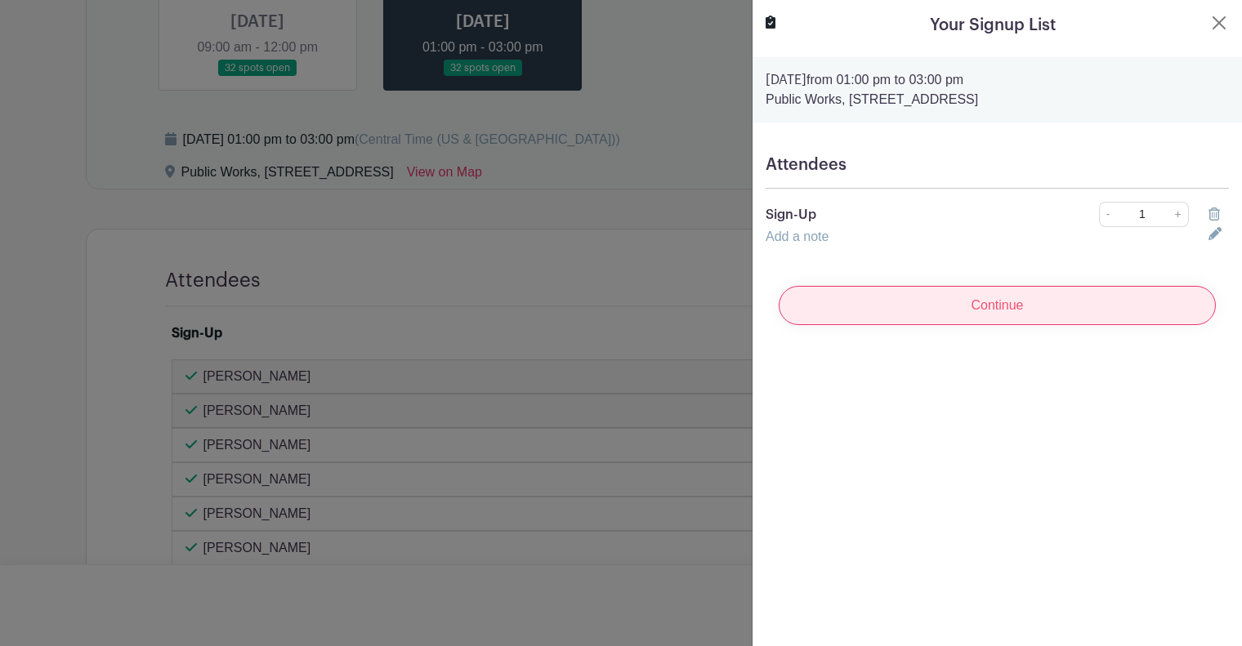
click at [929, 311] on input "Continue" at bounding box center [997, 305] width 437 height 39
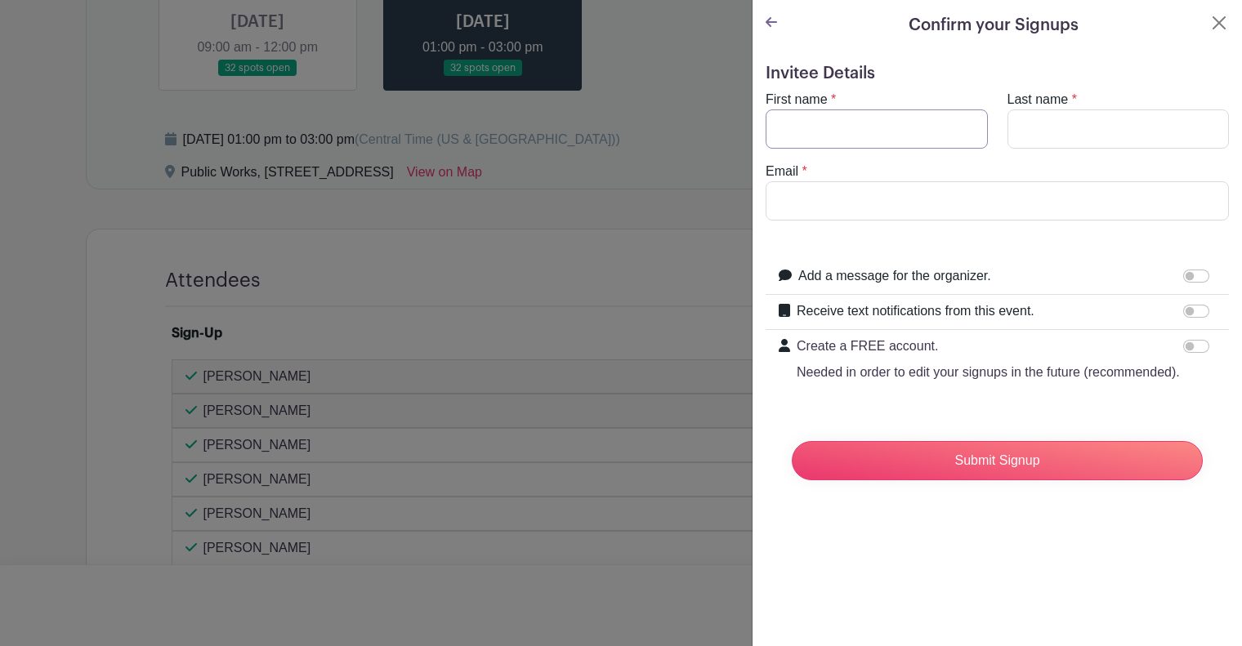
drag, startPoint x: 849, startPoint y: 116, endPoint x: 867, endPoint y: 113, distance: 18.3
click at [864, 114] on input "First name" at bounding box center [877, 128] width 222 height 39
type input "[PERSON_NAME]"
type input "Urbealis"
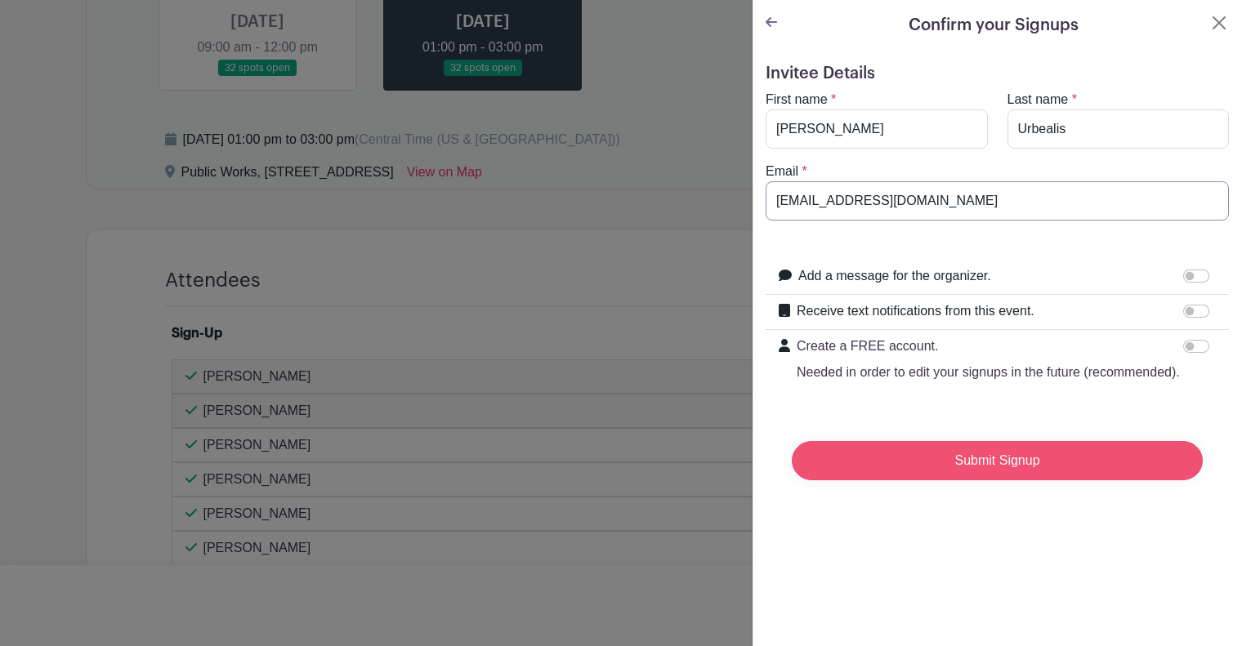
type input "[EMAIL_ADDRESS][DOMAIN_NAME]"
click at [1028, 467] on input "Submit Signup" at bounding box center [997, 460] width 411 height 39
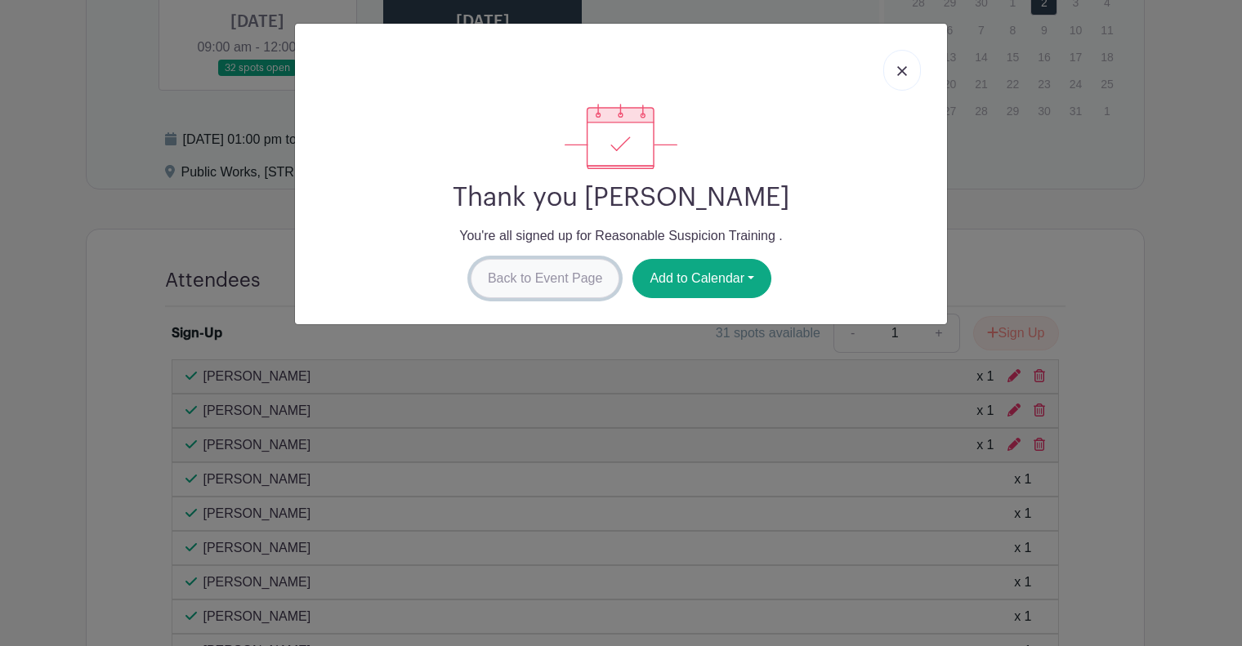
click at [521, 279] on link "Back to Event Page" at bounding box center [546, 278] width 150 height 39
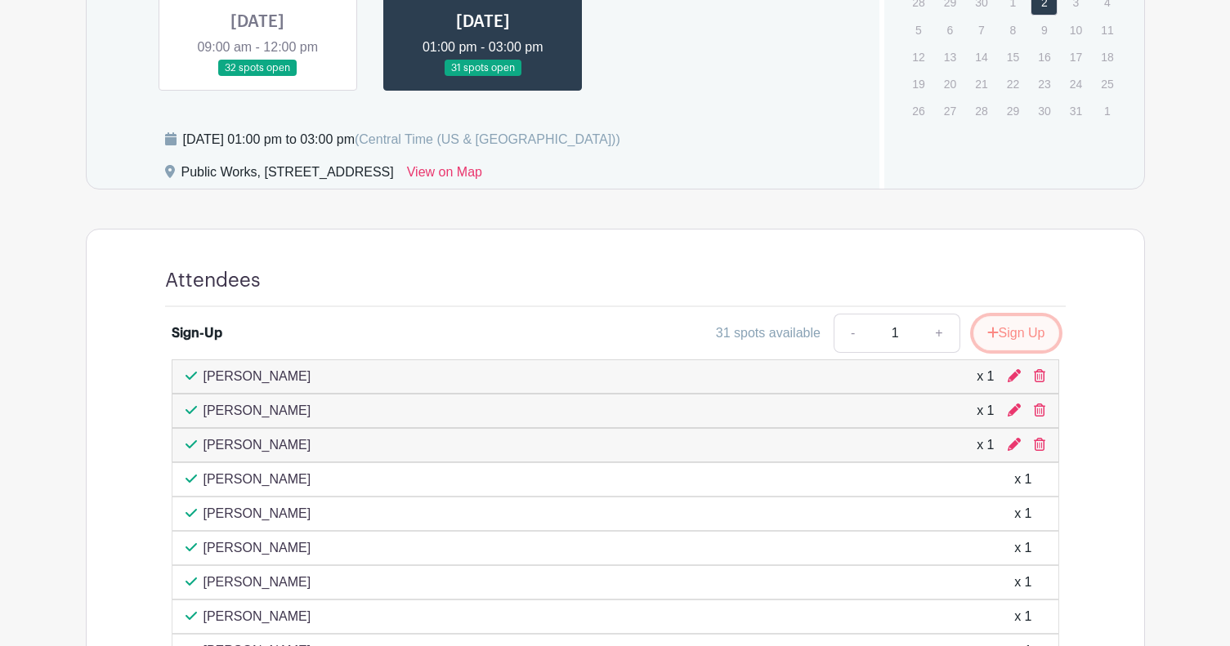
click at [1008, 333] on button "Sign Up" at bounding box center [1016, 333] width 86 height 34
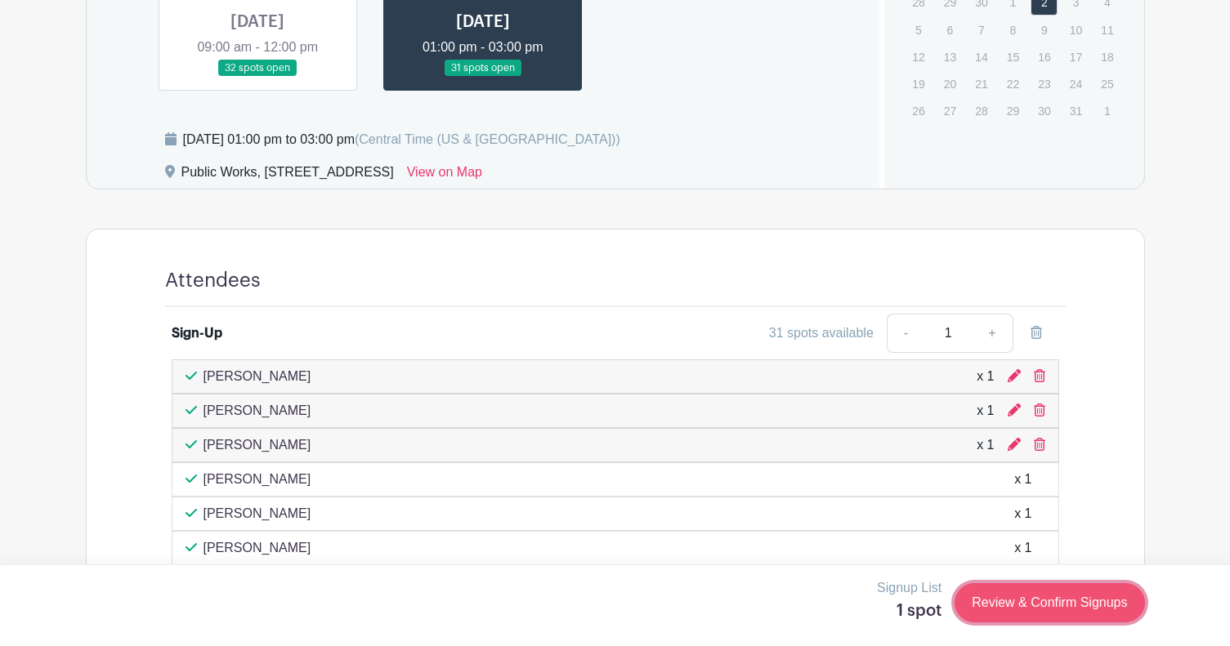
click at [1103, 599] on link "Review & Confirm Signups" at bounding box center [1049, 602] width 190 height 39
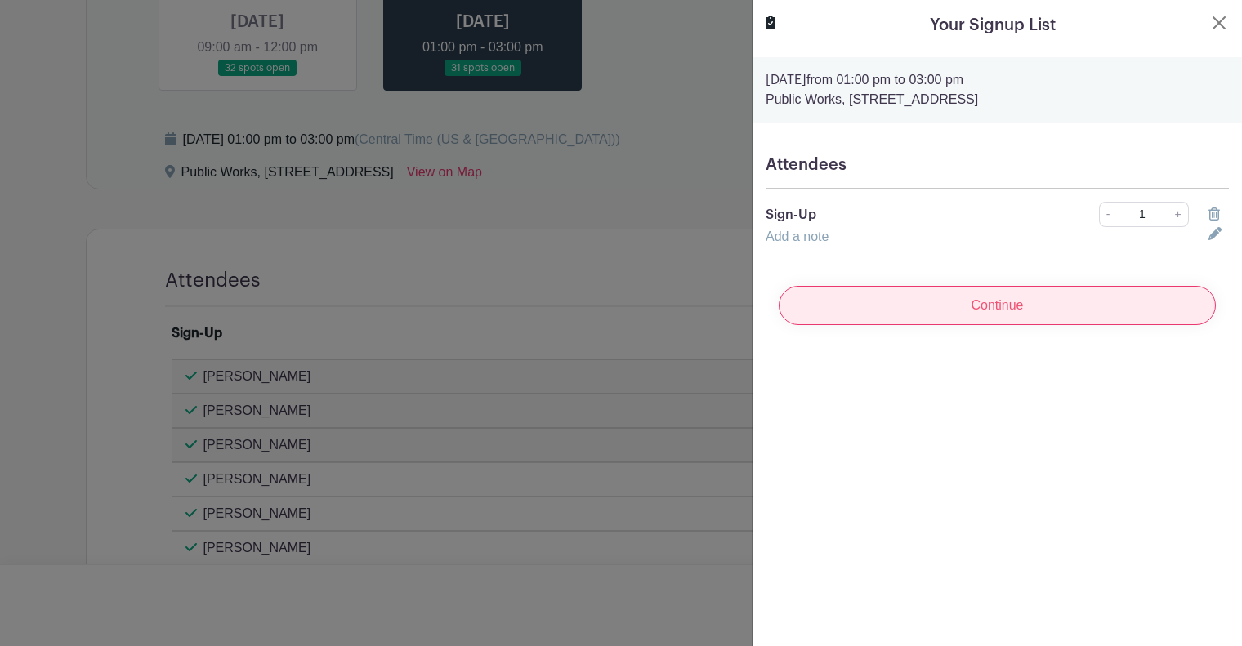
click at [925, 300] on input "Continue" at bounding box center [997, 305] width 437 height 39
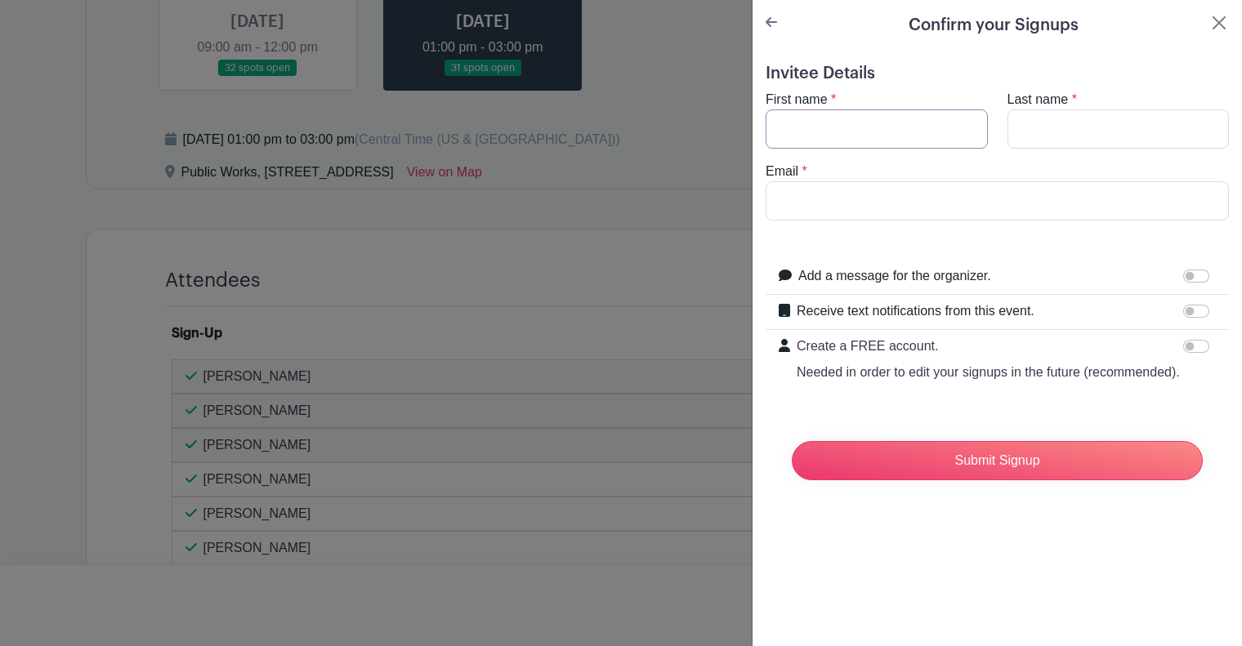
click at [874, 125] on input "First name" at bounding box center [877, 128] width 222 height 39
type input "Tilo"
type input "Talip"
click at [874, 125] on input "Tilo" at bounding box center [877, 128] width 222 height 39
click at [842, 203] on input "Email" at bounding box center [997, 200] width 463 height 39
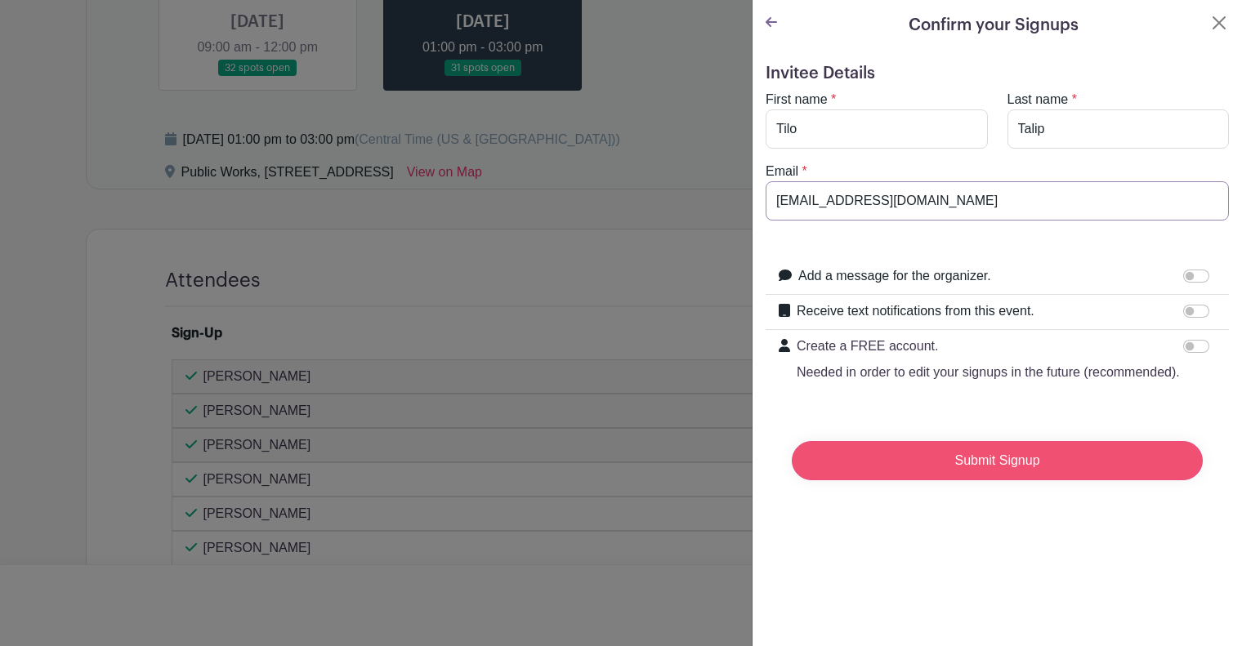
type input "[EMAIL_ADDRESS][DOMAIN_NAME]"
click at [1048, 471] on input "Submit Signup" at bounding box center [997, 460] width 411 height 39
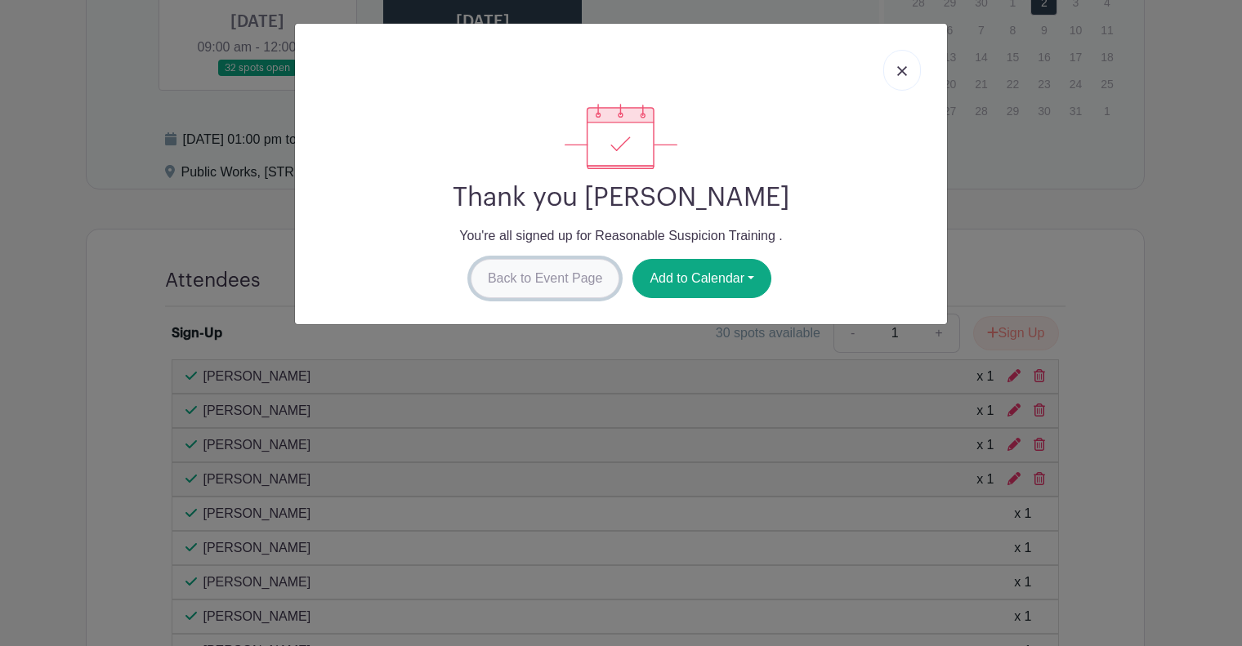
click at [535, 273] on link "Back to Event Page" at bounding box center [546, 278] width 150 height 39
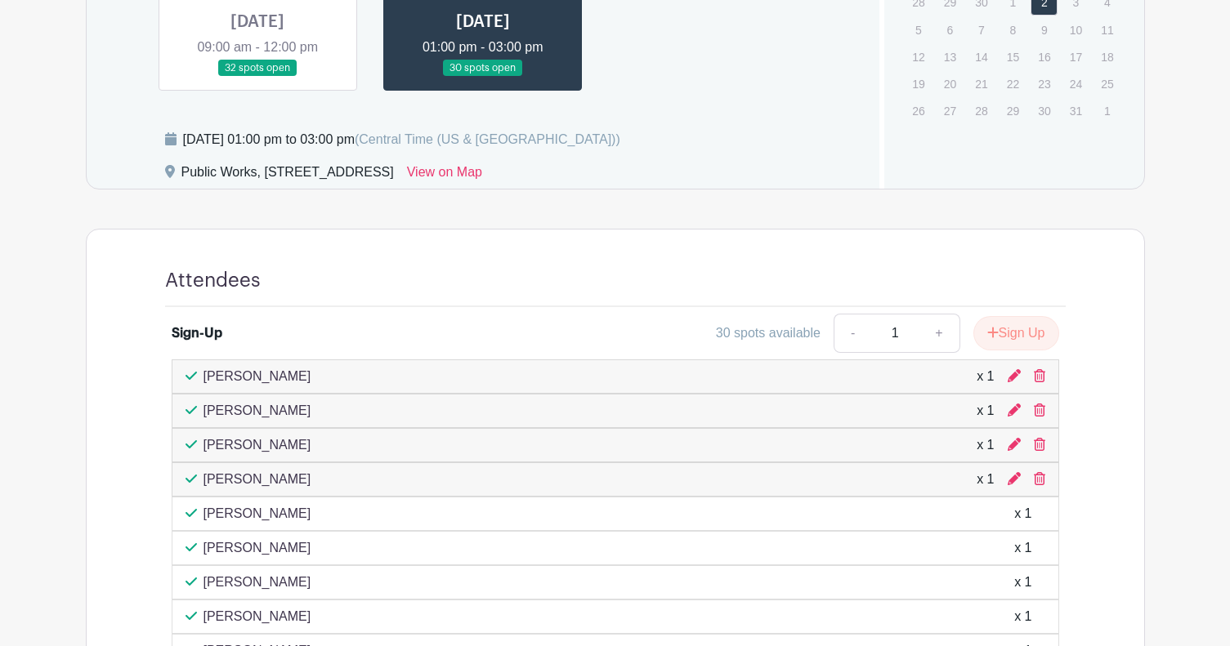
click at [551, 294] on div "Attendees" at bounding box center [615, 288] width 900 height 38
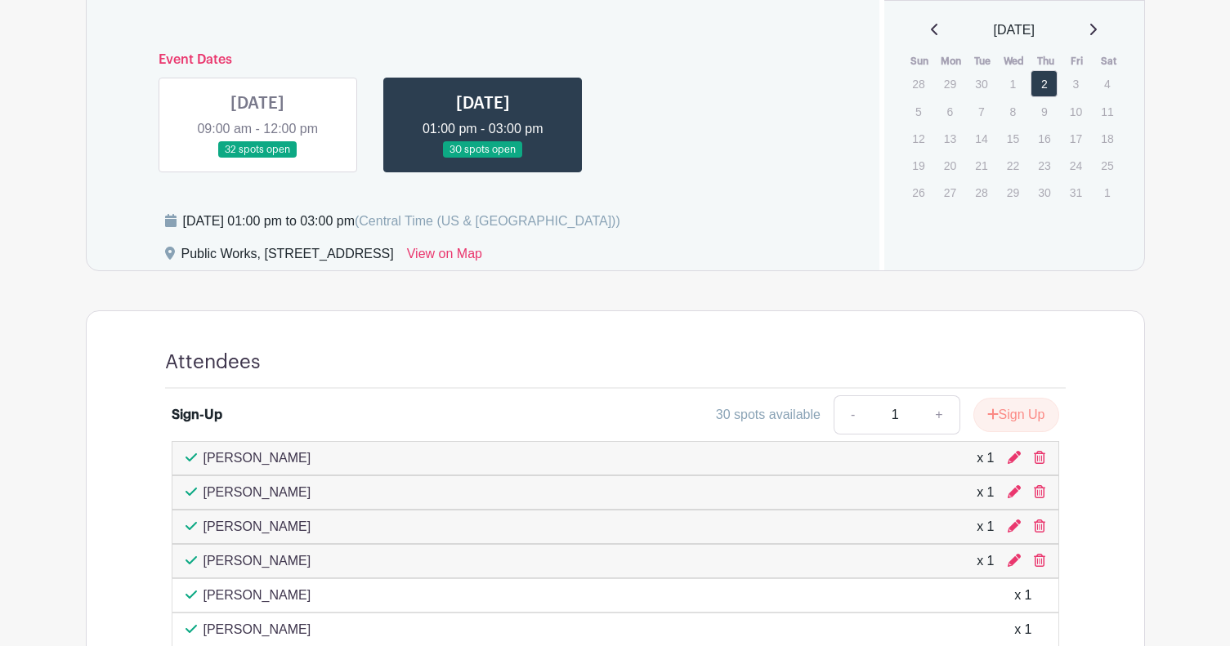
click at [257, 159] on link at bounding box center [257, 159] width 0 height 0
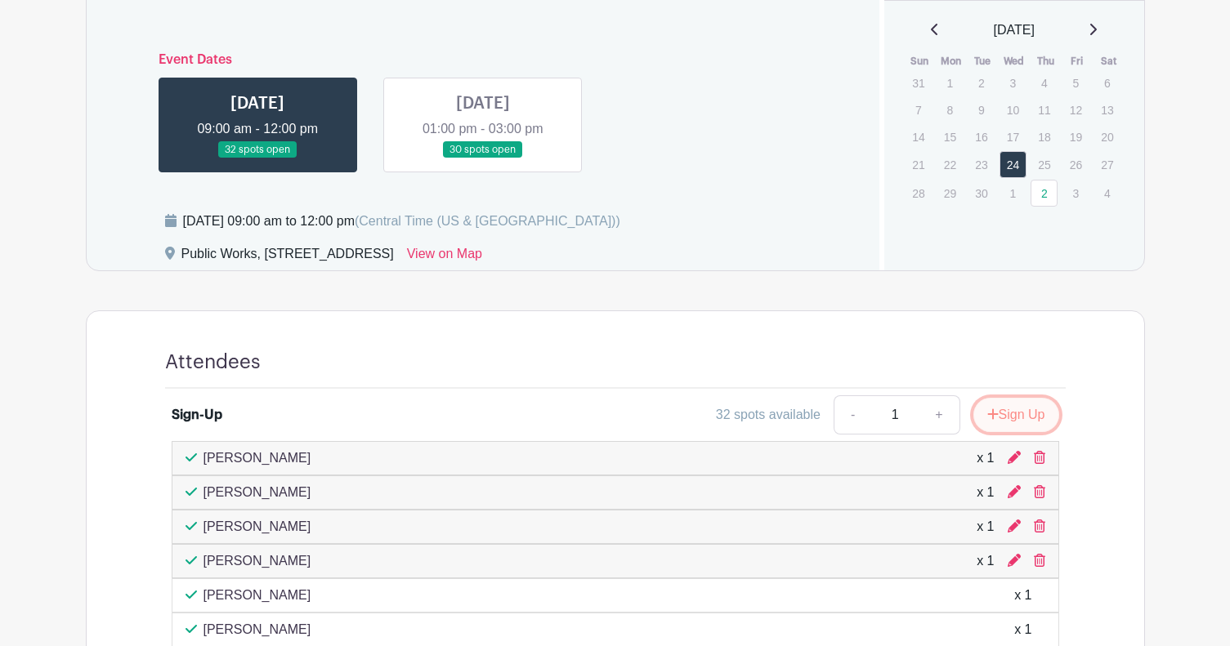
click at [1026, 414] on button "Sign Up" at bounding box center [1016, 415] width 86 height 34
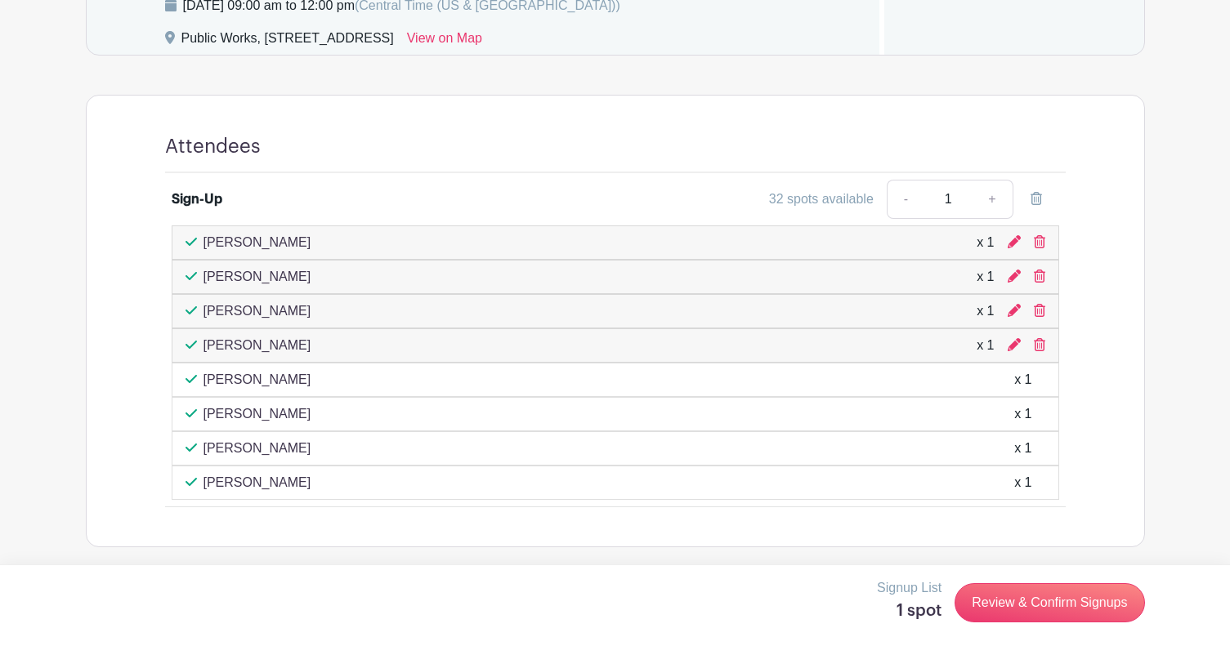
scroll to position [971, 0]
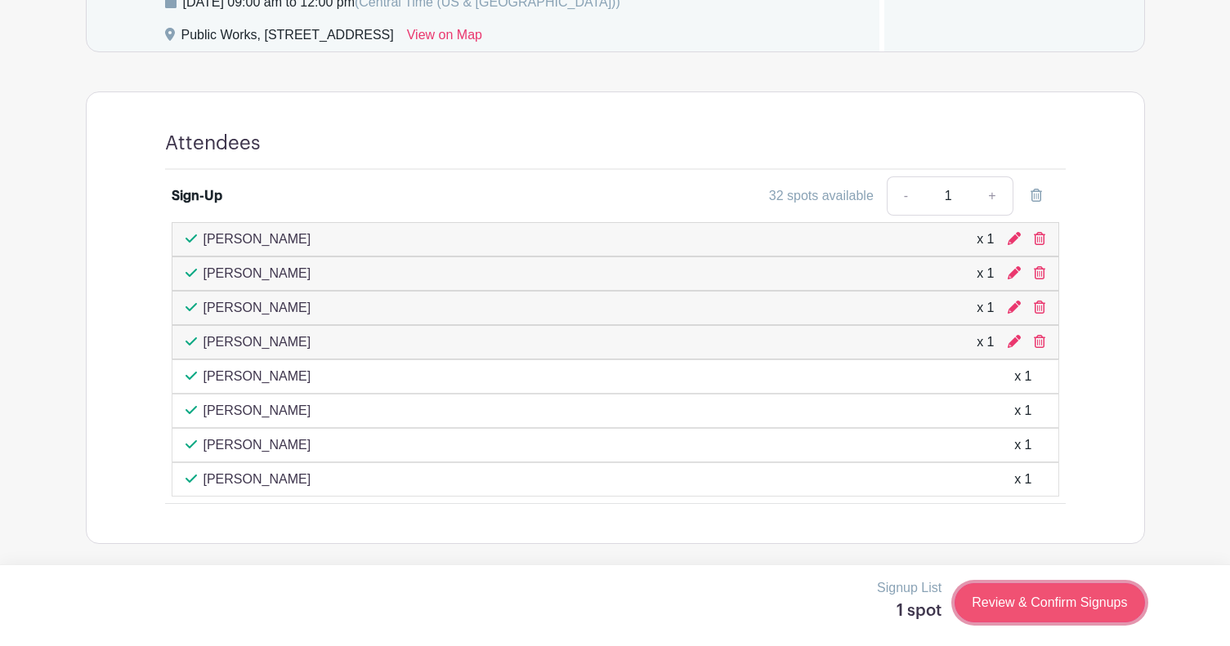
click at [1034, 599] on link "Review & Confirm Signups" at bounding box center [1049, 602] width 190 height 39
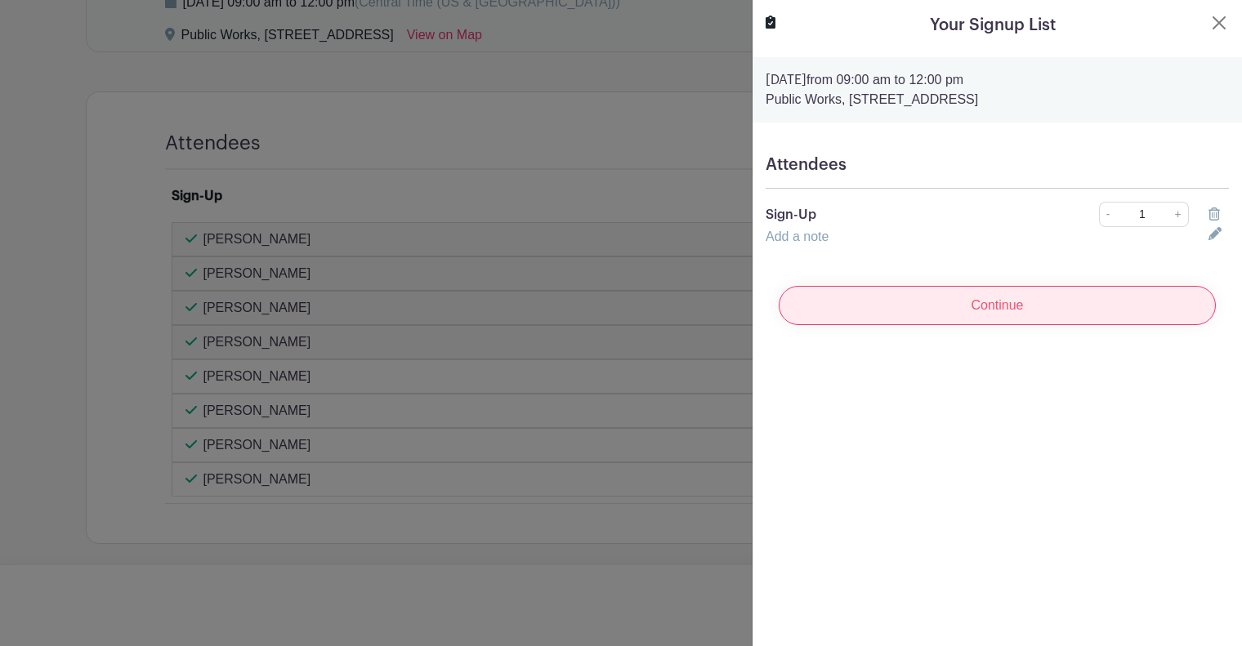
click at [995, 301] on input "Continue" at bounding box center [997, 305] width 437 height 39
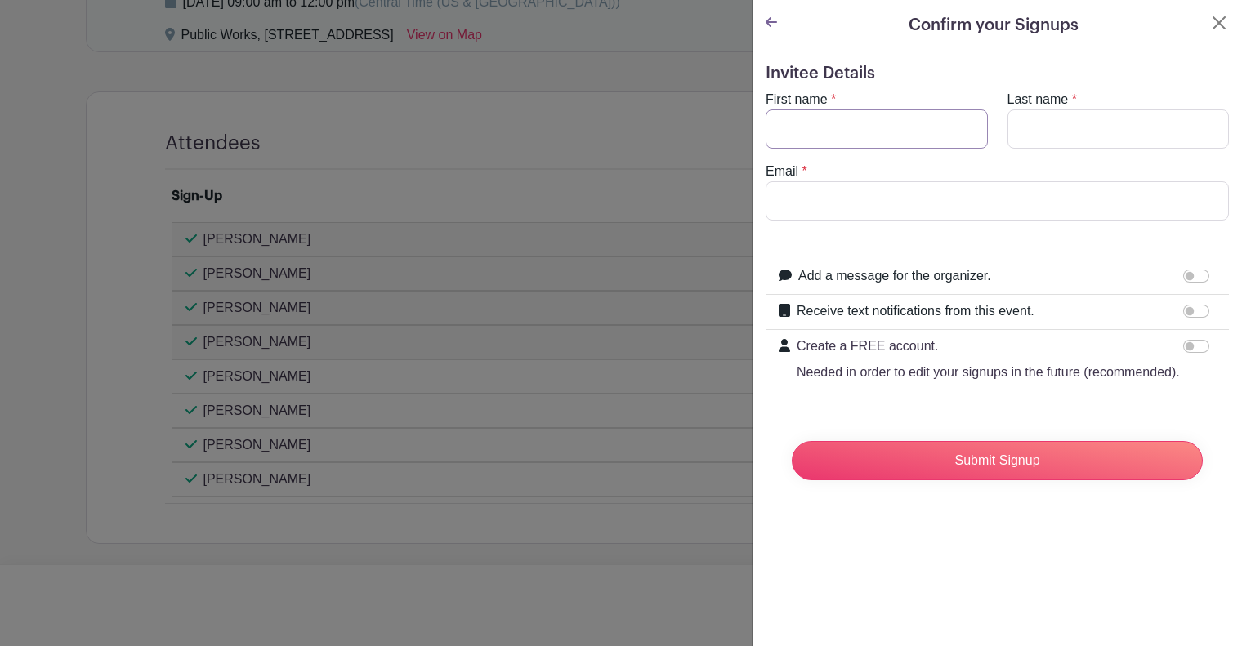
click at [865, 129] on input "First name" at bounding box center [877, 128] width 222 height 39
type input "[PERSON_NAME]"
type input "[EMAIL_ADDRESS][DOMAIN_NAME]"
click at [1011, 389] on div "Create a FREE account. Needed in order to edit your signups in the future (reco…" at bounding box center [997, 359] width 463 height 59
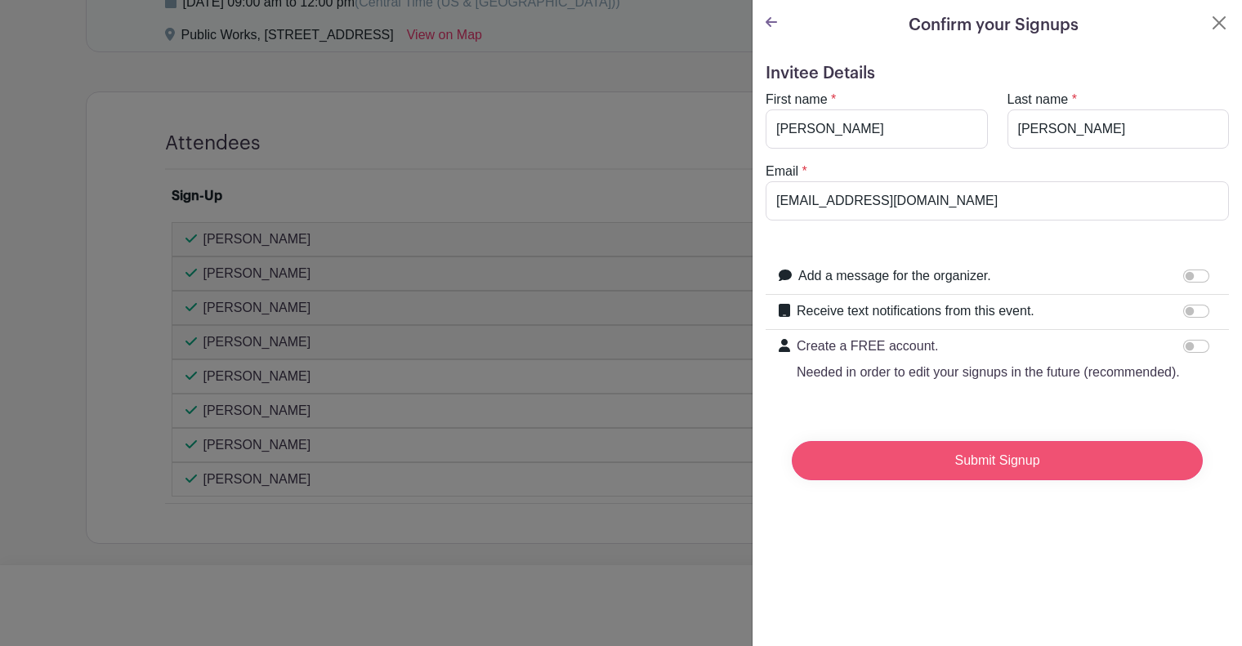
click at [1002, 480] on input "Submit Signup" at bounding box center [997, 460] width 411 height 39
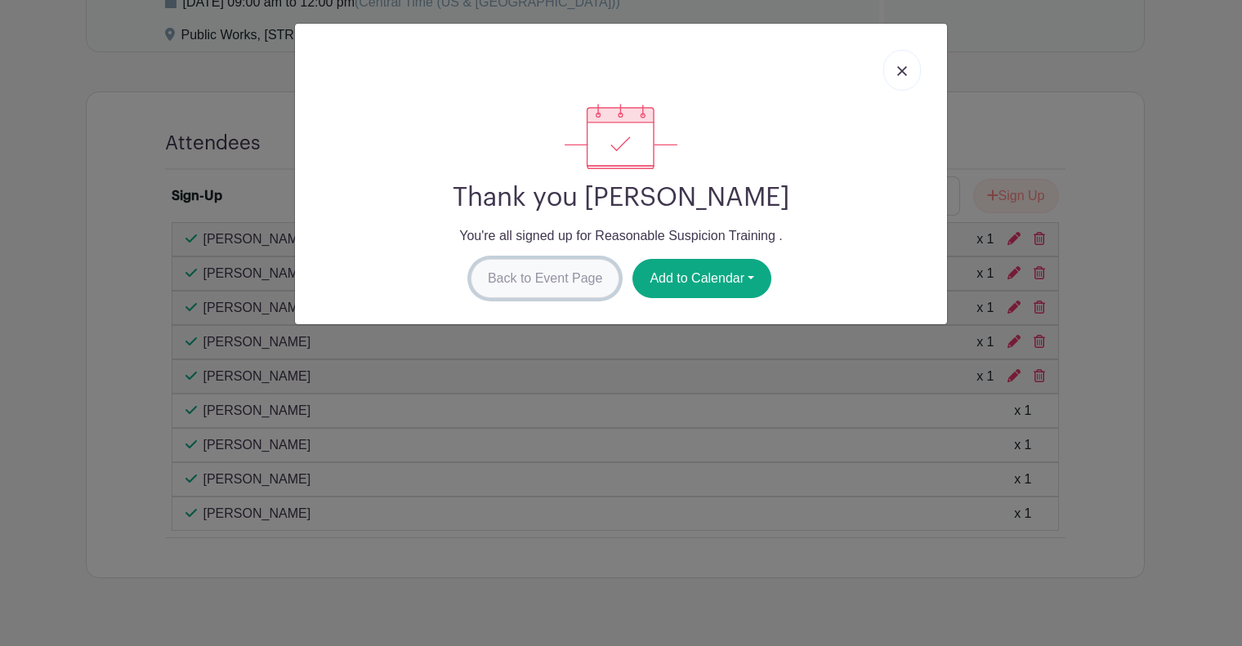
click at [533, 276] on link "Back to Event Page" at bounding box center [546, 278] width 150 height 39
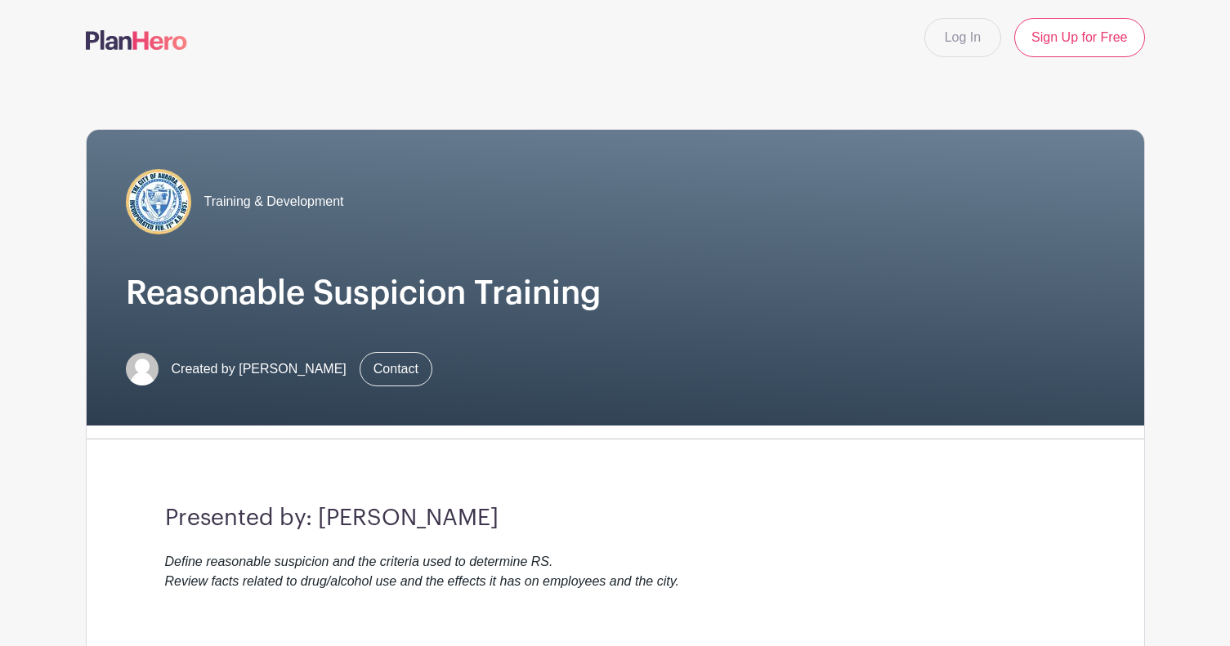
scroll to position [0, 0]
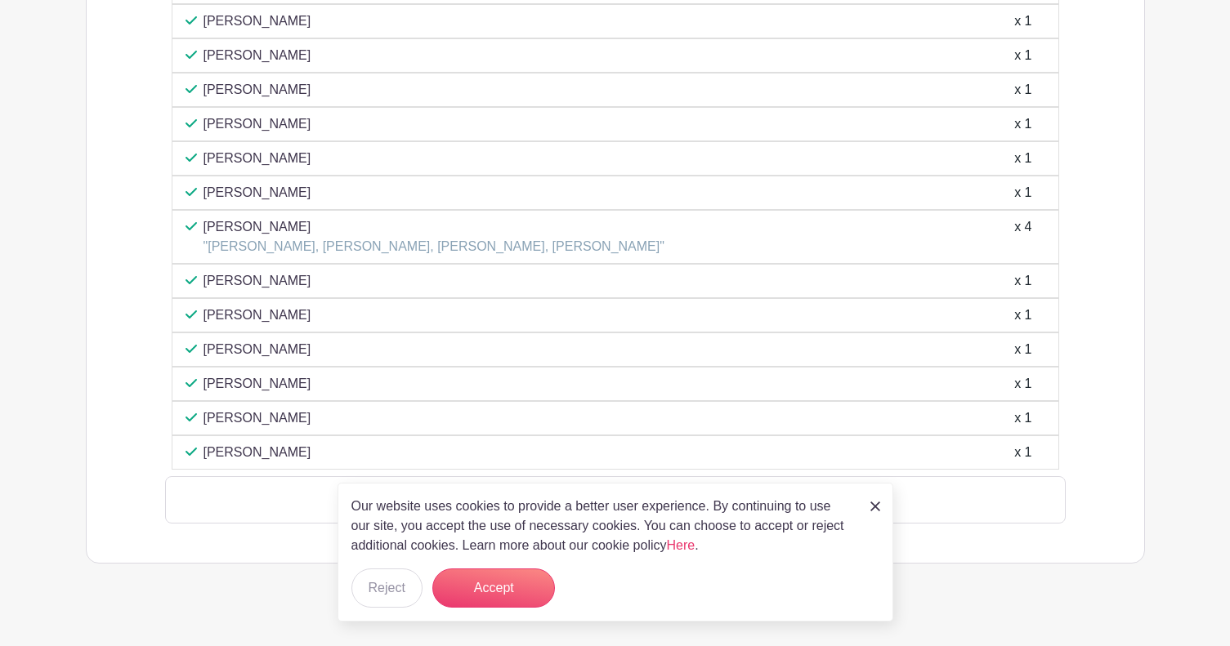
scroll to position [1230, 0]
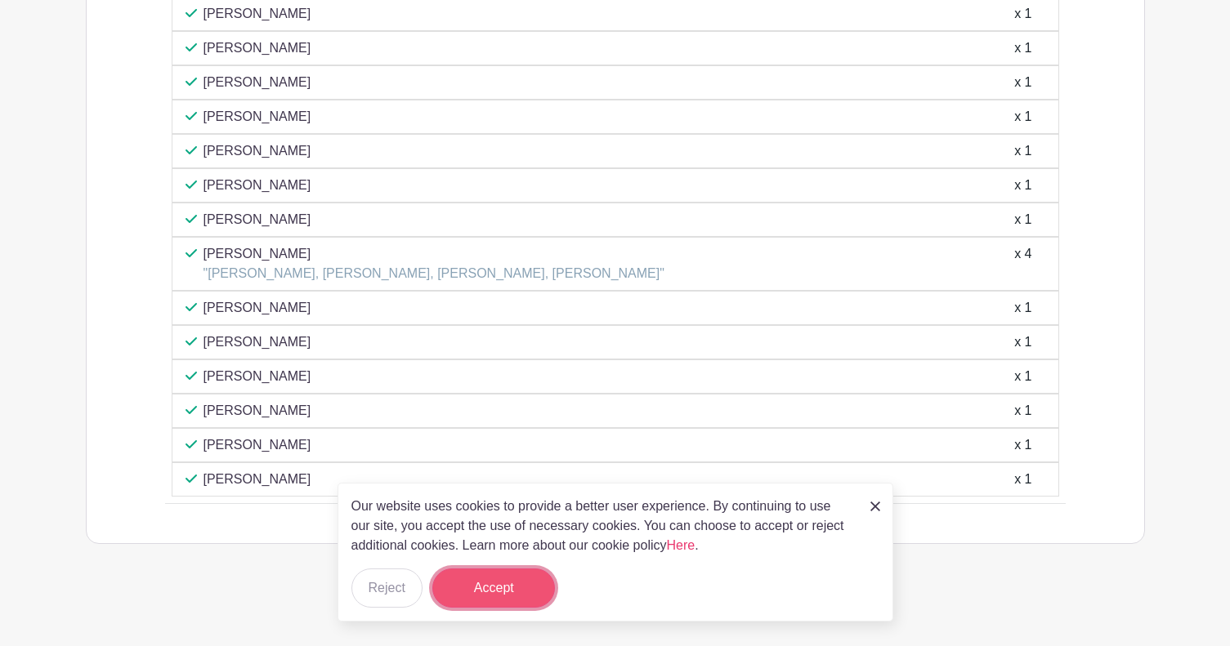
click at [491, 600] on button "Accept" at bounding box center [493, 588] width 123 height 39
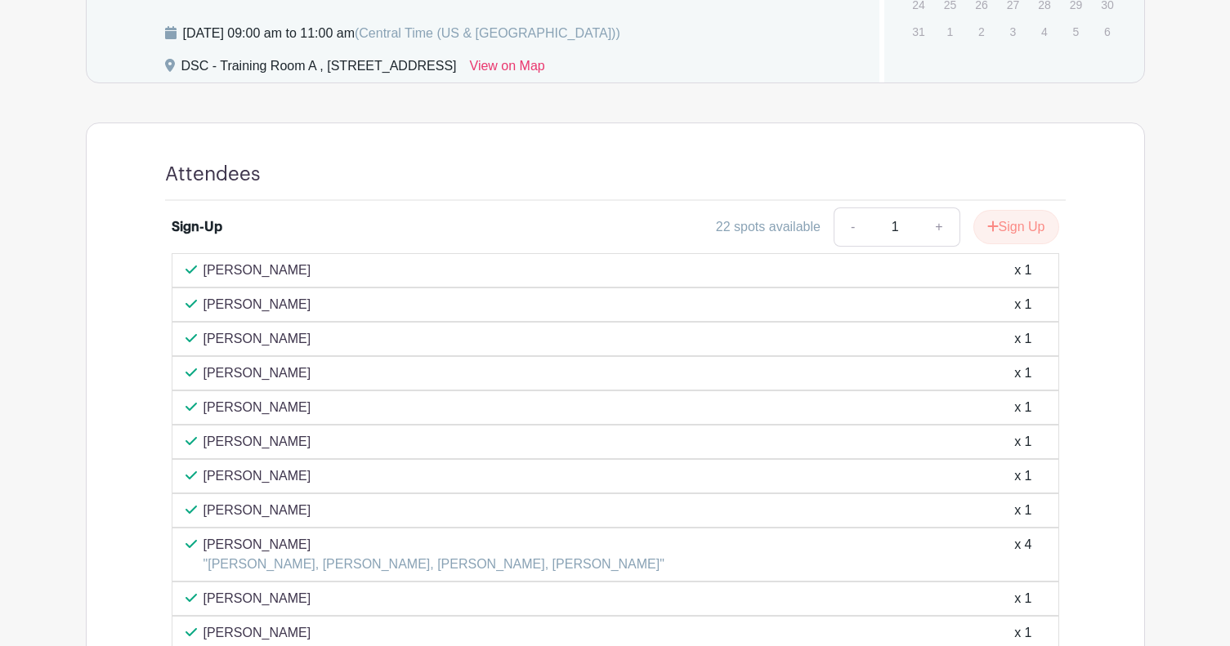
scroll to position [822, 0]
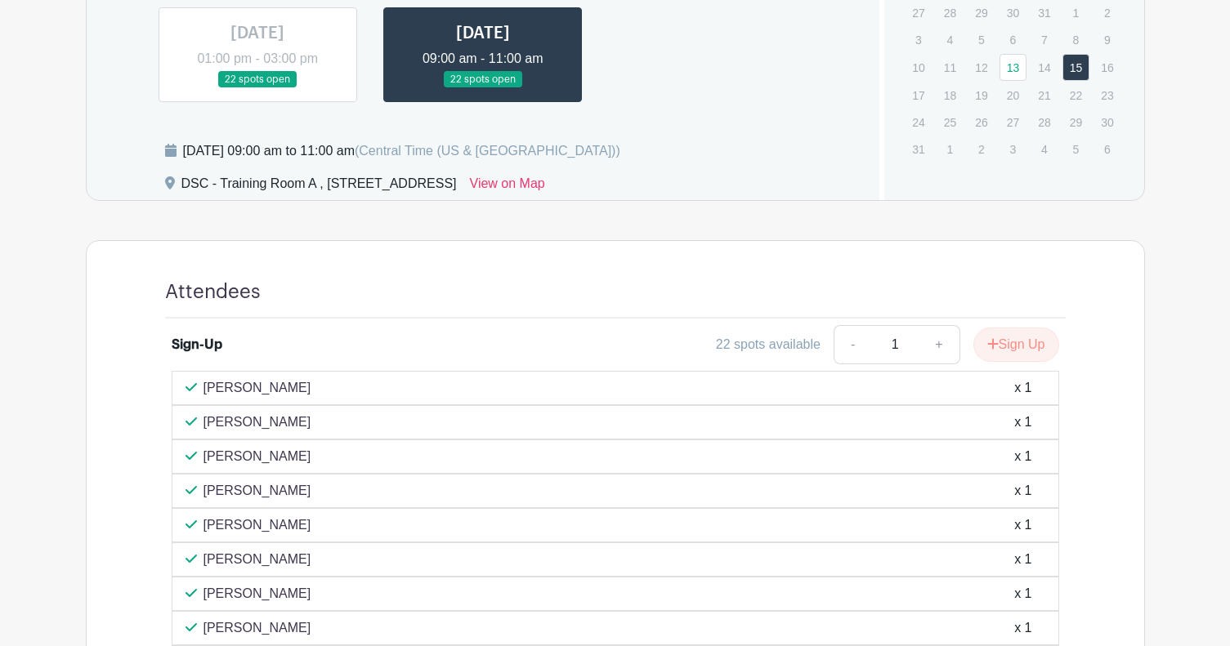
click at [257, 88] on link at bounding box center [257, 88] width 0 height 0
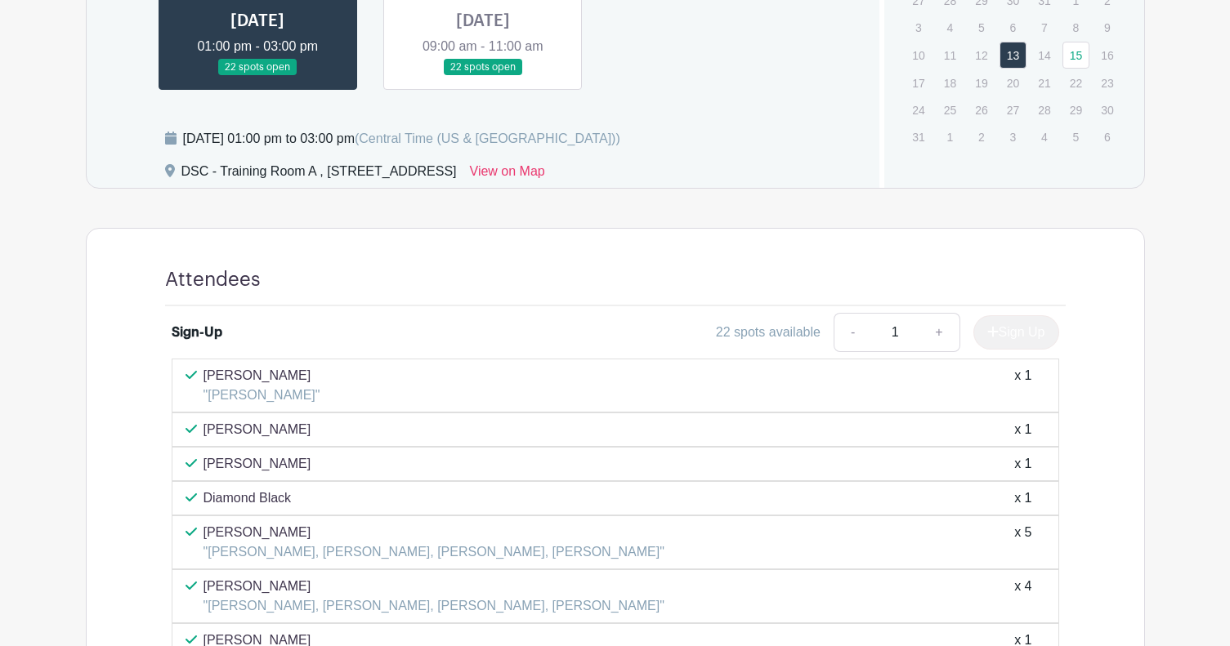
scroll to position [817, 0]
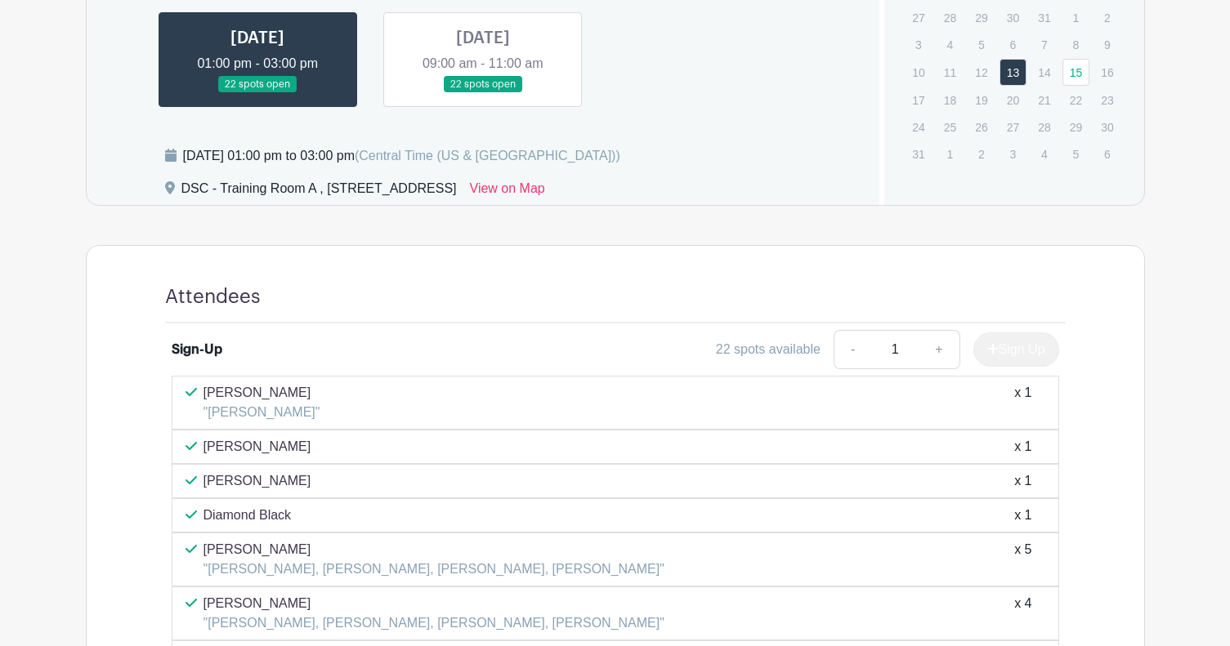
click at [483, 93] on link at bounding box center [483, 93] width 0 height 0
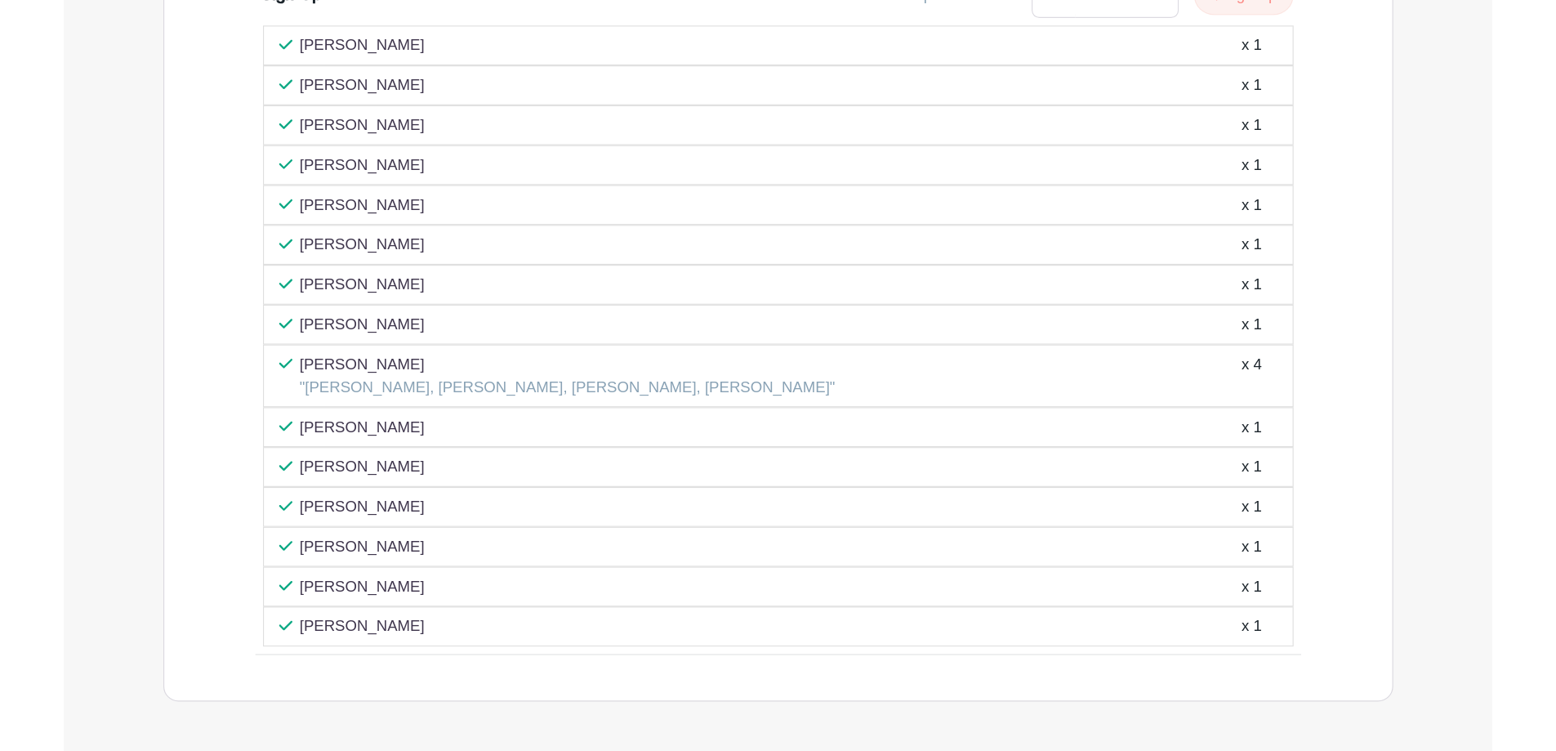
scroll to position [1062, 0]
